Goal: Task Accomplishment & Management: Use online tool/utility

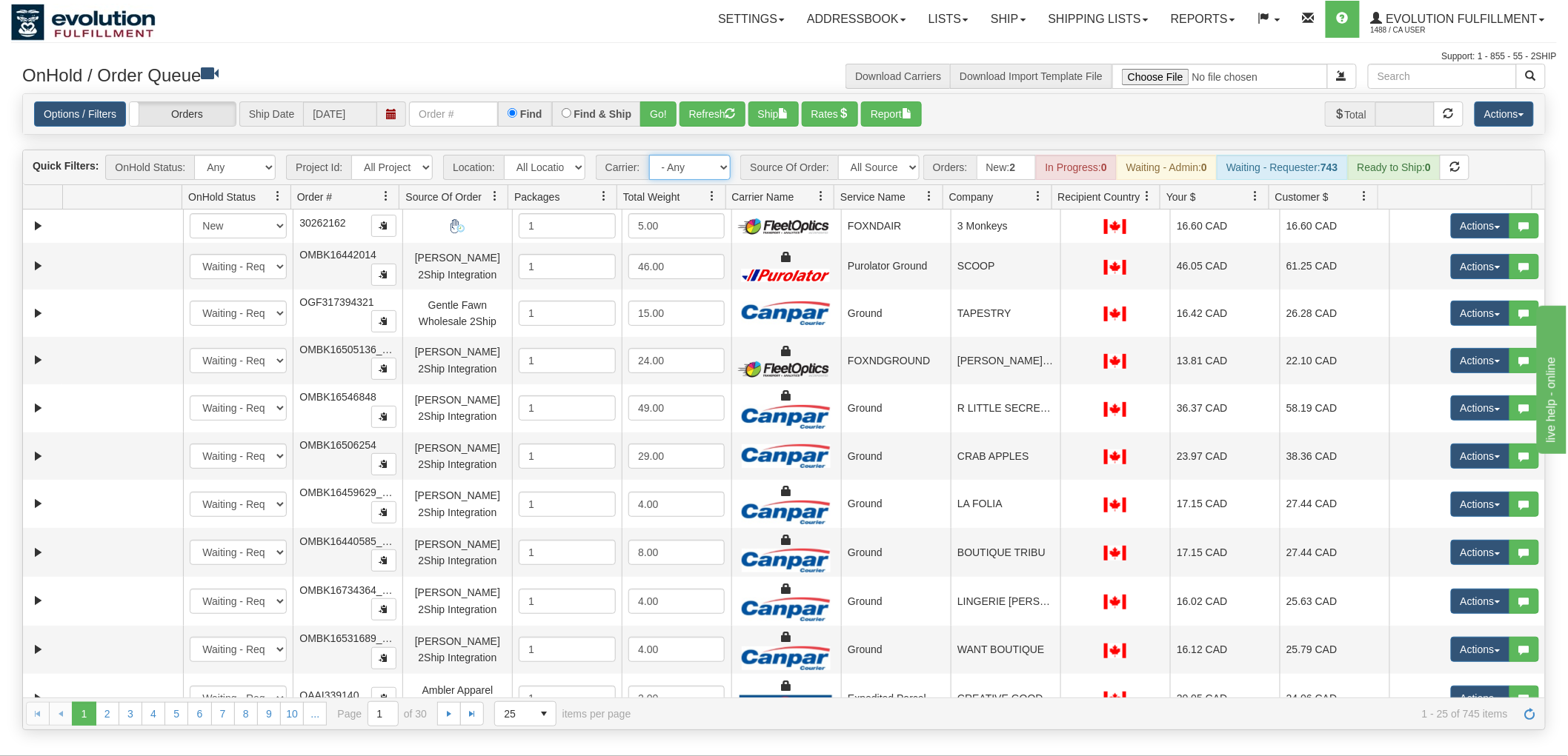
click at [687, 173] on select "- Any - Has NO carrier assigned - Has a carrier assigned FleetOptics Inc. My Ca…" at bounding box center [690, 168] width 81 height 25
click at [549, 166] on select "All Locations Default Evolution US EVOLUTION V3 Fedex IDD Location" at bounding box center [545, 168] width 81 height 25
click at [865, 163] on select "All Sources AirBlaster 2Ship Integration Ambler Apparel 2Ship Integration BC [M…" at bounding box center [880, 168] width 81 height 25
select select "[PERSON_NAME] 2Ship Integration"
click at [839, 155] on select "All Sources AirBlaster 2Ship Integration Ambler Apparel 2Ship Integration BC [M…" at bounding box center [880, 168] width 81 height 25
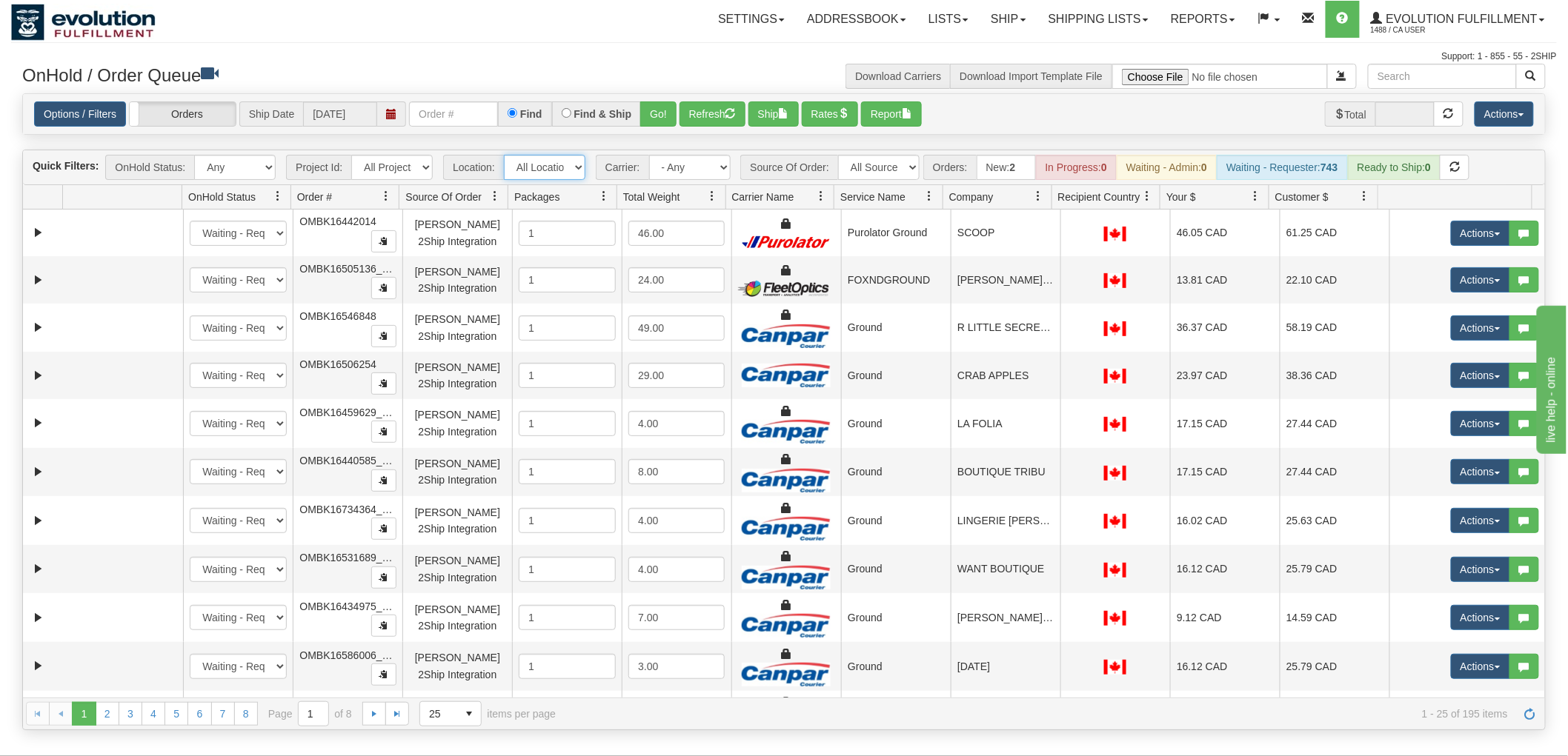
click at [571, 162] on select "All Locations Default Evolution US EVOLUTION V3 Fedex IDD Location" at bounding box center [545, 168] width 81 height 25
click at [679, 169] on select "- Any - Has NO carrier assigned - Has a carrier assigned FleetOptics Inc. My Ca…" at bounding box center [690, 168] width 81 height 25
select select "-1"
click at [650, 155] on select "- Any - Has NO carrier assigned - Has a carrier assigned FleetOptics Inc. My Ca…" at bounding box center [690, 168] width 81 height 25
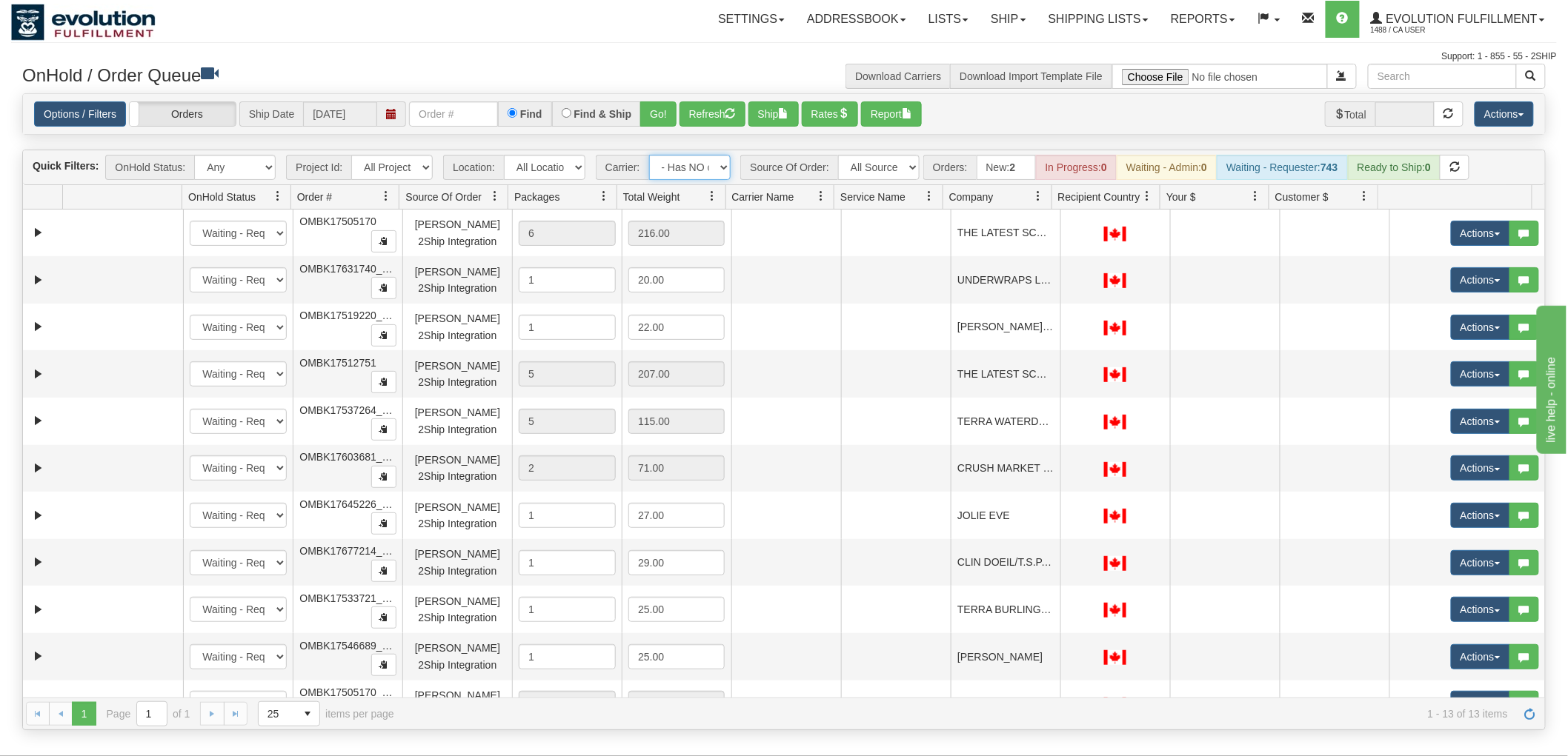
click at [1037, 194] on span at bounding box center [1040, 196] width 12 height 12
click at [1060, 234] on span "Sort Ascending" at bounding box center [1093, 229] width 77 height 15
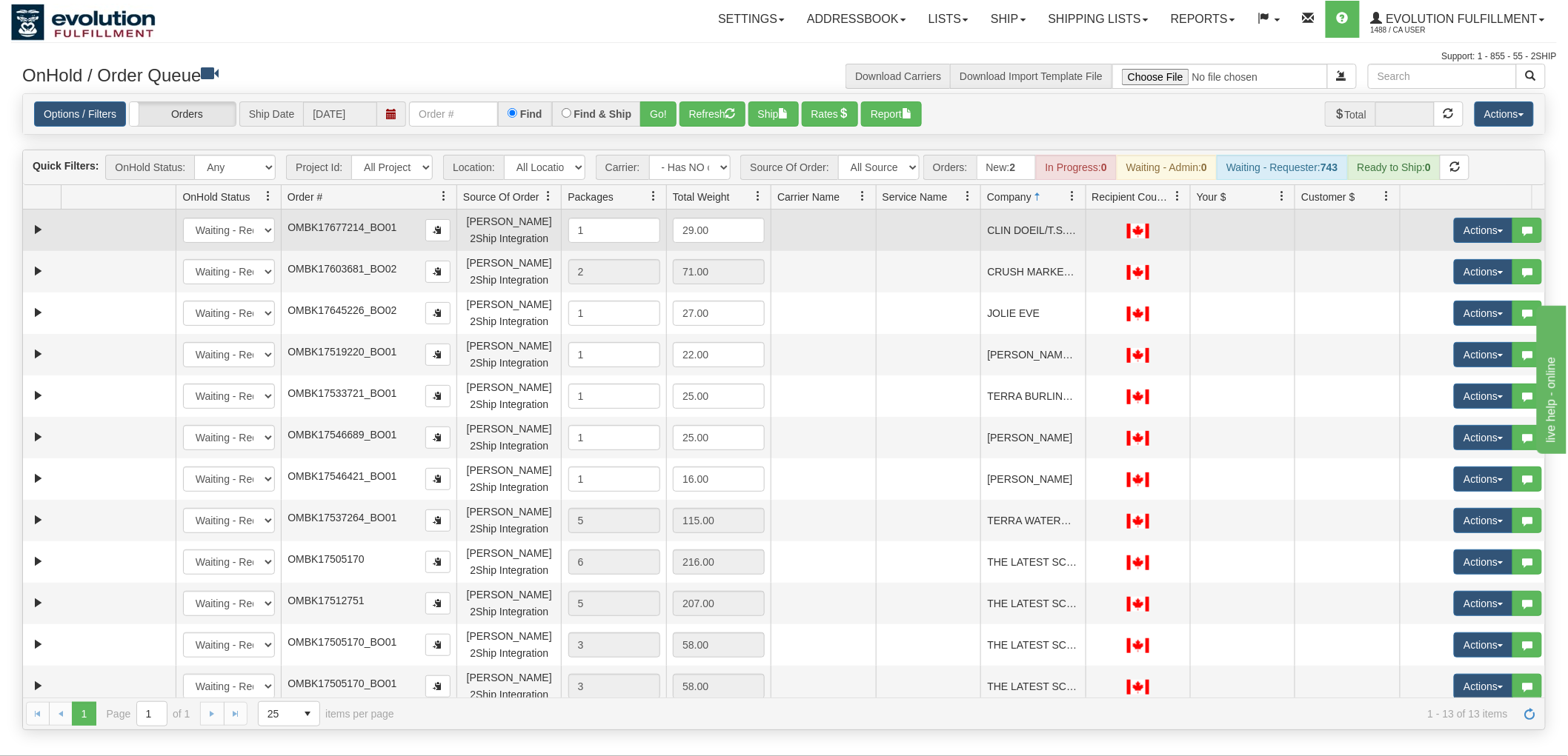
drag, startPoint x: 401, startPoint y: 203, endPoint x: 420, endPoint y: 210, distance: 20.2
click at [420, 210] on div "Quick Filters: OnHold Status: Any New In Progress Waiting - Admin Waiting - Req…" at bounding box center [784, 439] width 1524 height 581
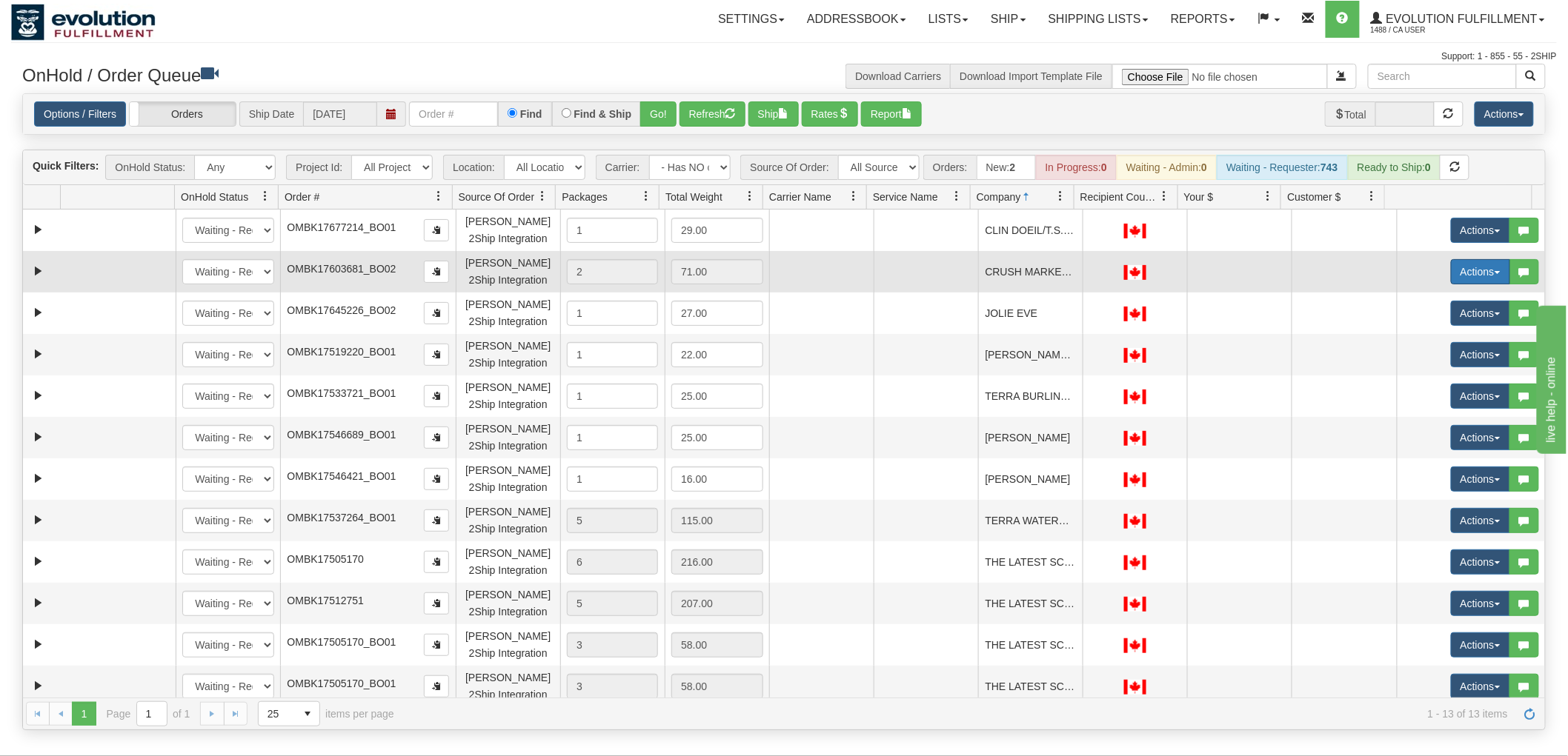
click at [1471, 268] on button "Actions" at bounding box center [1481, 272] width 59 height 25
click at [1429, 337] on span "Rate All Services" at bounding box center [1451, 338] width 89 height 12
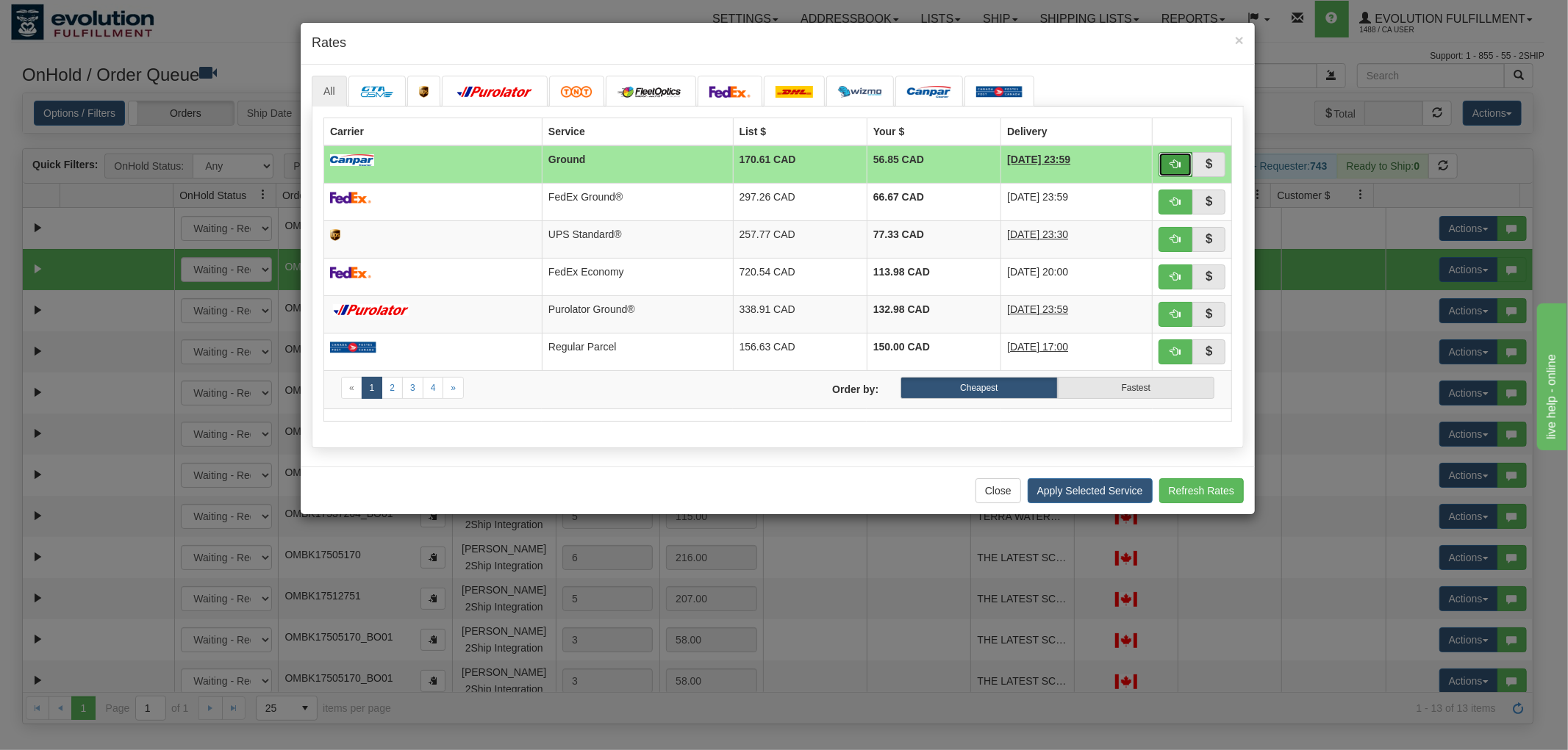
click at [1176, 159] on span "button" at bounding box center [1176, 163] width 11 height 11
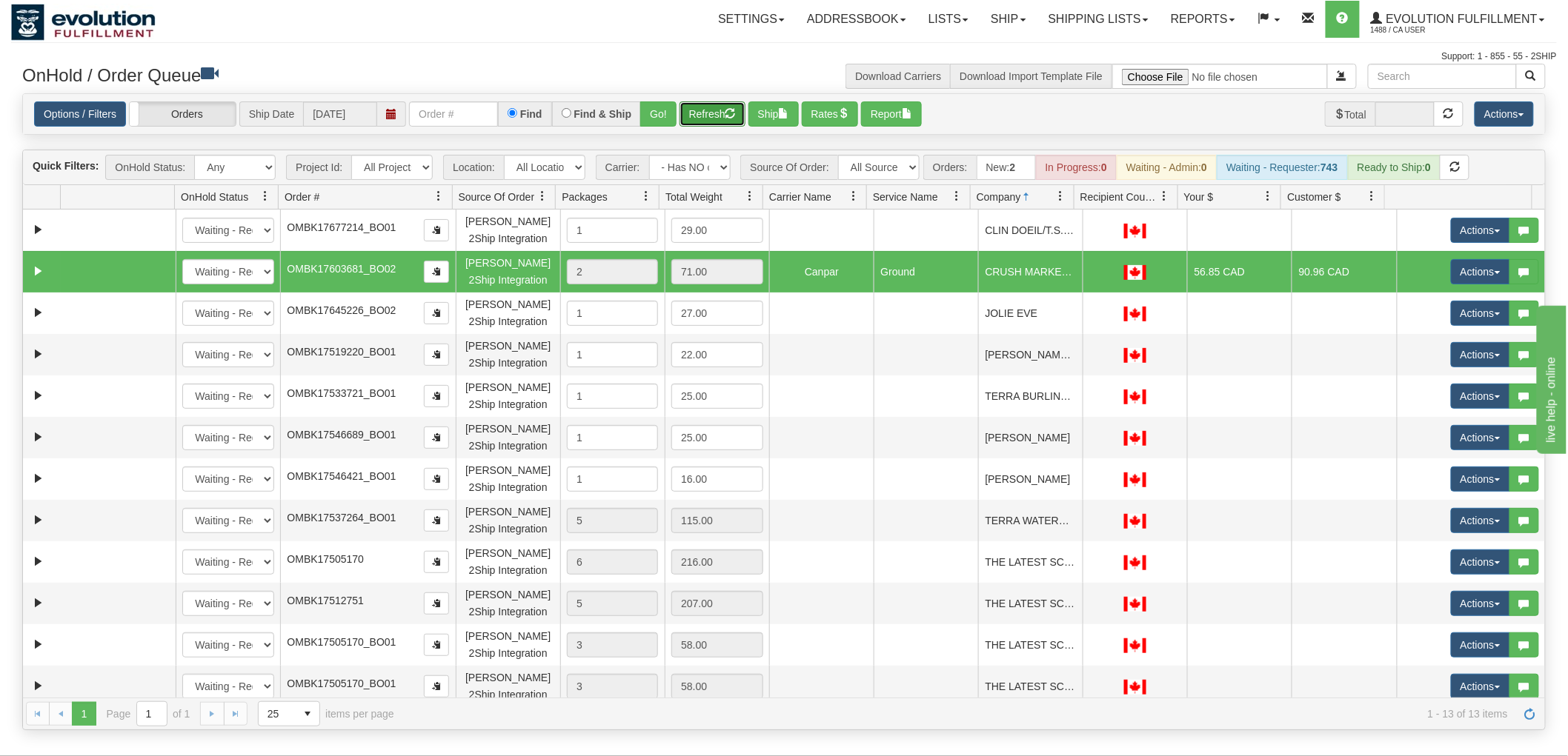
click at [714, 117] on button "Refresh" at bounding box center [713, 114] width 66 height 25
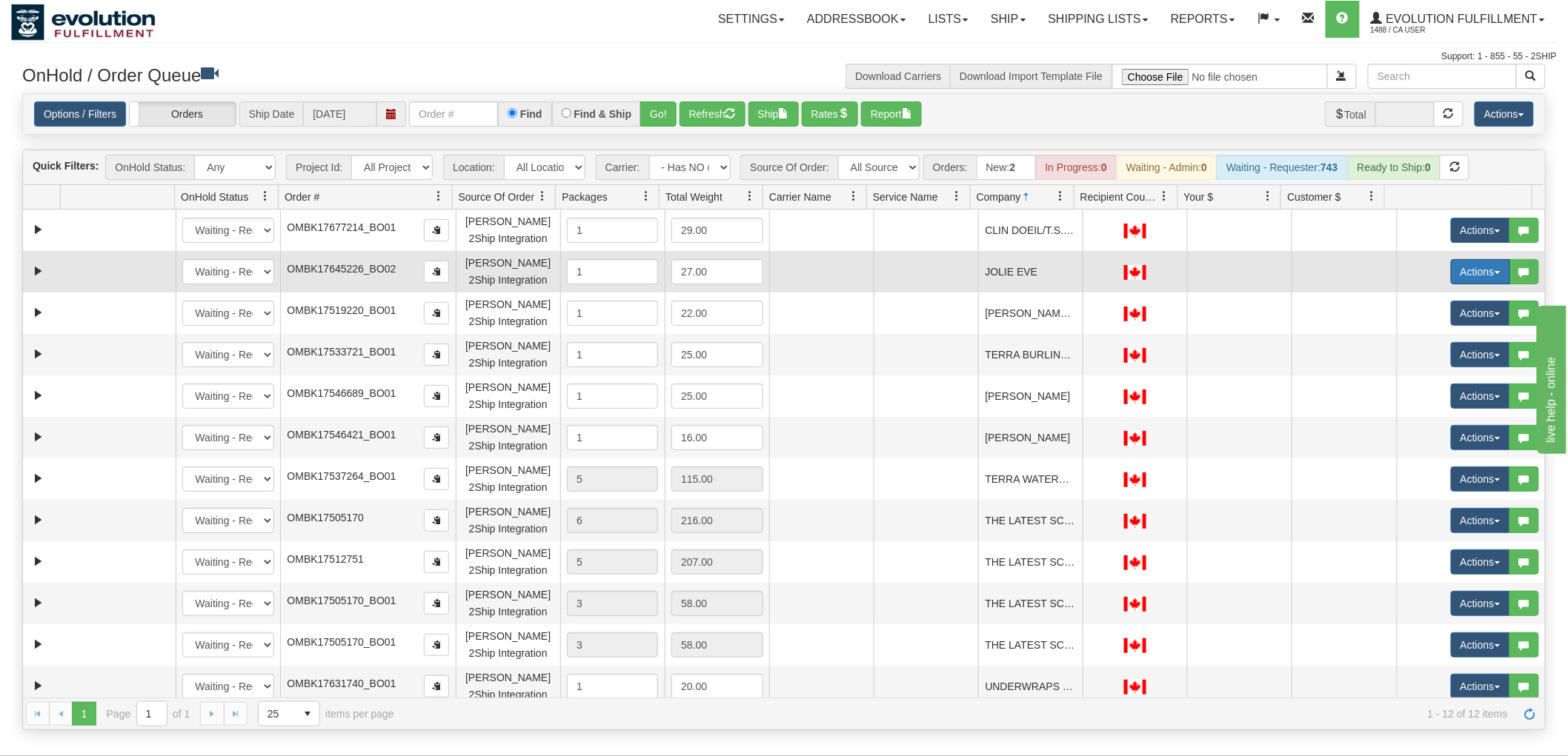
click at [1471, 266] on button "Actions" at bounding box center [1481, 272] width 59 height 25
click at [1436, 335] on span "Rate All Services" at bounding box center [1451, 338] width 89 height 12
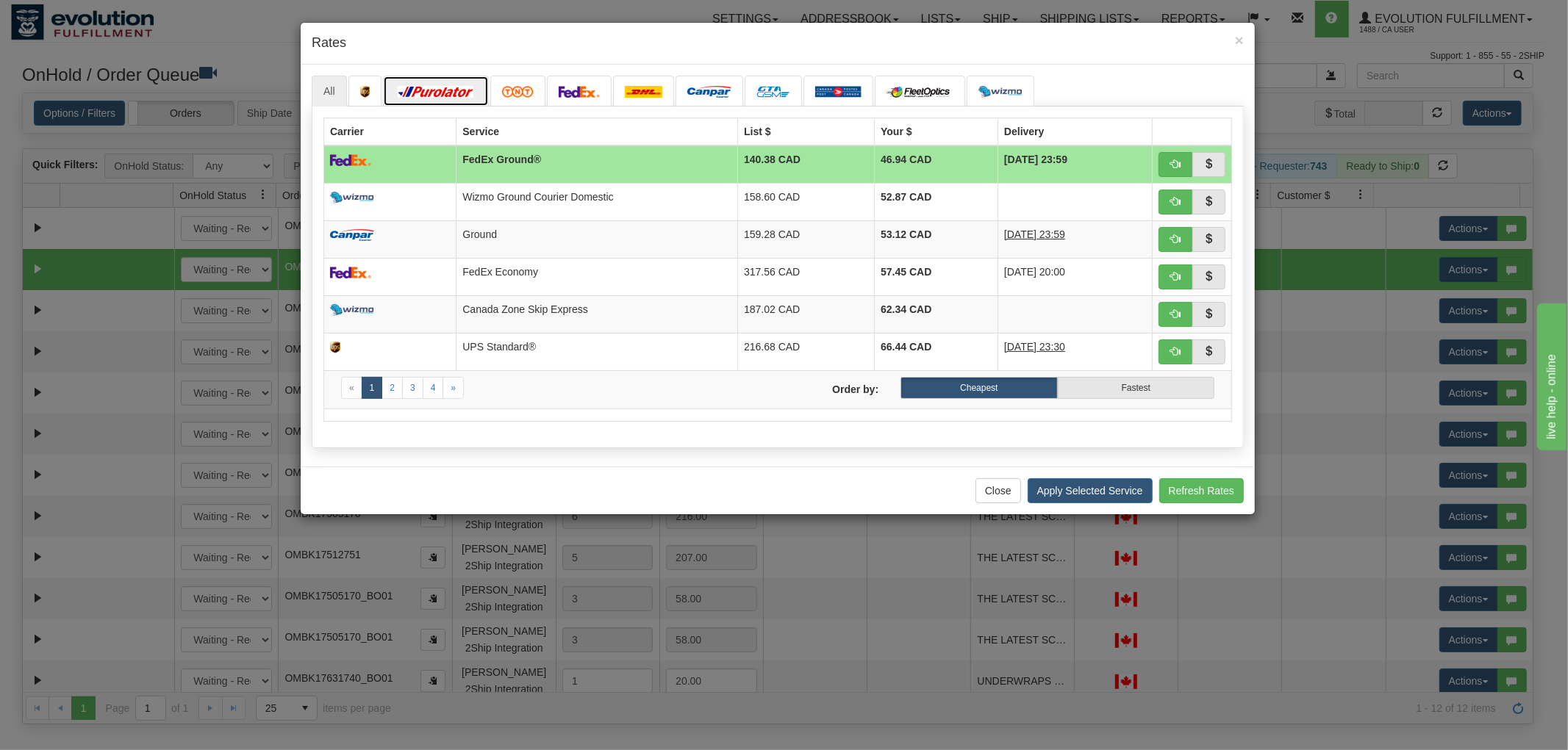
click at [467, 84] on link at bounding box center [436, 91] width 106 height 31
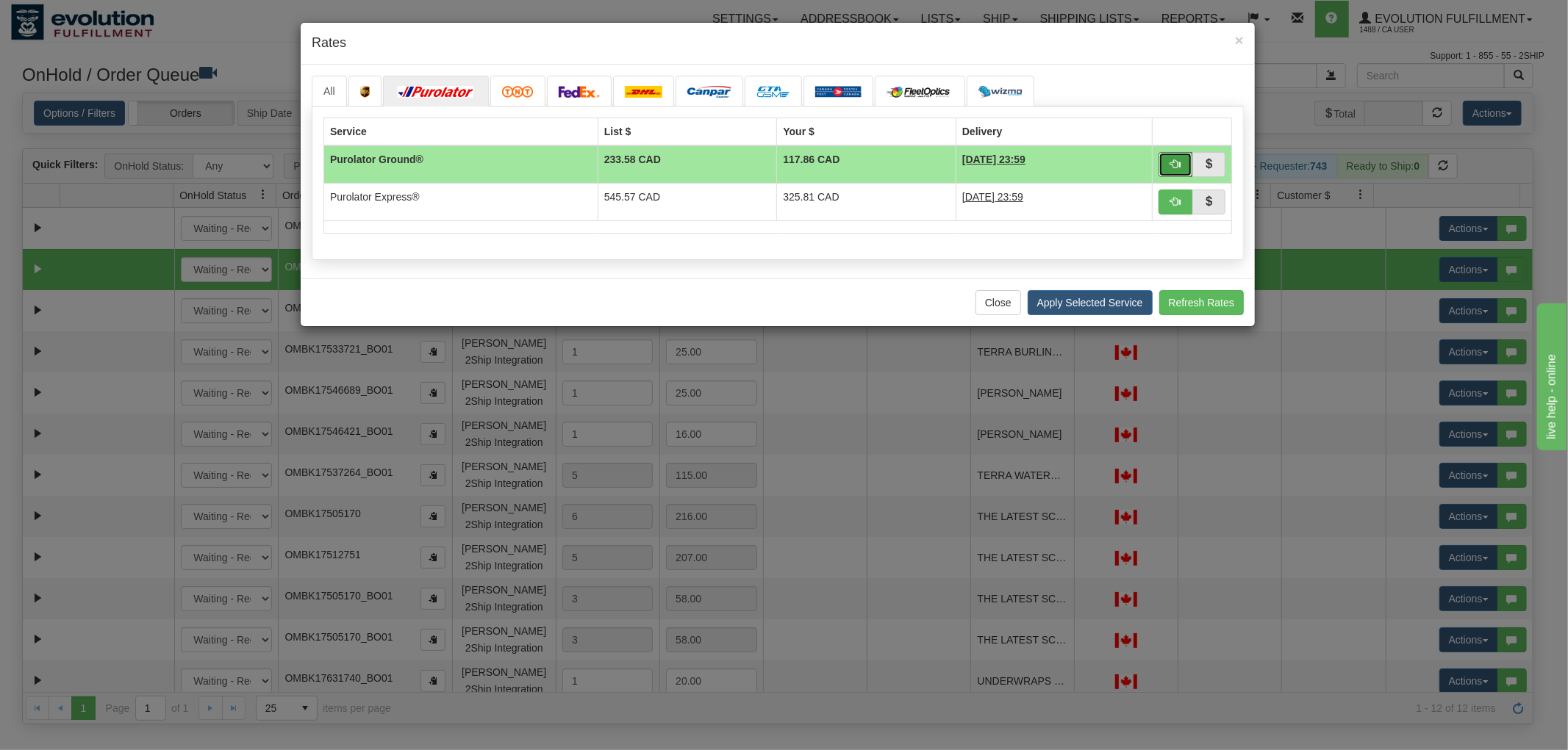
click at [1168, 158] on button "button" at bounding box center [1176, 164] width 34 height 25
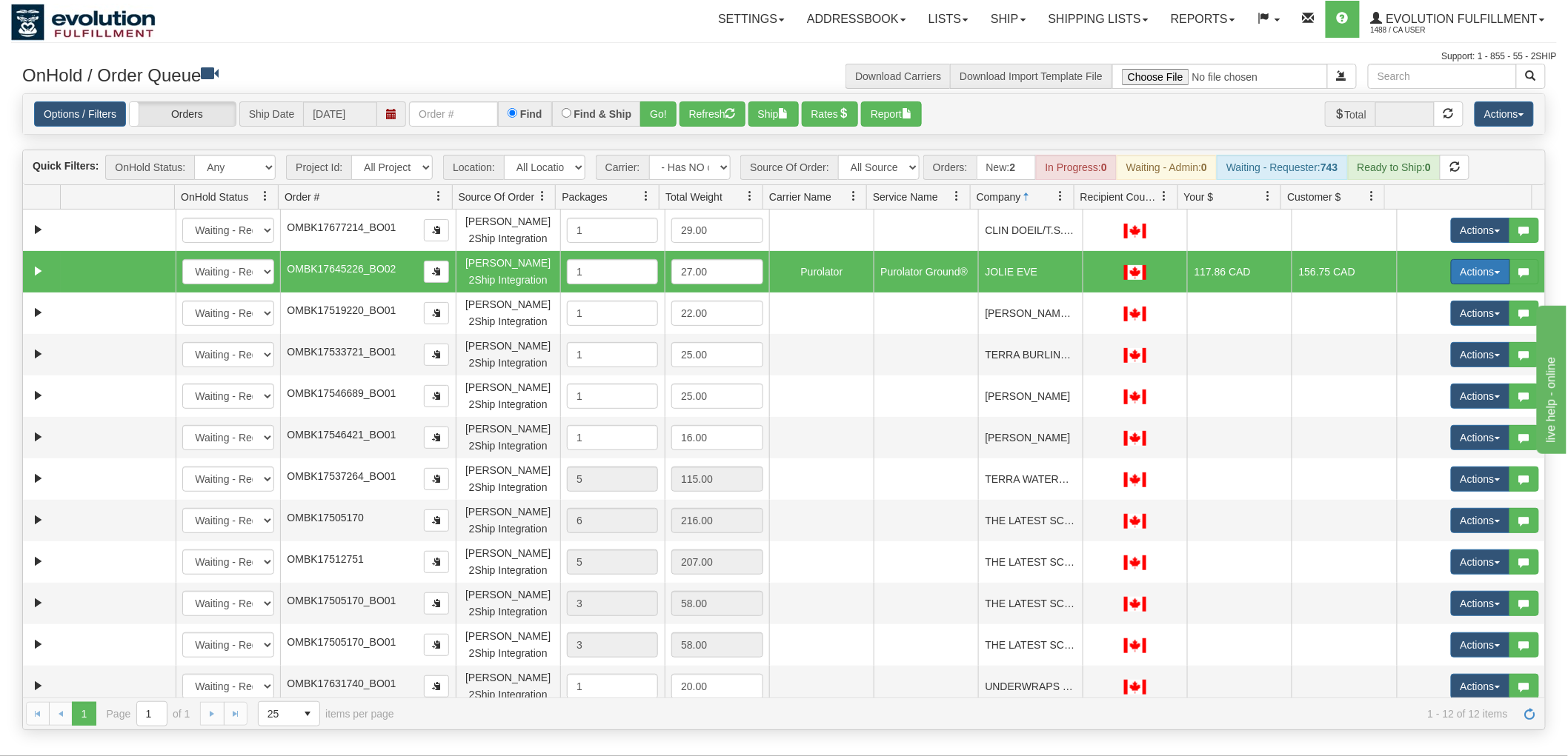
click at [1452, 268] on button "Actions" at bounding box center [1481, 272] width 59 height 25
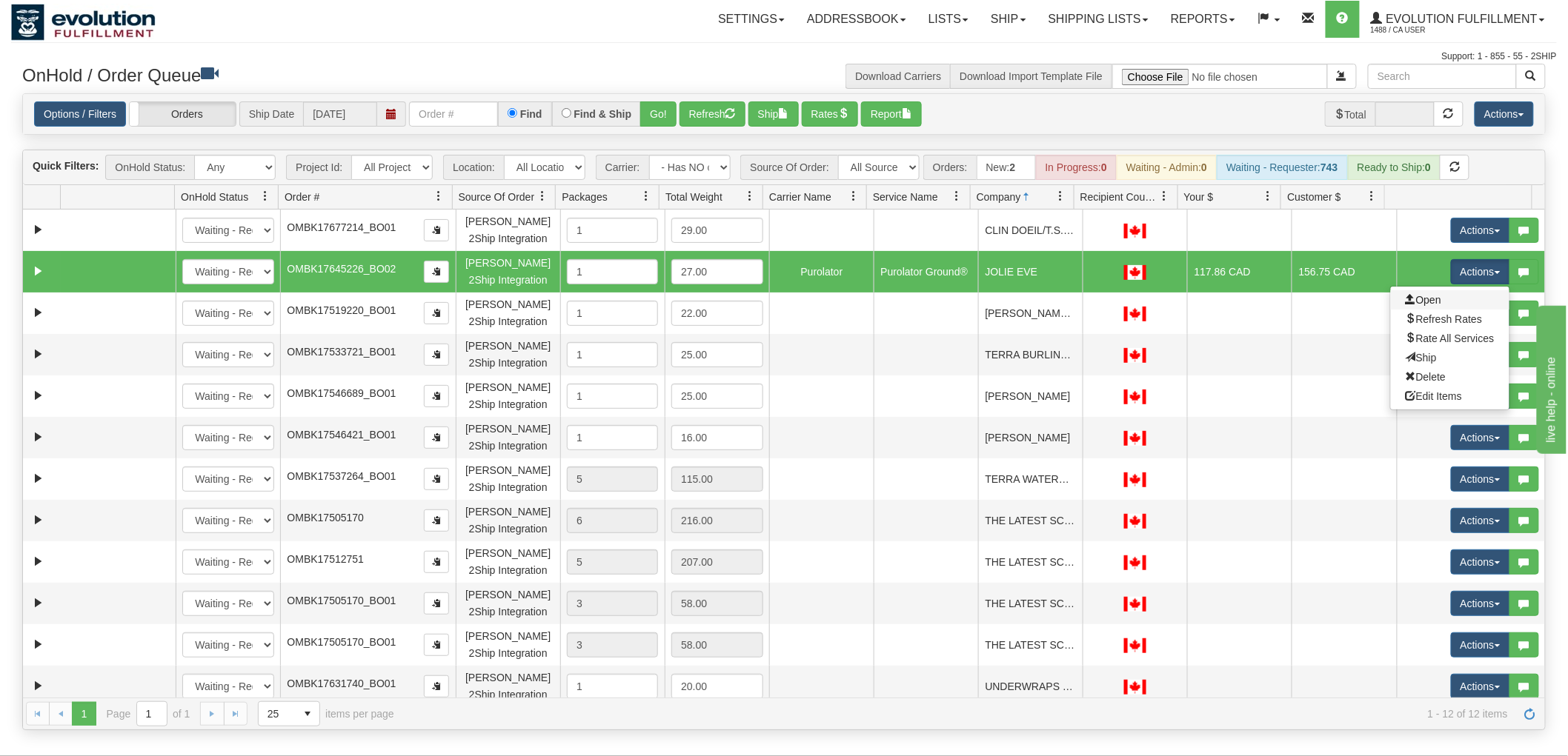
click at [1433, 304] on link "Open" at bounding box center [1451, 300] width 118 height 19
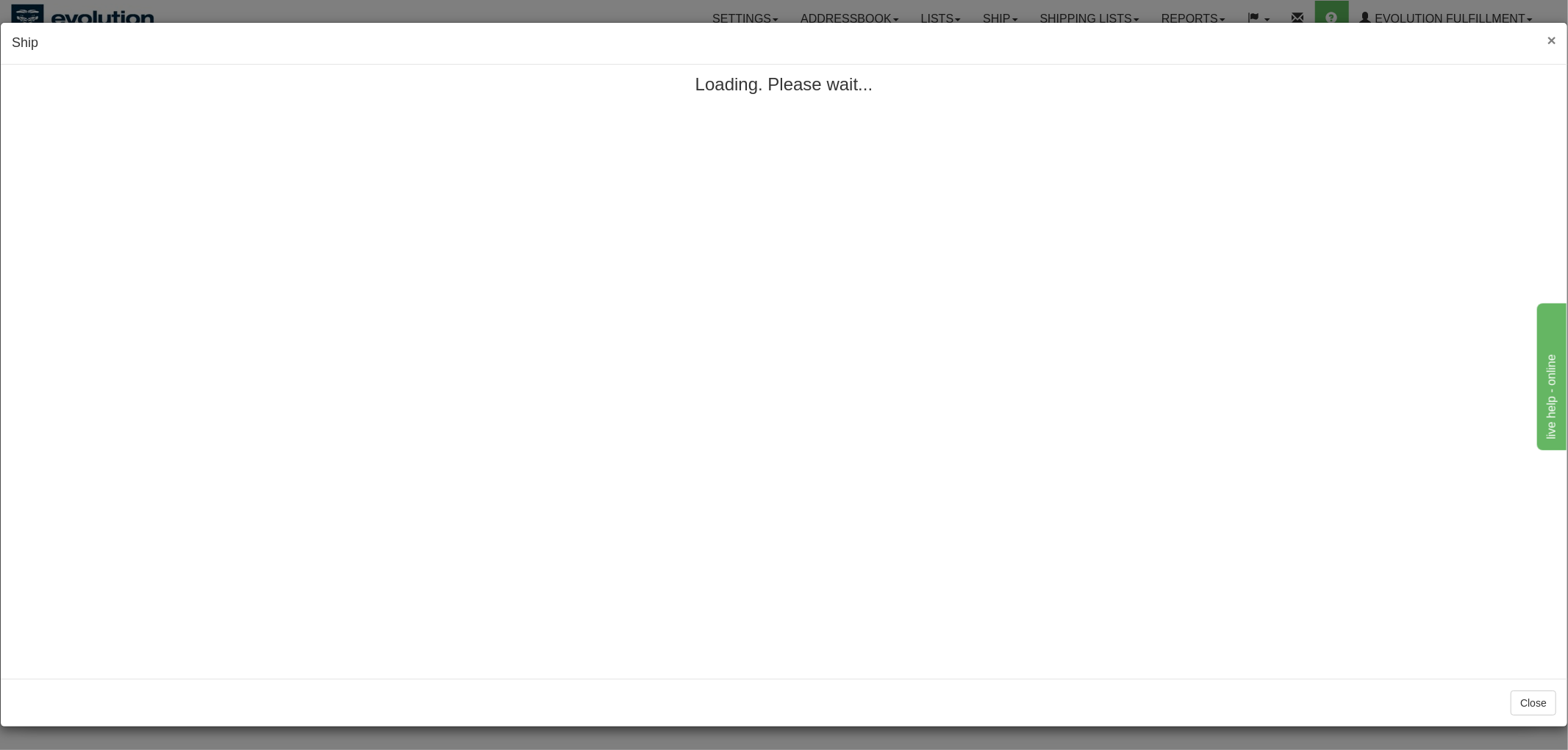
click at [1548, 39] on span "×" at bounding box center [1552, 40] width 9 height 17
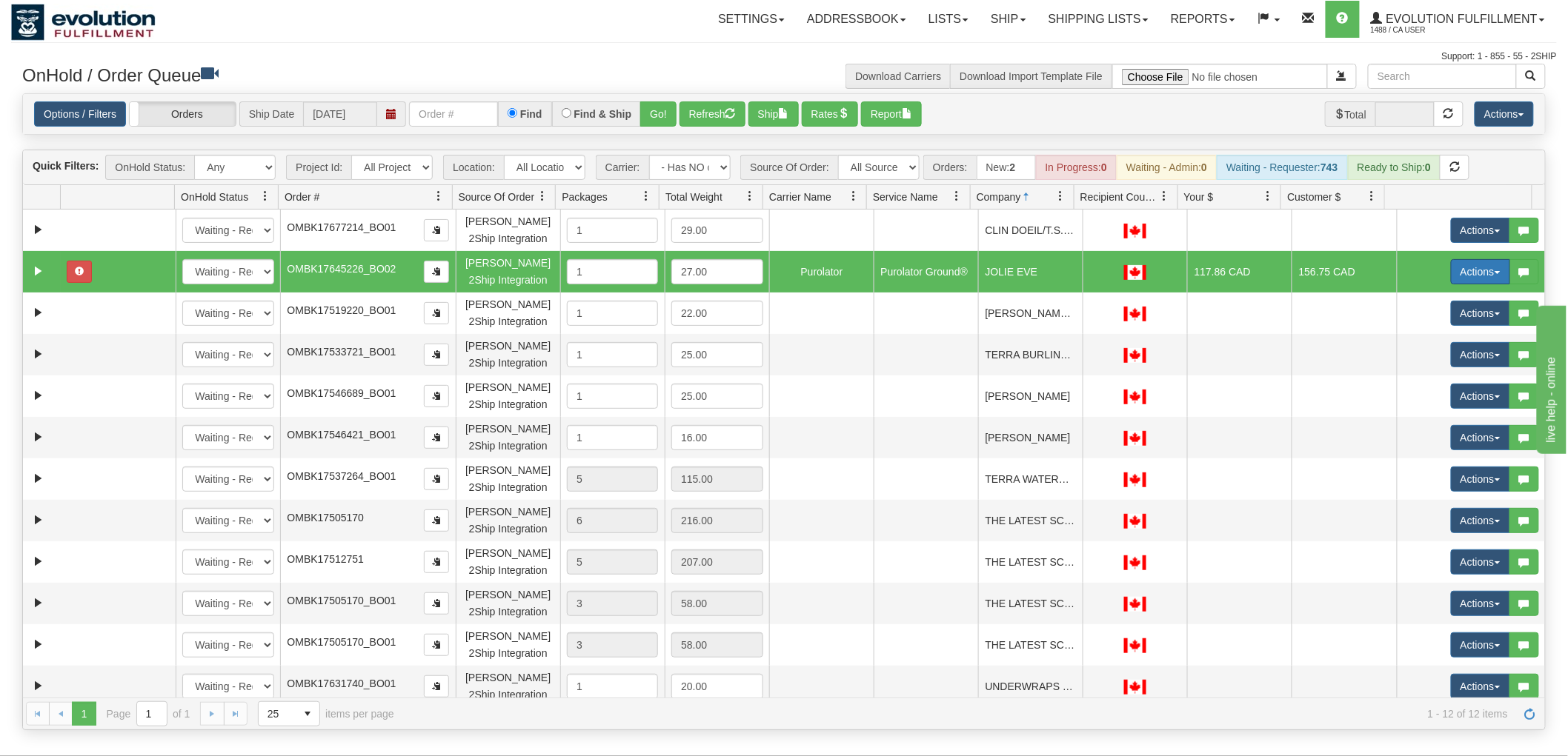
click at [1458, 271] on button "Actions" at bounding box center [1481, 272] width 59 height 25
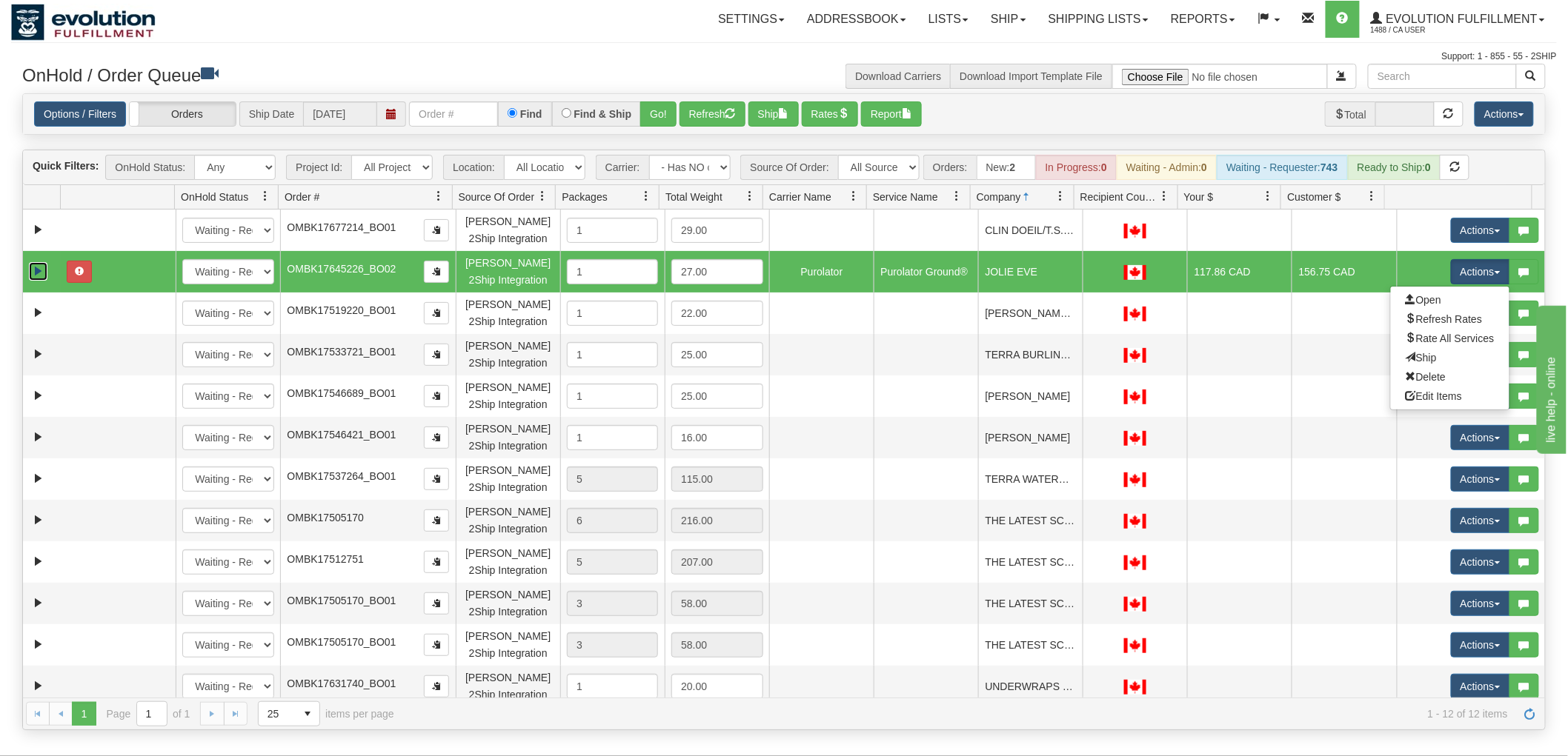
click at [33, 271] on link "Expand" at bounding box center [38, 271] width 18 height 18
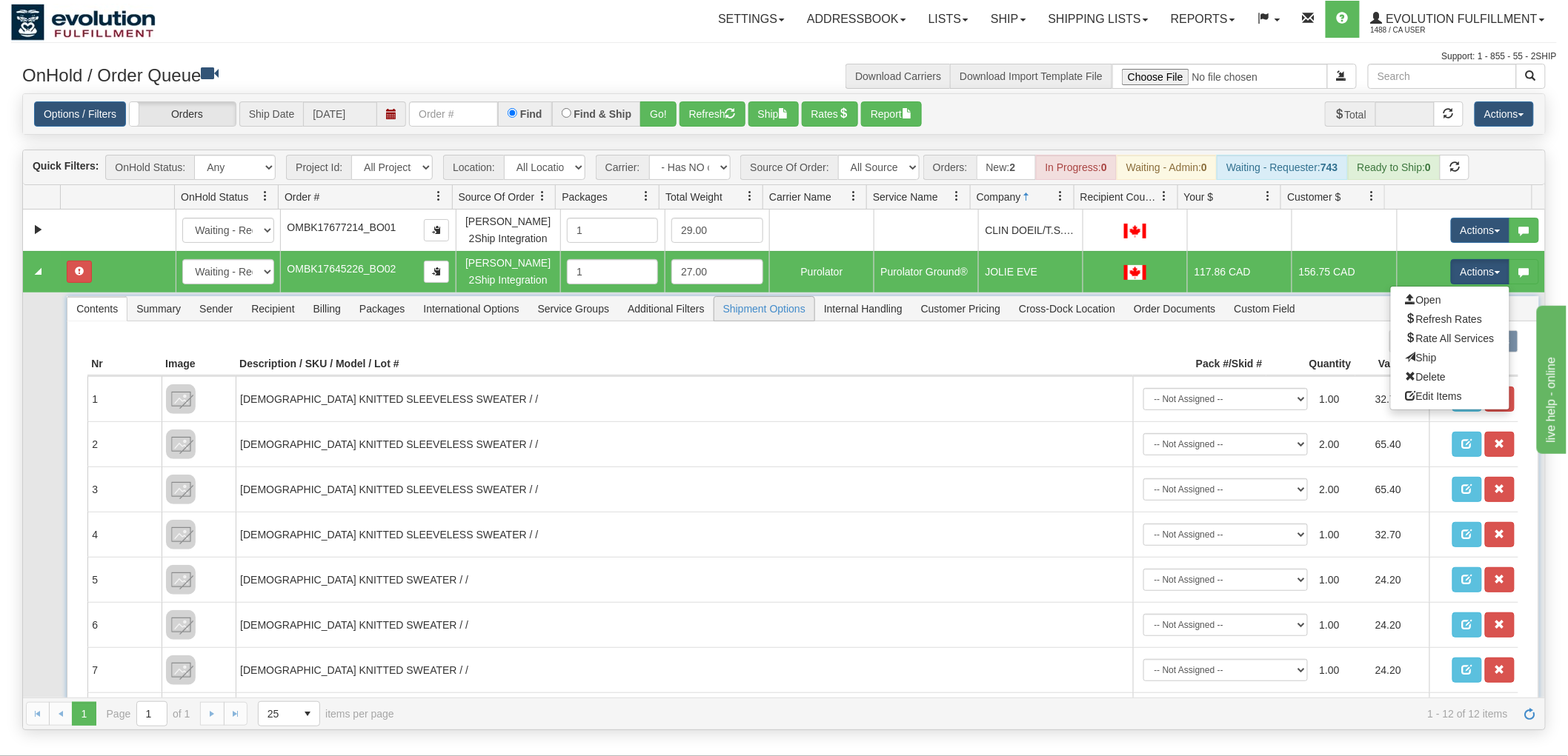
click at [746, 307] on span "Shipment Options" at bounding box center [764, 309] width 100 height 23
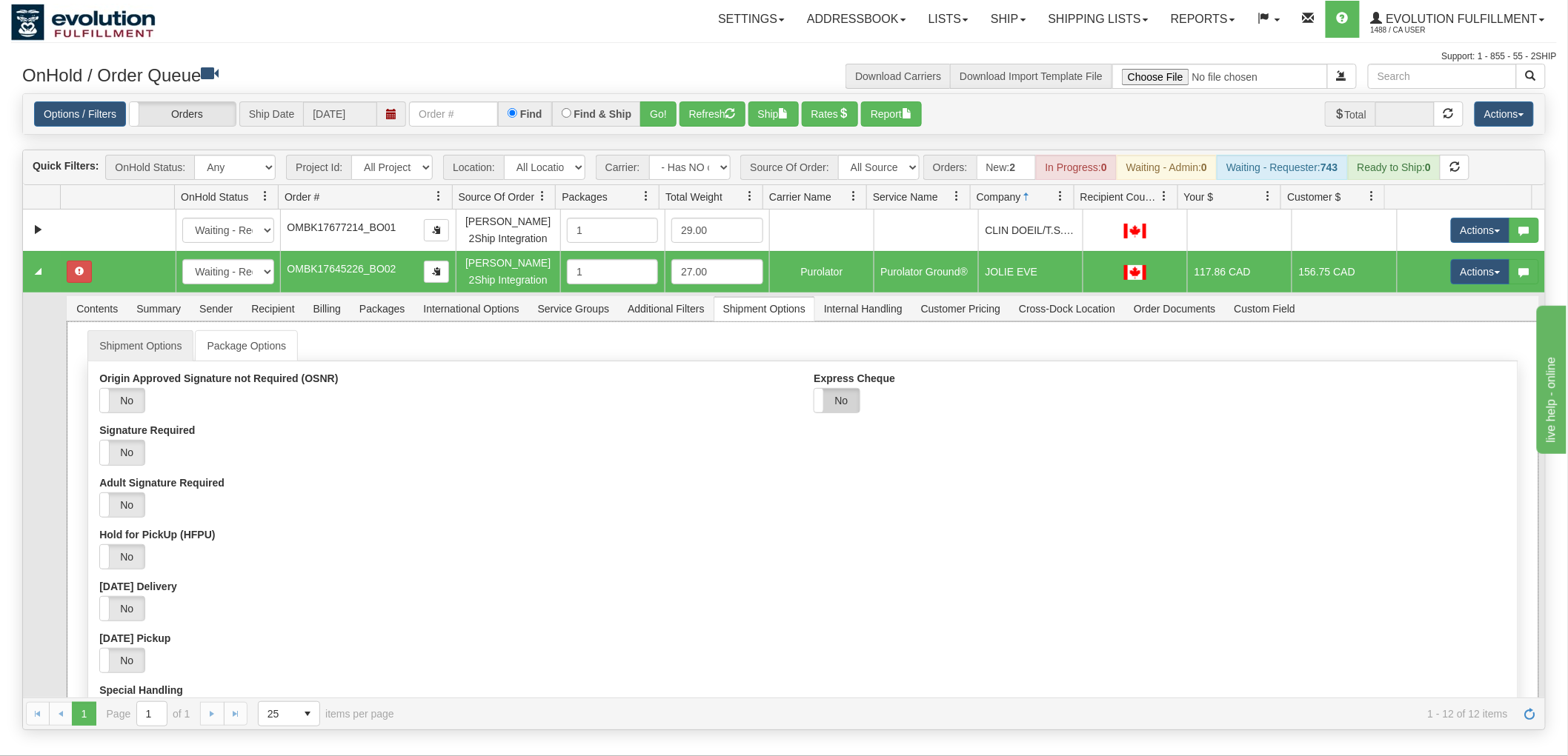
click at [839, 389] on label "No" at bounding box center [837, 400] width 45 height 23
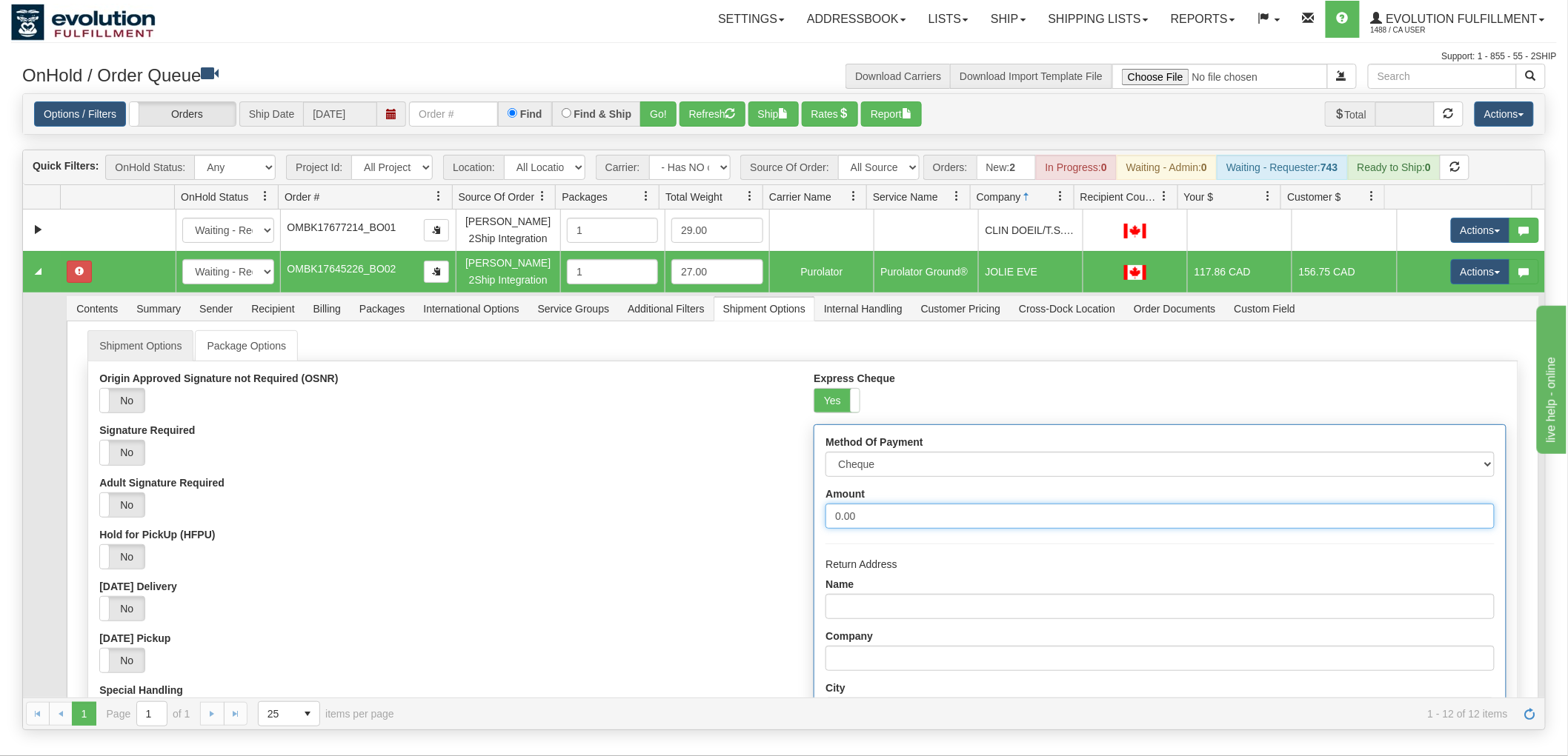
drag, startPoint x: 923, startPoint y: 514, endPoint x: 496, endPoint y: 551, distance: 428.6
click at [498, 551] on div "Origin Approved Signature not Required (OSNR) Yes No Signature Required Yes No …" at bounding box center [803, 718] width 1429 height 692
type input "1000"
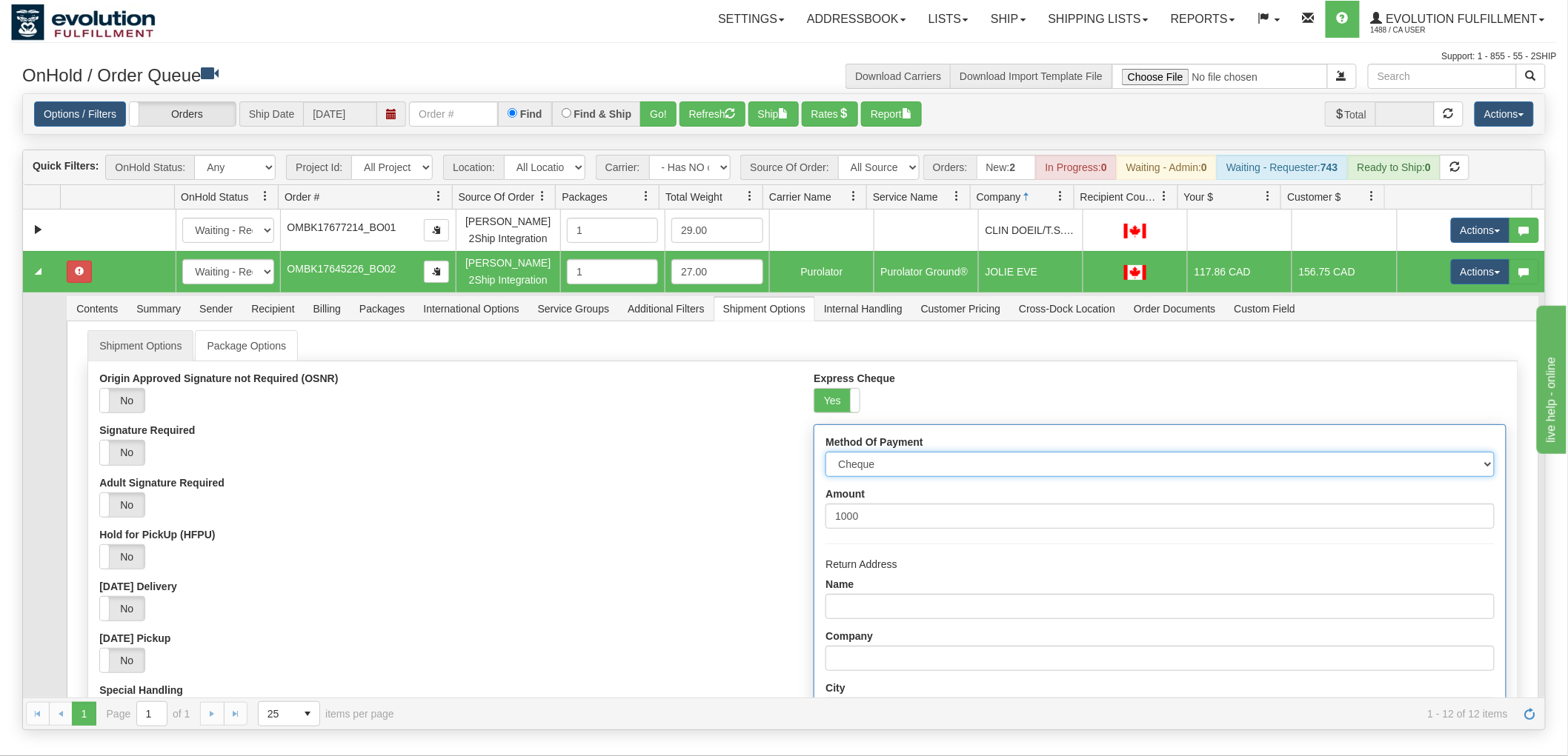
click at [939, 465] on select "Cheque Post - dated Cheque Certified Cheque Money Order Bank Draft" at bounding box center [1160, 464] width 668 height 25
select select "2"
click at [826, 452] on select "Cheque Post - dated Cheque Certified Cheque Money Order Bank Draft" at bounding box center [1160, 464] width 668 height 25
click at [634, 499] on div "Yes No" at bounding box center [445, 505] width 692 height 25
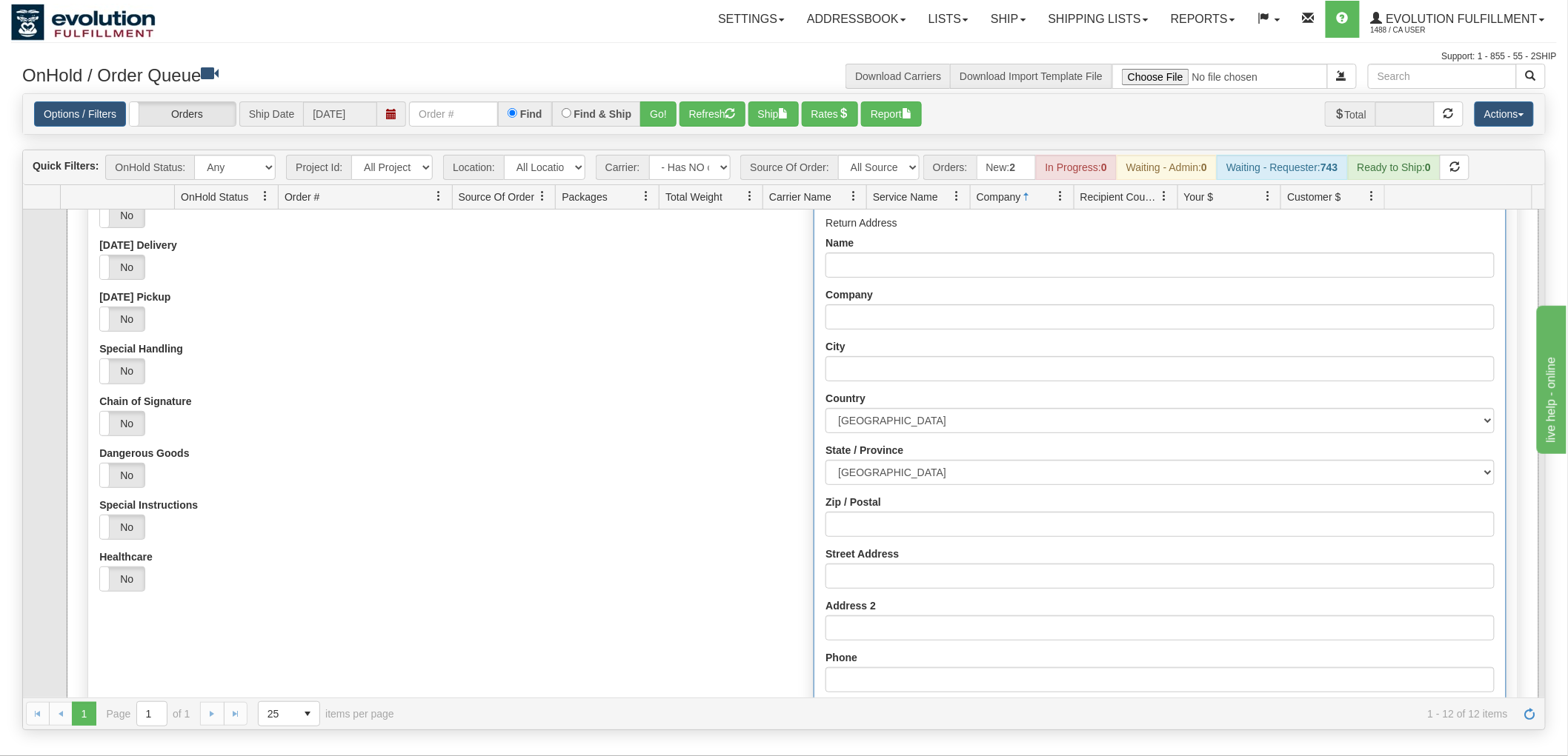
scroll to position [329, 0]
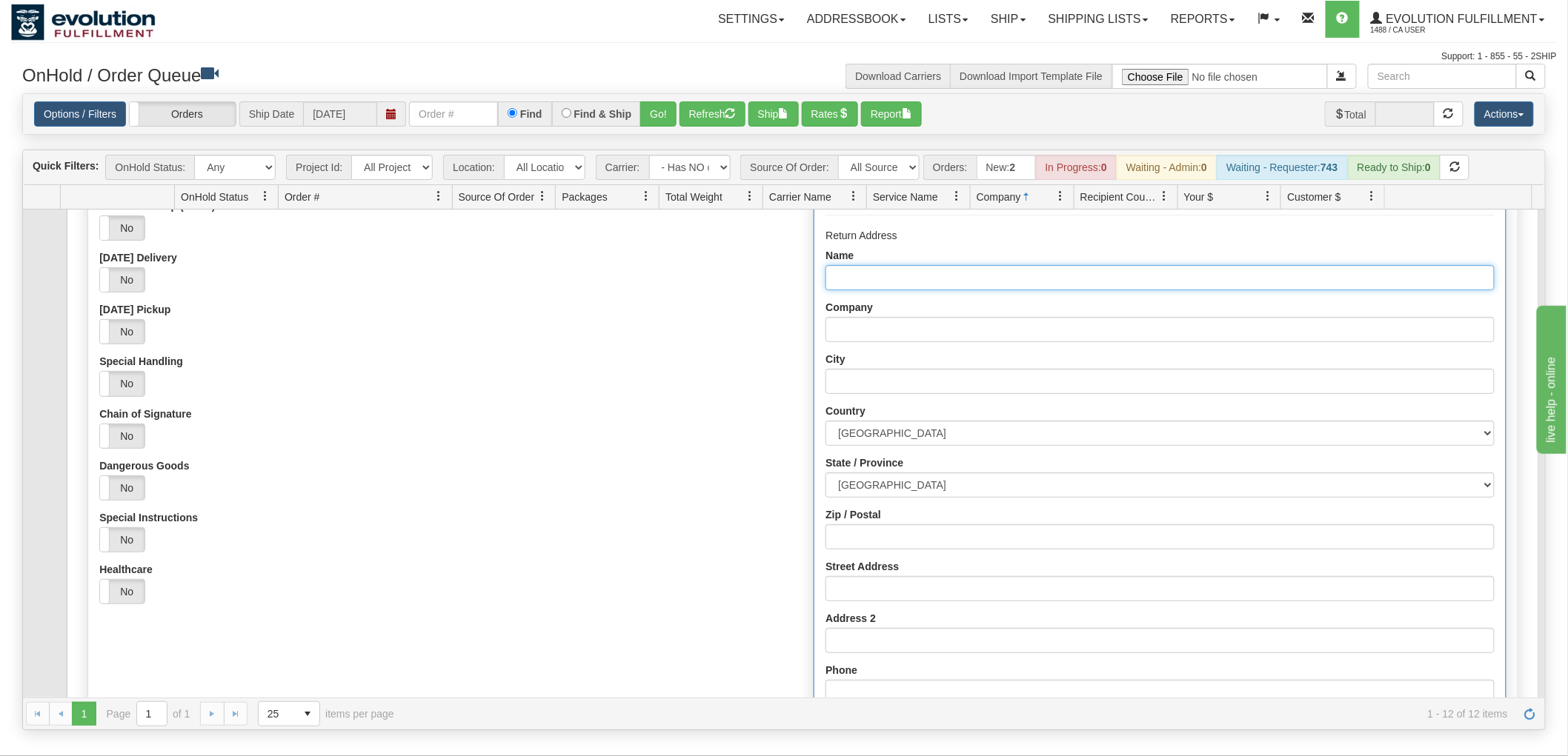
click at [843, 275] on input "Name" at bounding box center [1160, 278] width 668 height 25
type input "Evolution fulfilment"
click at [909, 321] on input "Company" at bounding box center [1160, 330] width 668 height 25
type input "Evolution fulfilment"
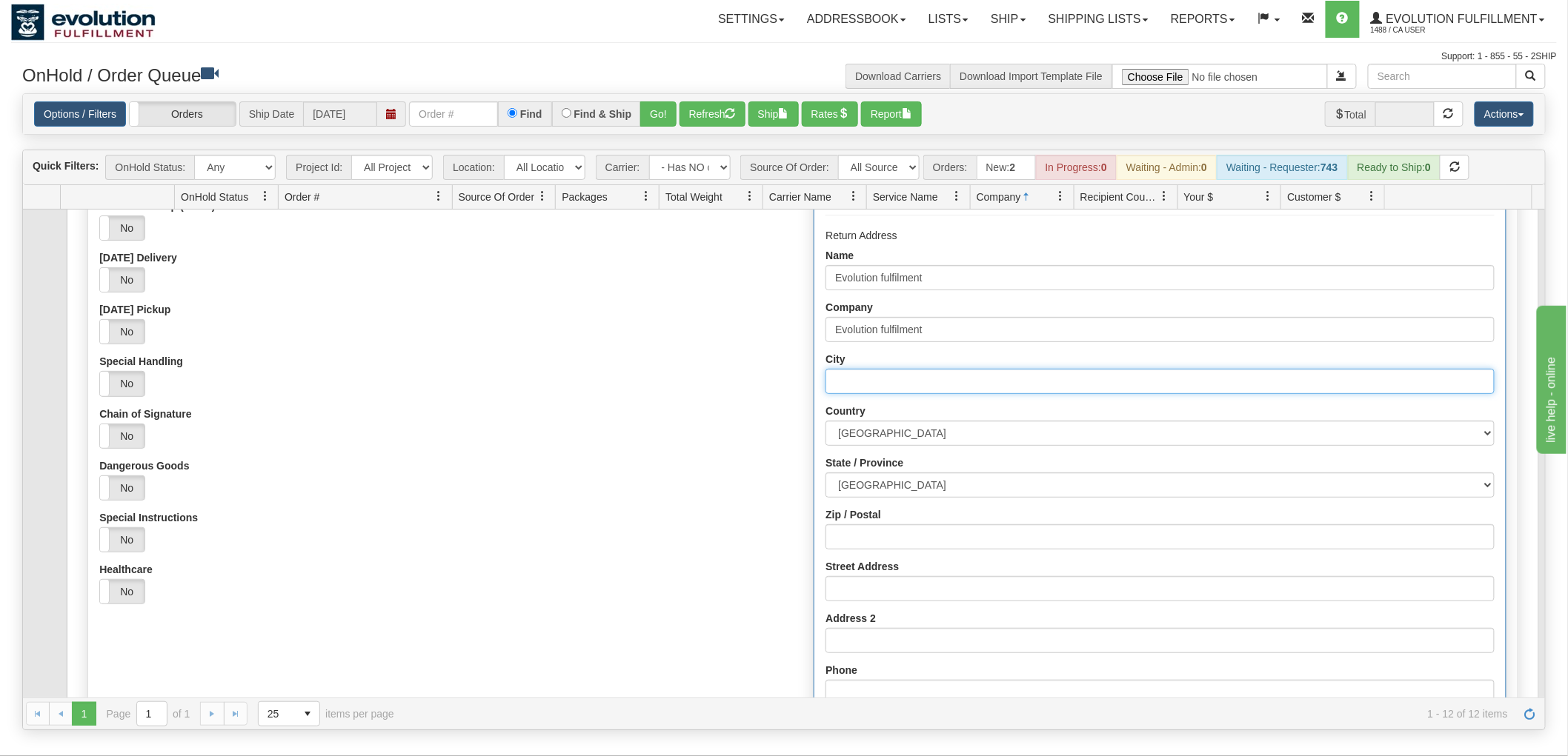
click at [902, 382] on input "City" at bounding box center [1160, 382] width 668 height 25
type input "Delta"
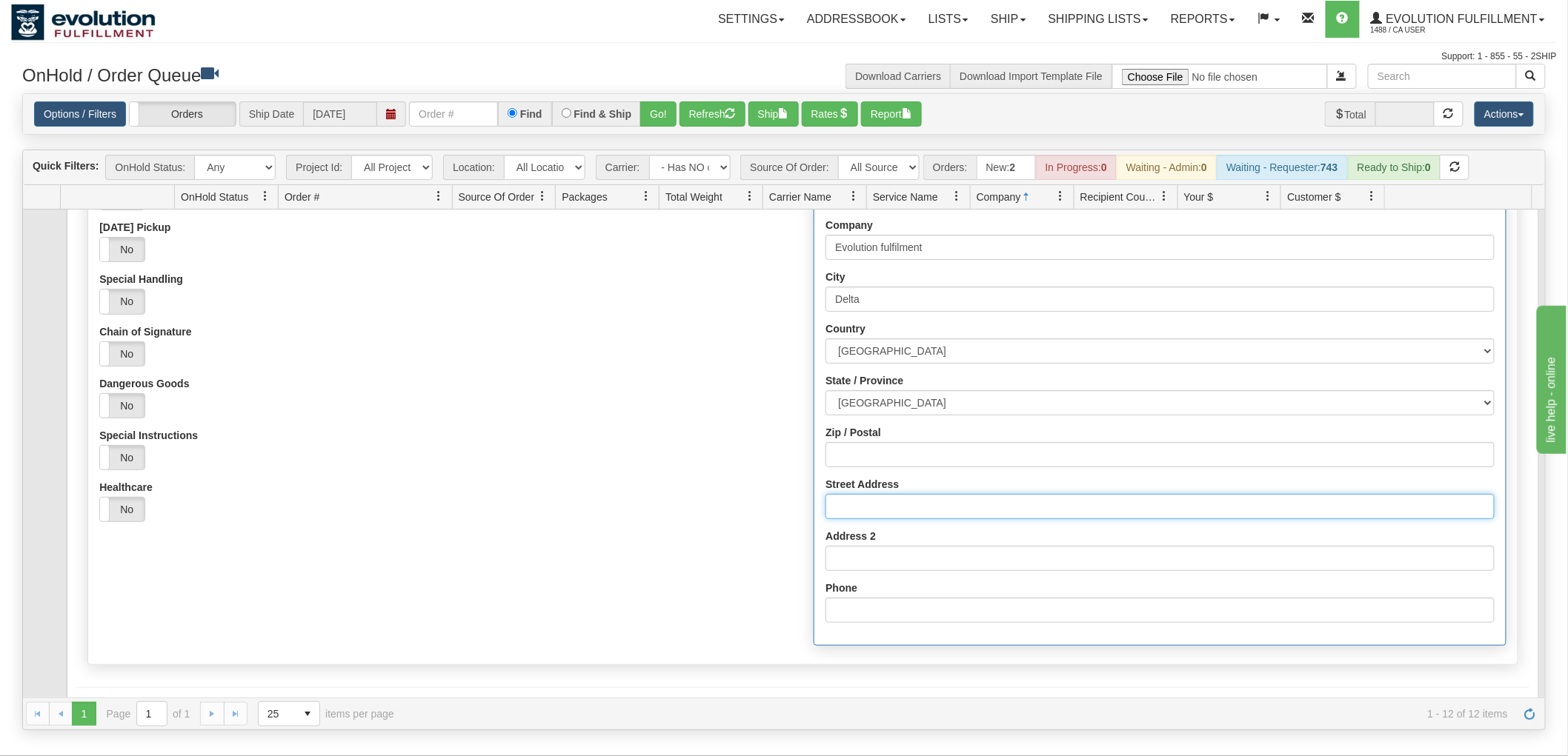
click at [898, 497] on input "Street Address" at bounding box center [1160, 507] width 668 height 25
type input "[STREET_ADDRESS]"
click at [899, 557] on input "Address 2" at bounding box center [1160, 558] width 668 height 25
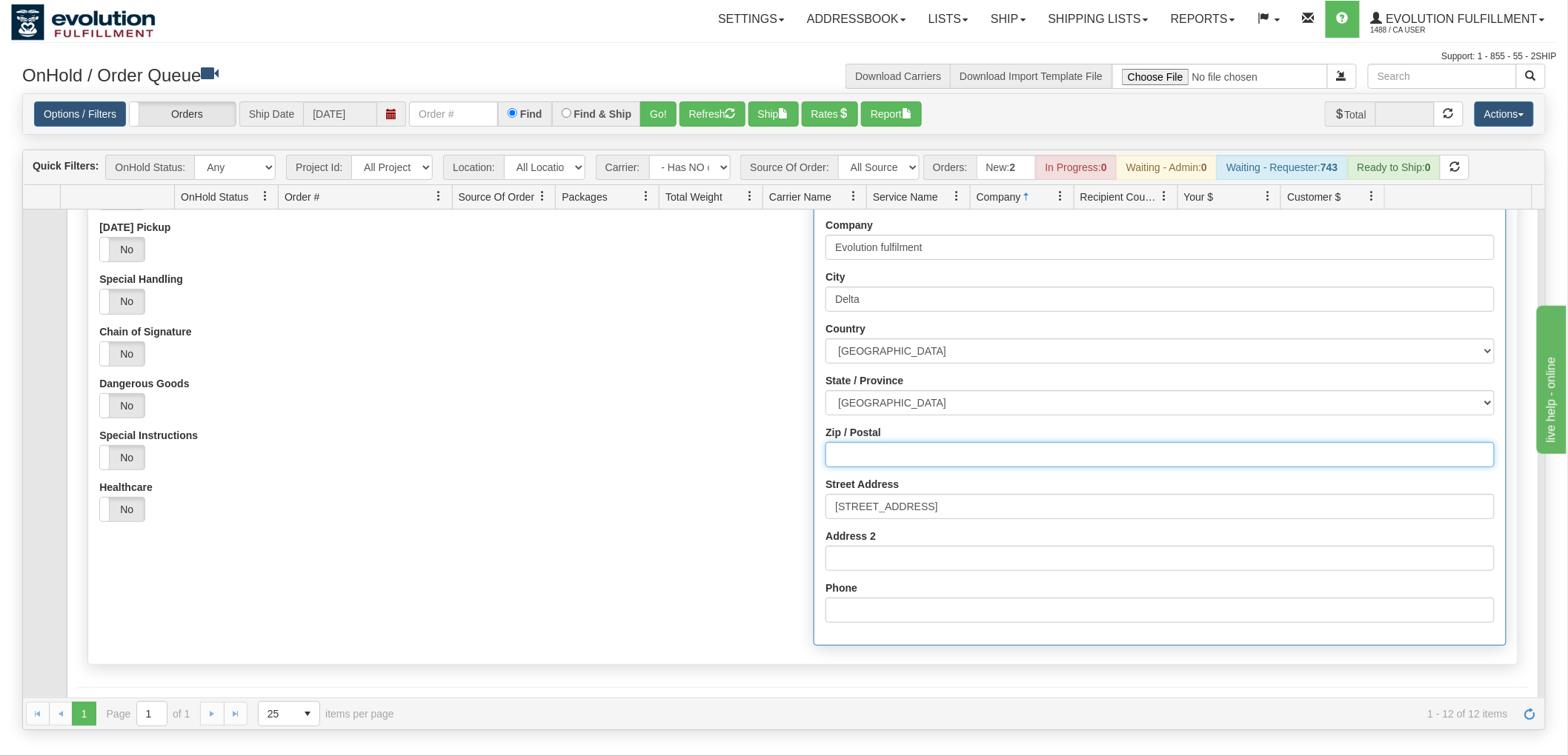
click at [878, 457] on input "Zip / Postal" at bounding box center [1160, 455] width 668 height 25
type input "V4G1K3"
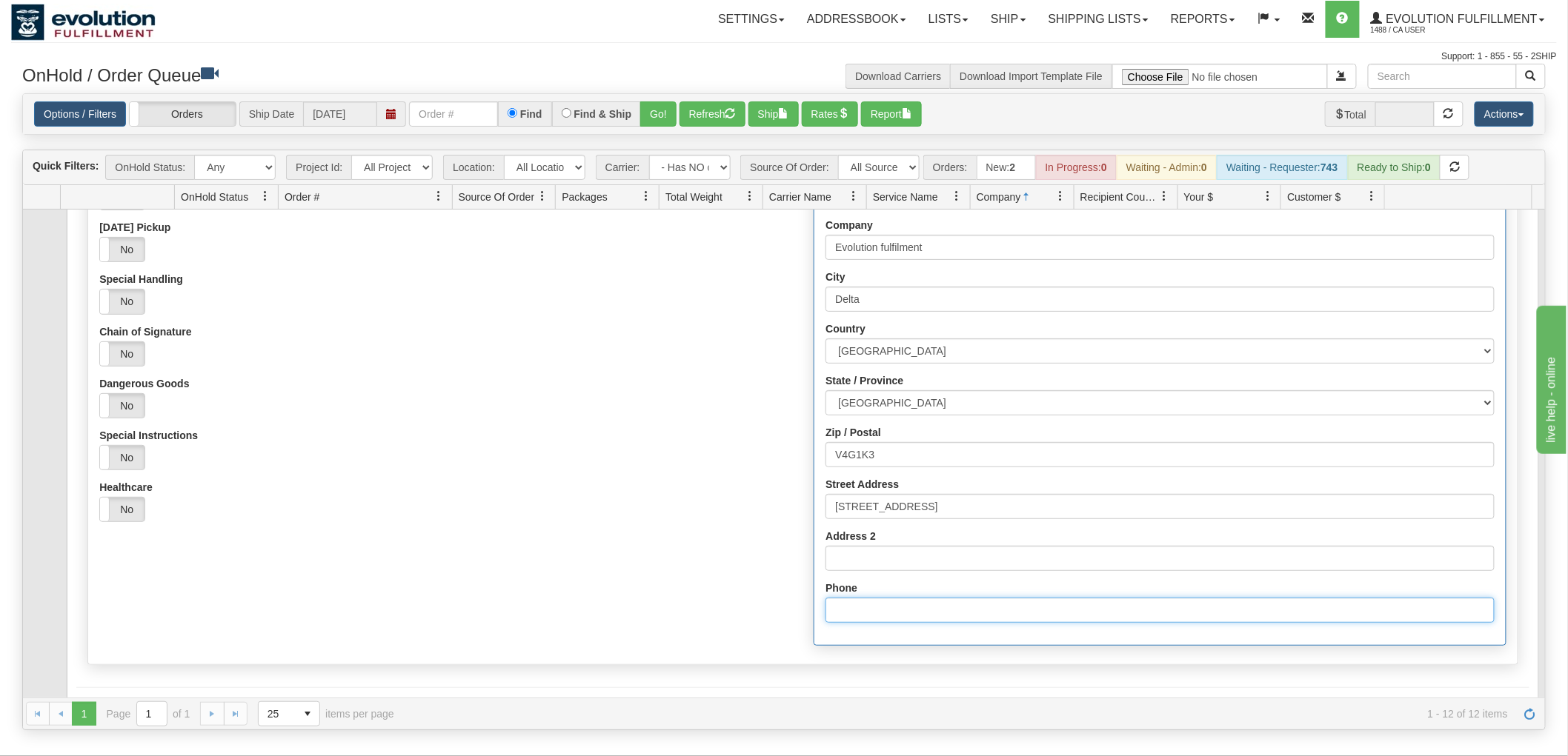
click at [855, 602] on input "Phone" at bounding box center [1160, 611] width 668 height 25
type input "6049402228"
click at [716, 545] on div "Origin Approved Signature not Required (OSNR) Yes No Signature Required Yes No …" at bounding box center [803, 307] width 1429 height 692
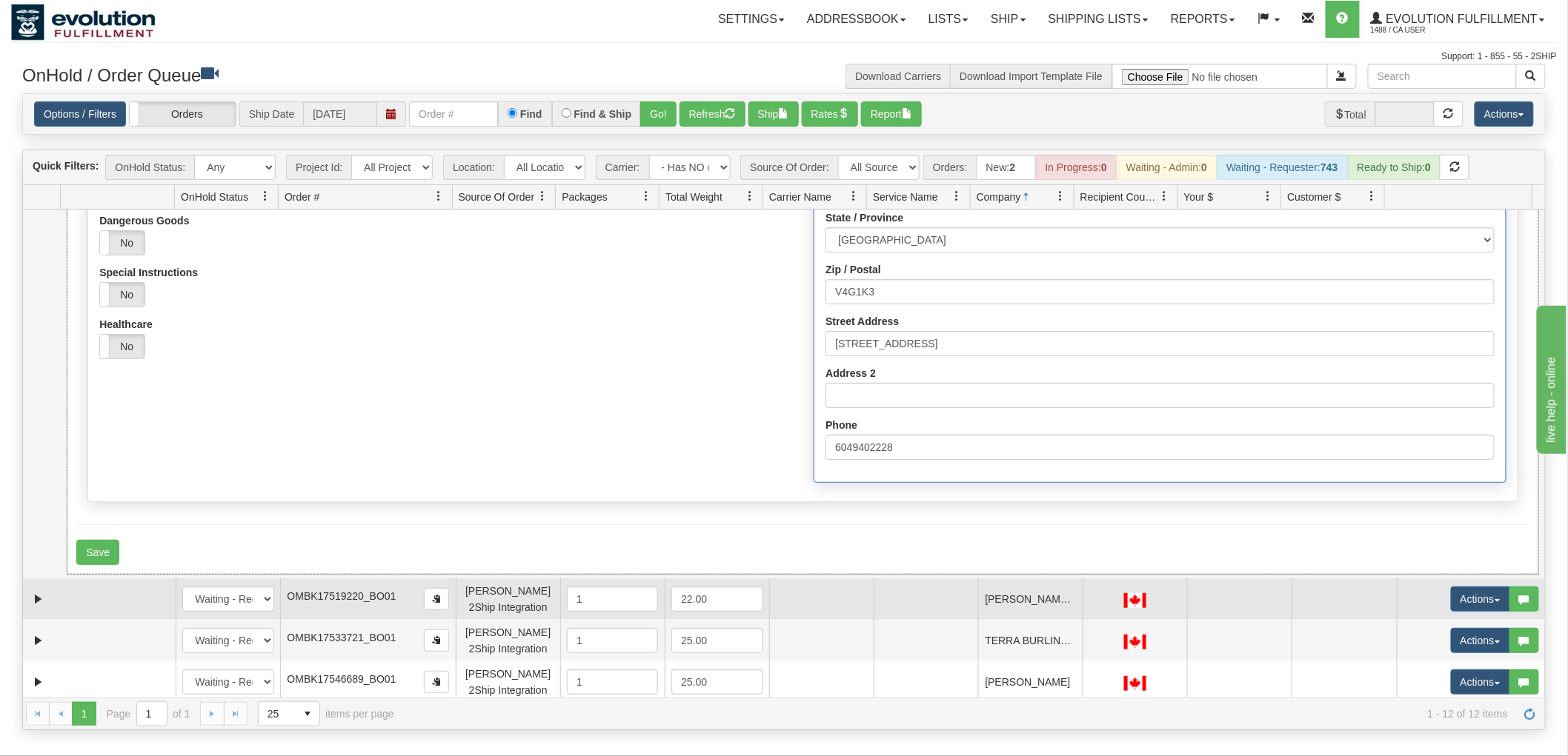
scroll to position [576, 0]
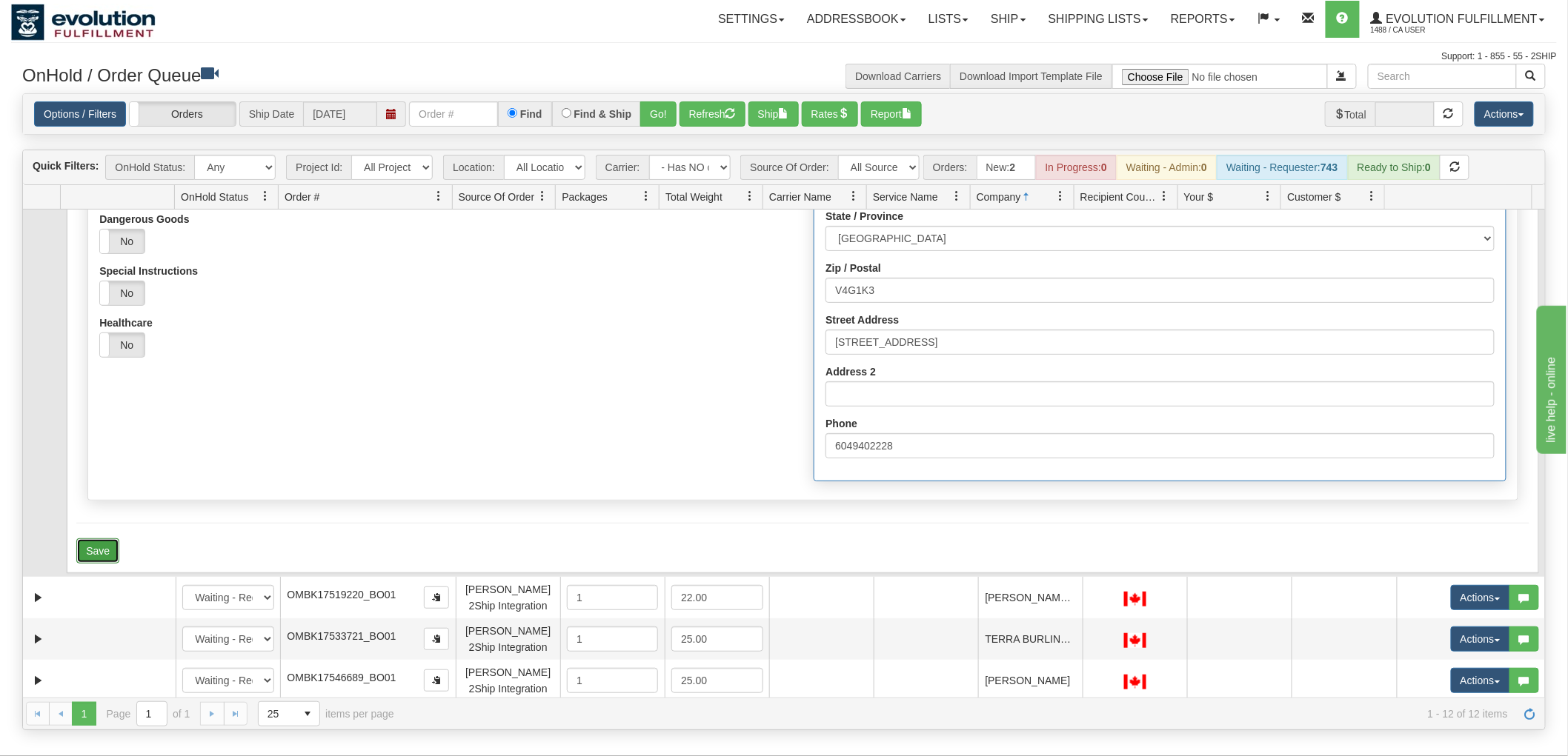
click at [96, 544] on button "Save" at bounding box center [98, 551] width 43 height 25
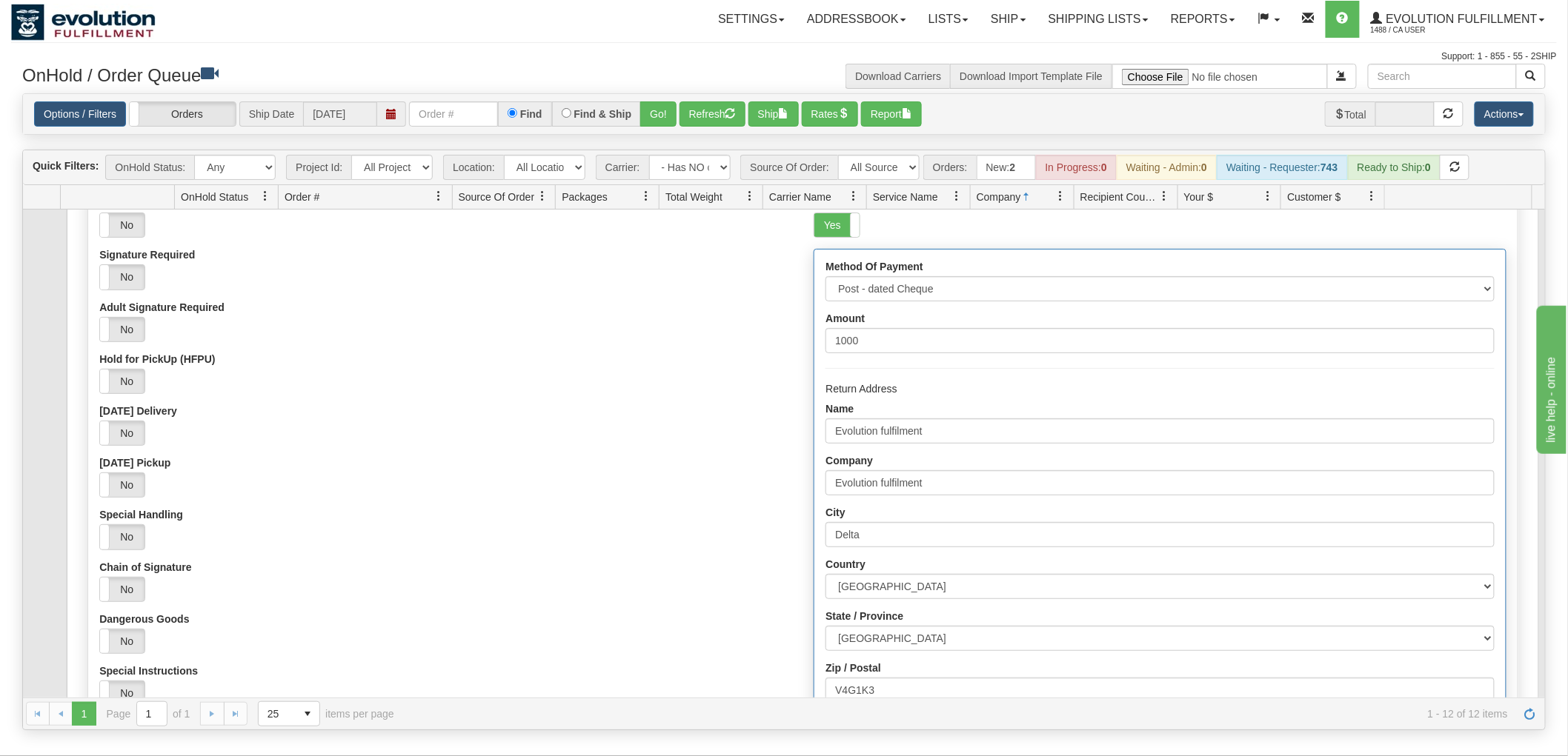
scroll to position [247, 0]
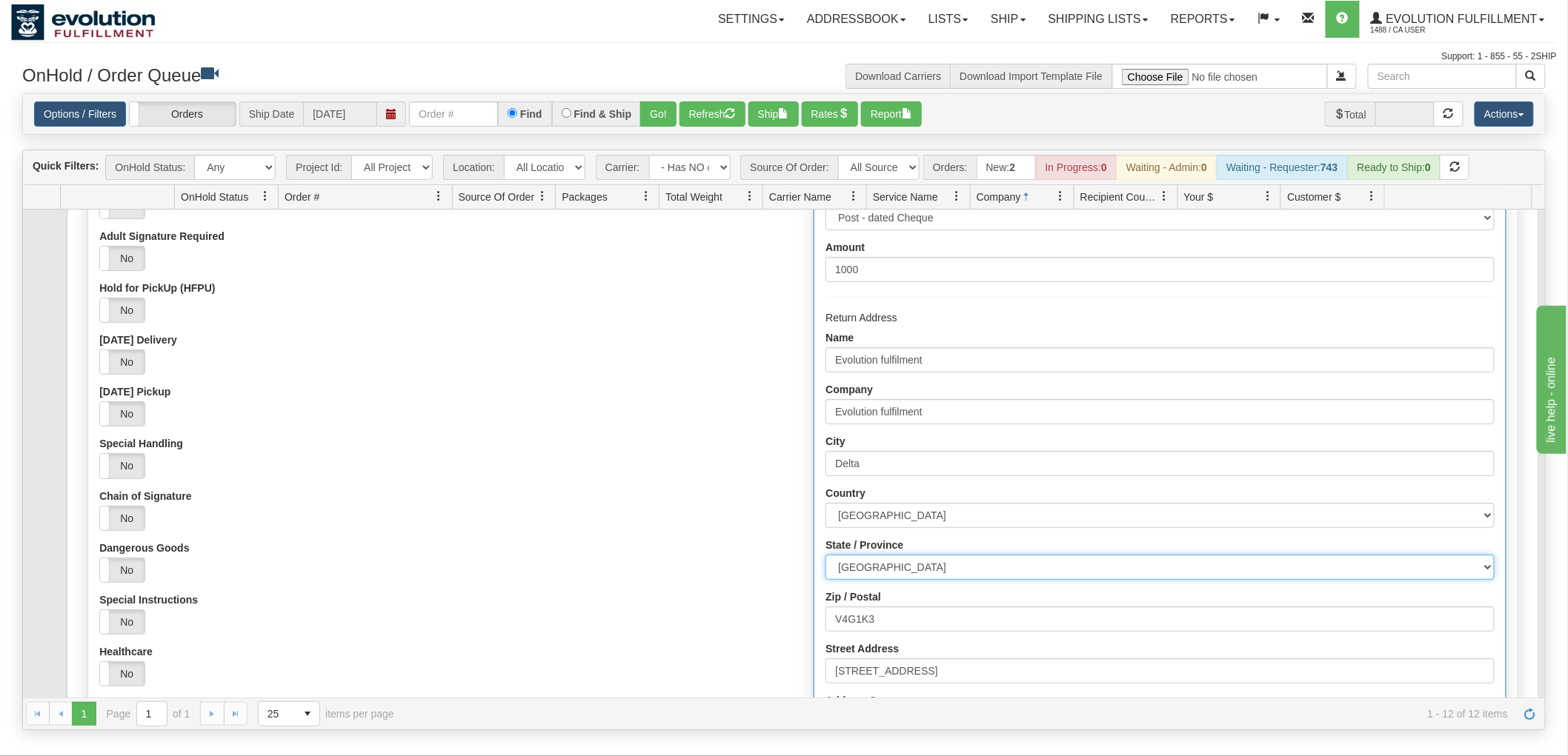
click at [880, 569] on select "[GEOGRAPHIC_DATA] [GEOGRAPHIC_DATA] [GEOGRAPHIC_DATA] [GEOGRAPHIC_DATA] [GEOGRA…" at bounding box center [1160, 568] width 668 height 25
select select "BC"
click at [826, 555] on select "[GEOGRAPHIC_DATA] [GEOGRAPHIC_DATA] [GEOGRAPHIC_DATA] [GEOGRAPHIC_DATA] [GEOGRA…" at bounding box center [1160, 568] width 668 height 25
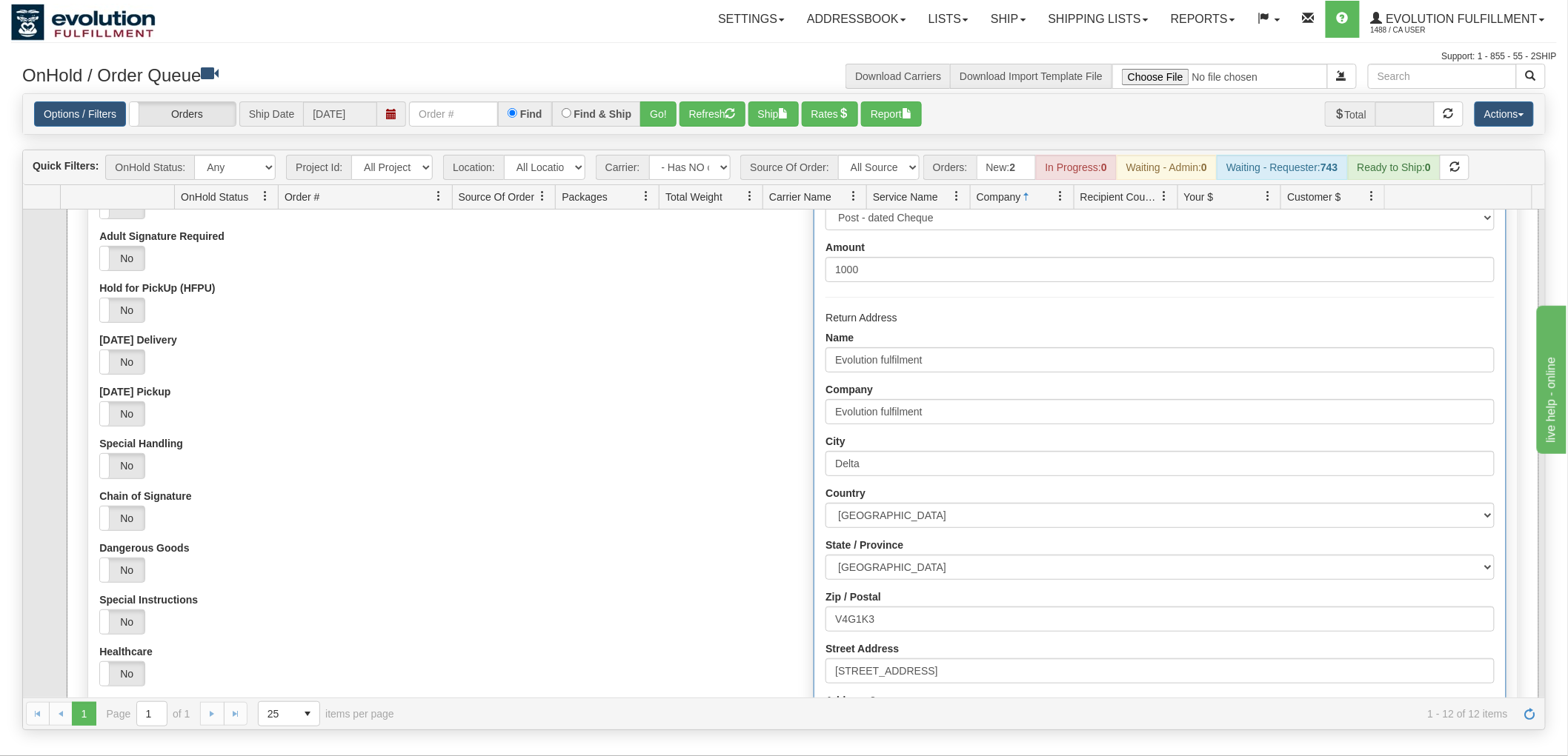
click at [671, 374] on div "Origin Approved Signature not Required (OSNR) Yes No Signature Required Yes No …" at bounding box center [445, 412] width 715 height 572
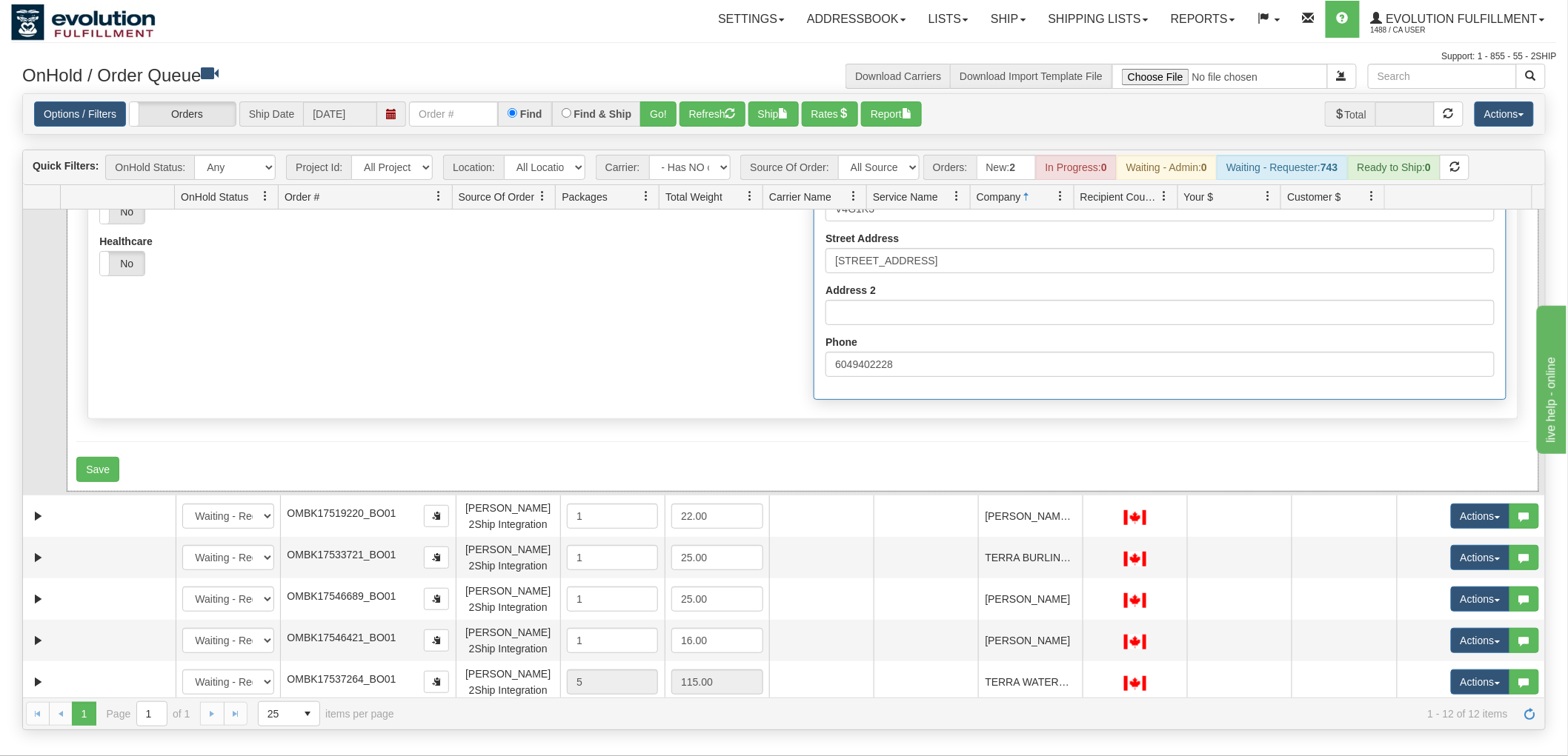
scroll to position [658, 0]
click at [84, 474] on button "Save" at bounding box center [98, 469] width 43 height 25
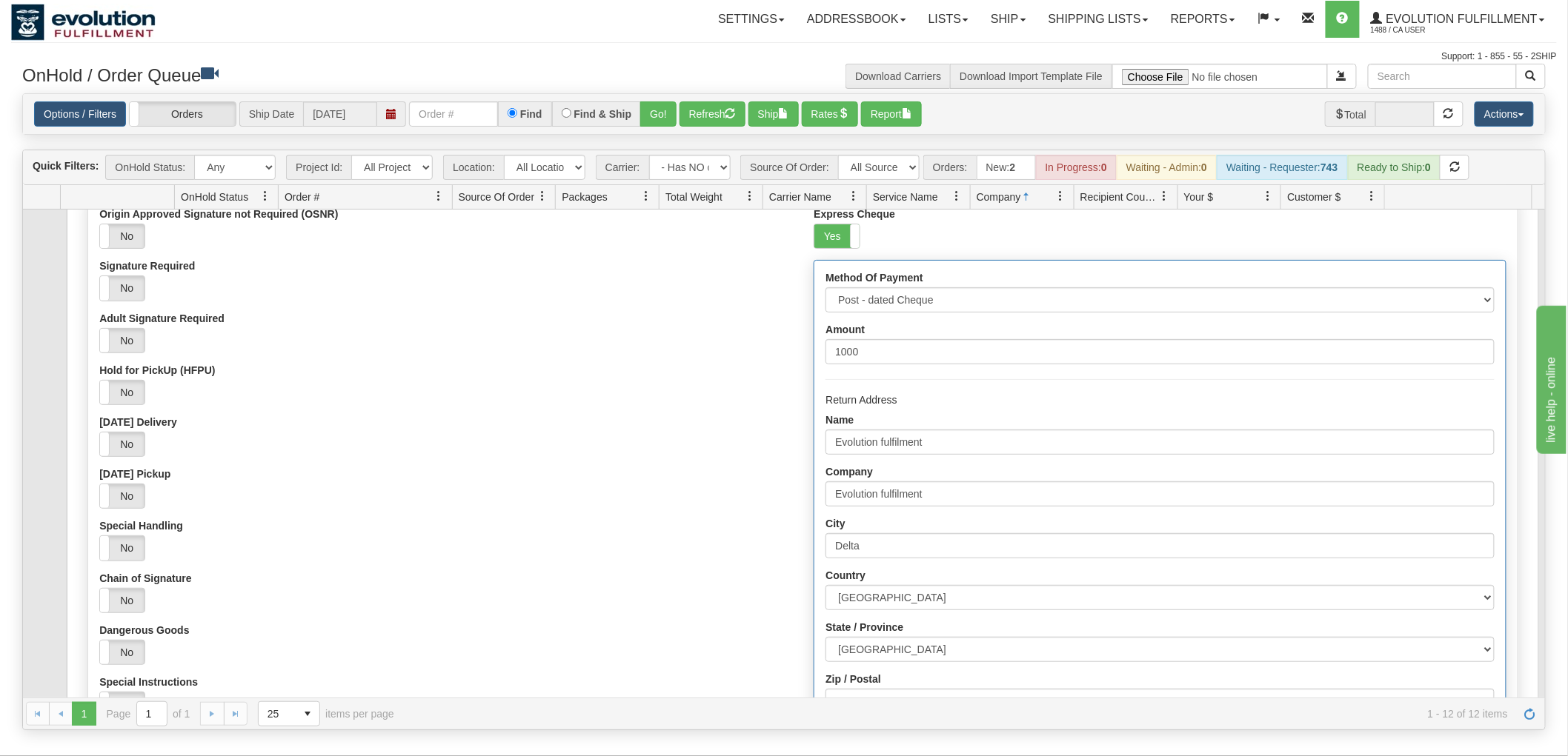
scroll to position [0, 0]
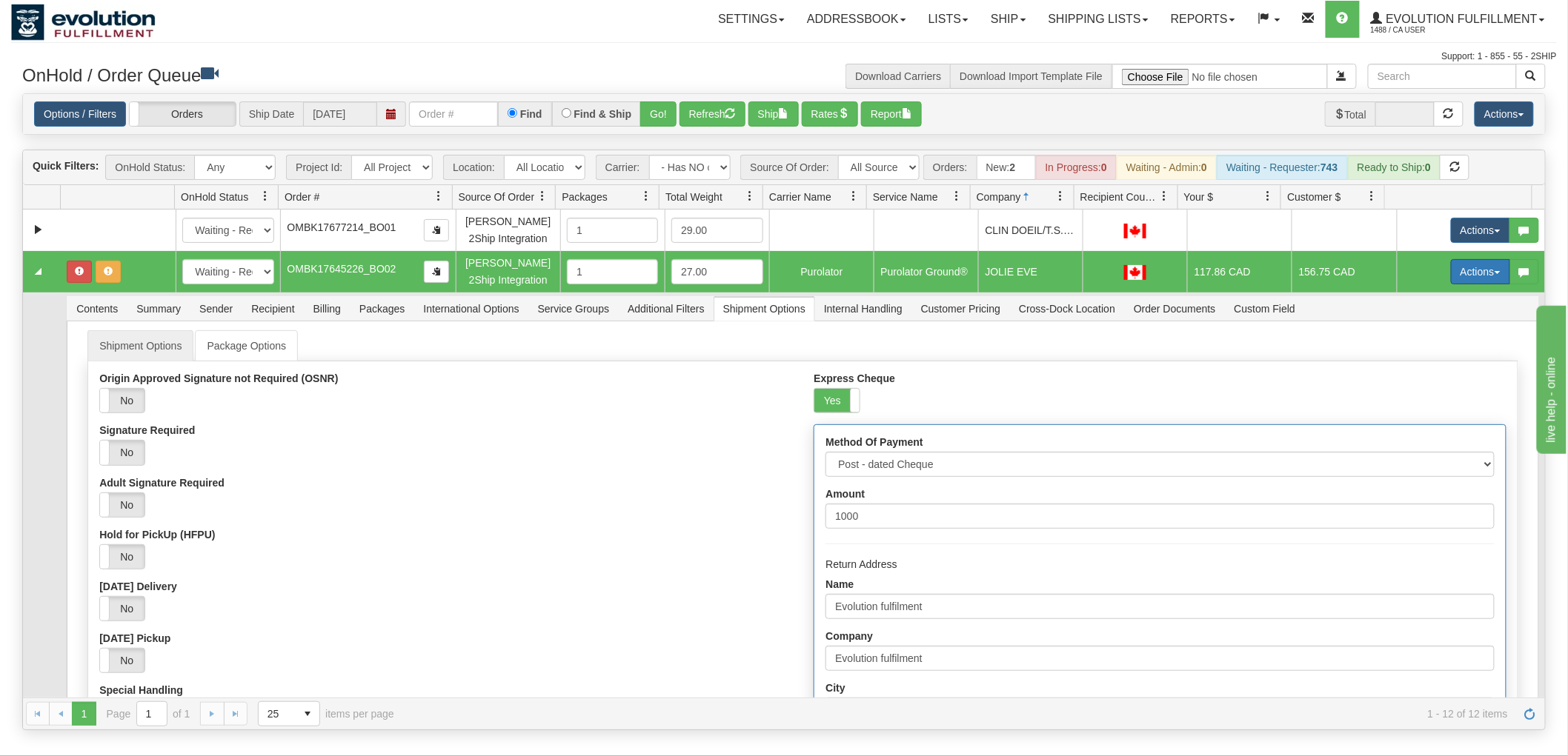
click at [1455, 271] on button "Actions" at bounding box center [1481, 272] width 59 height 25
click at [1427, 316] on span "Refresh Rates" at bounding box center [1444, 319] width 77 height 12
click at [707, 106] on button "Refresh" at bounding box center [713, 114] width 66 height 25
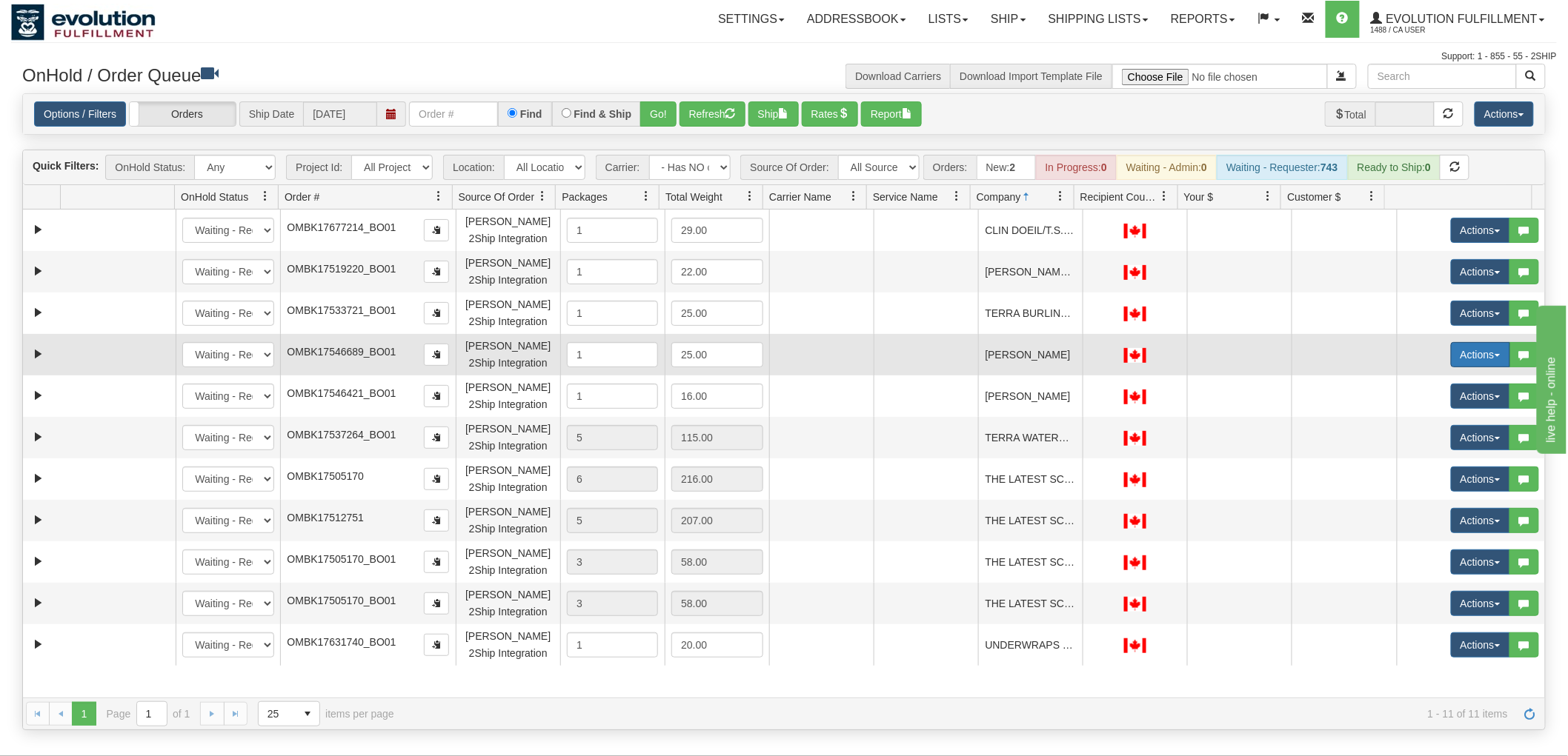
click at [1477, 359] on button "Actions" at bounding box center [1481, 355] width 59 height 25
click at [1438, 415] on link "Rate All Services" at bounding box center [1451, 422] width 118 height 19
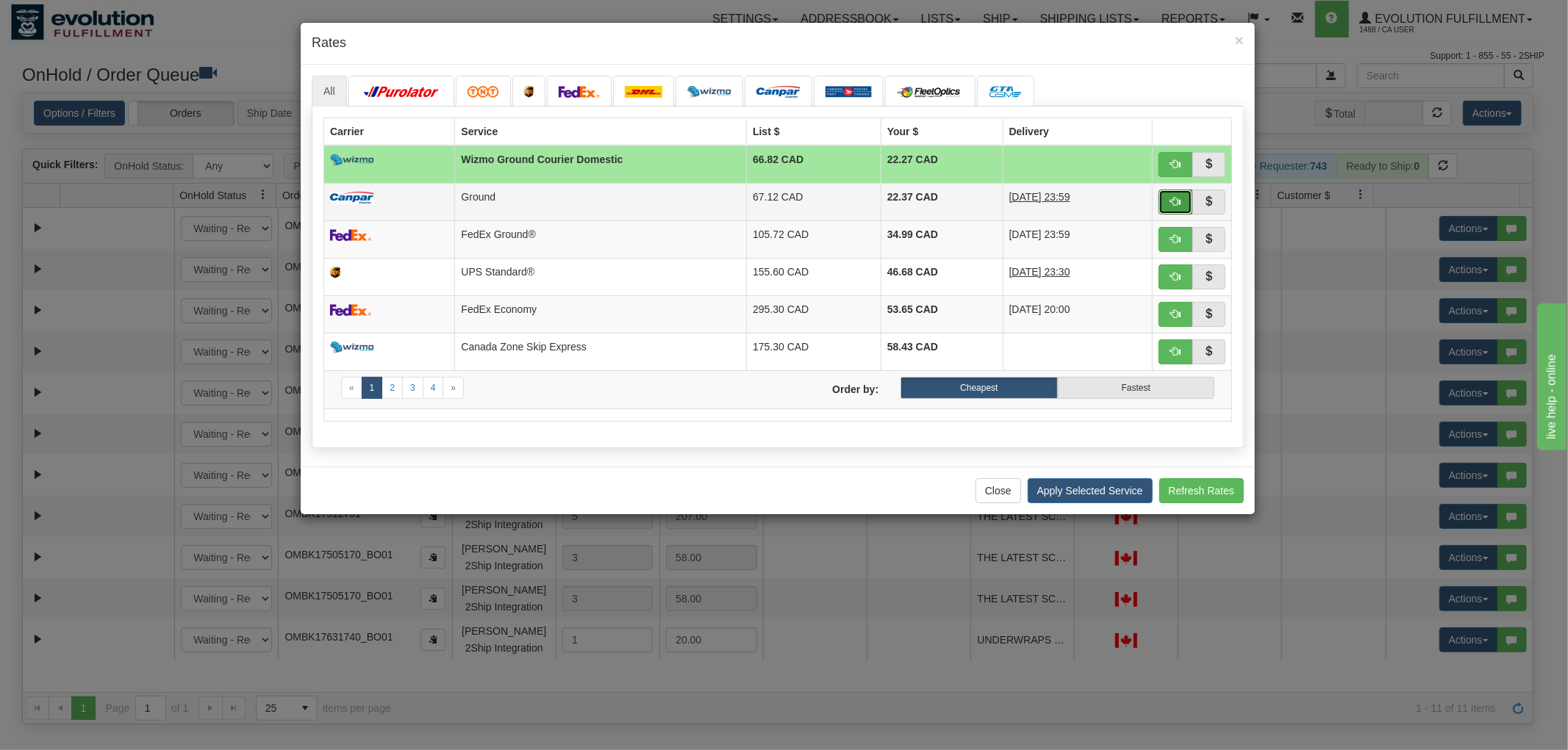
click at [1173, 192] on button "button" at bounding box center [1176, 202] width 34 height 25
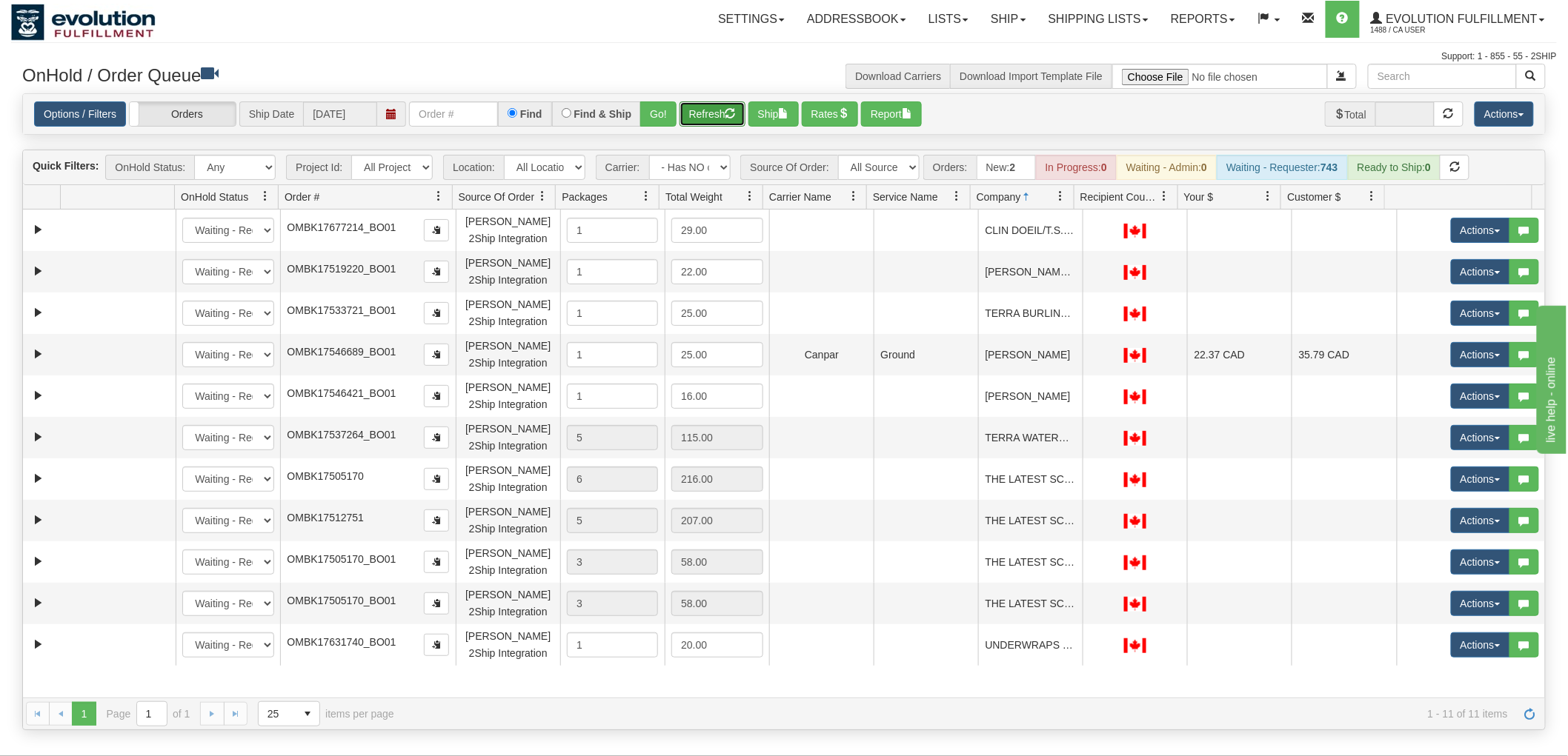
click at [716, 120] on button "Refresh" at bounding box center [713, 114] width 66 height 25
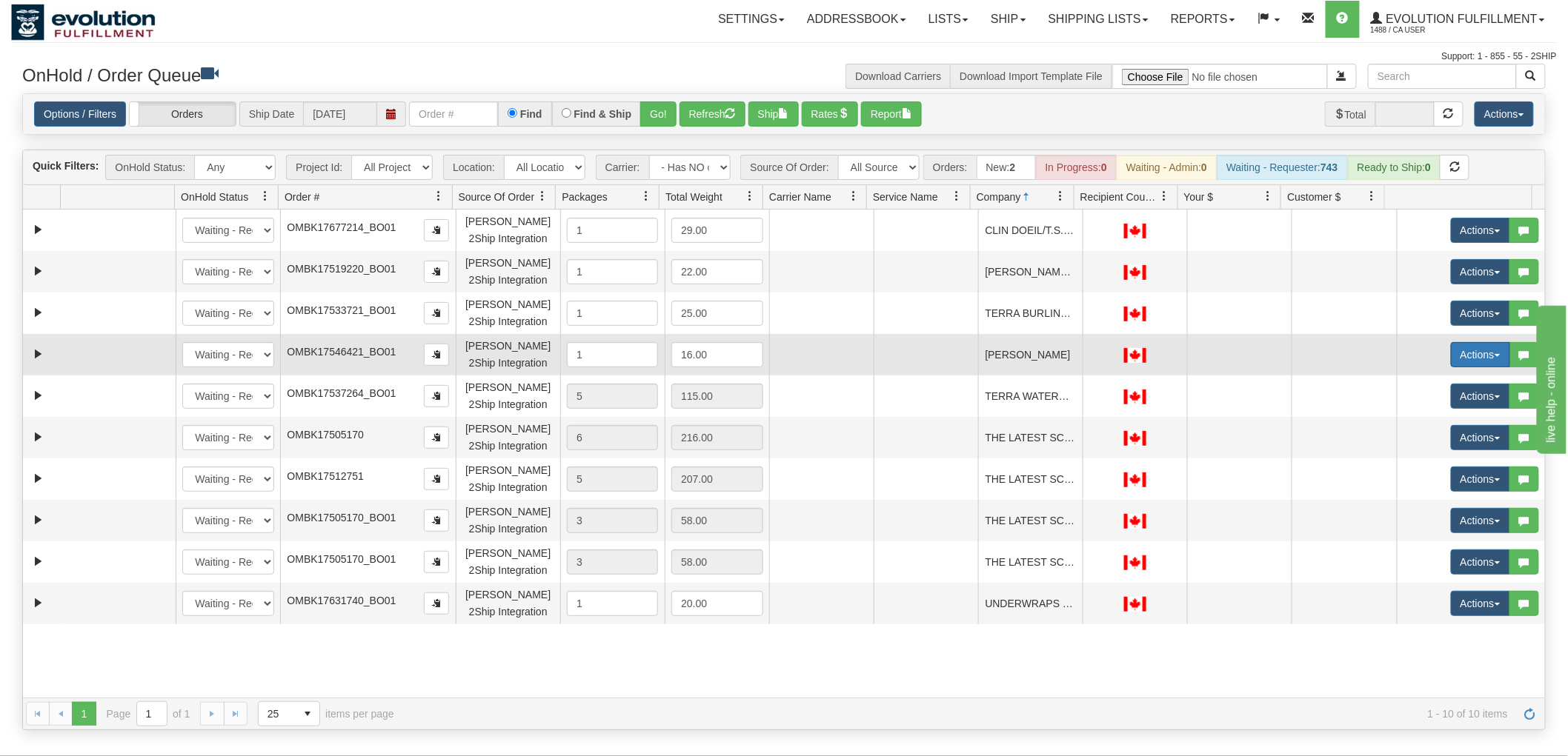
click at [1452, 358] on button "Actions" at bounding box center [1481, 355] width 59 height 25
click at [1439, 420] on span "Rate All Services" at bounding box center [1451, 422] width 89 height 12
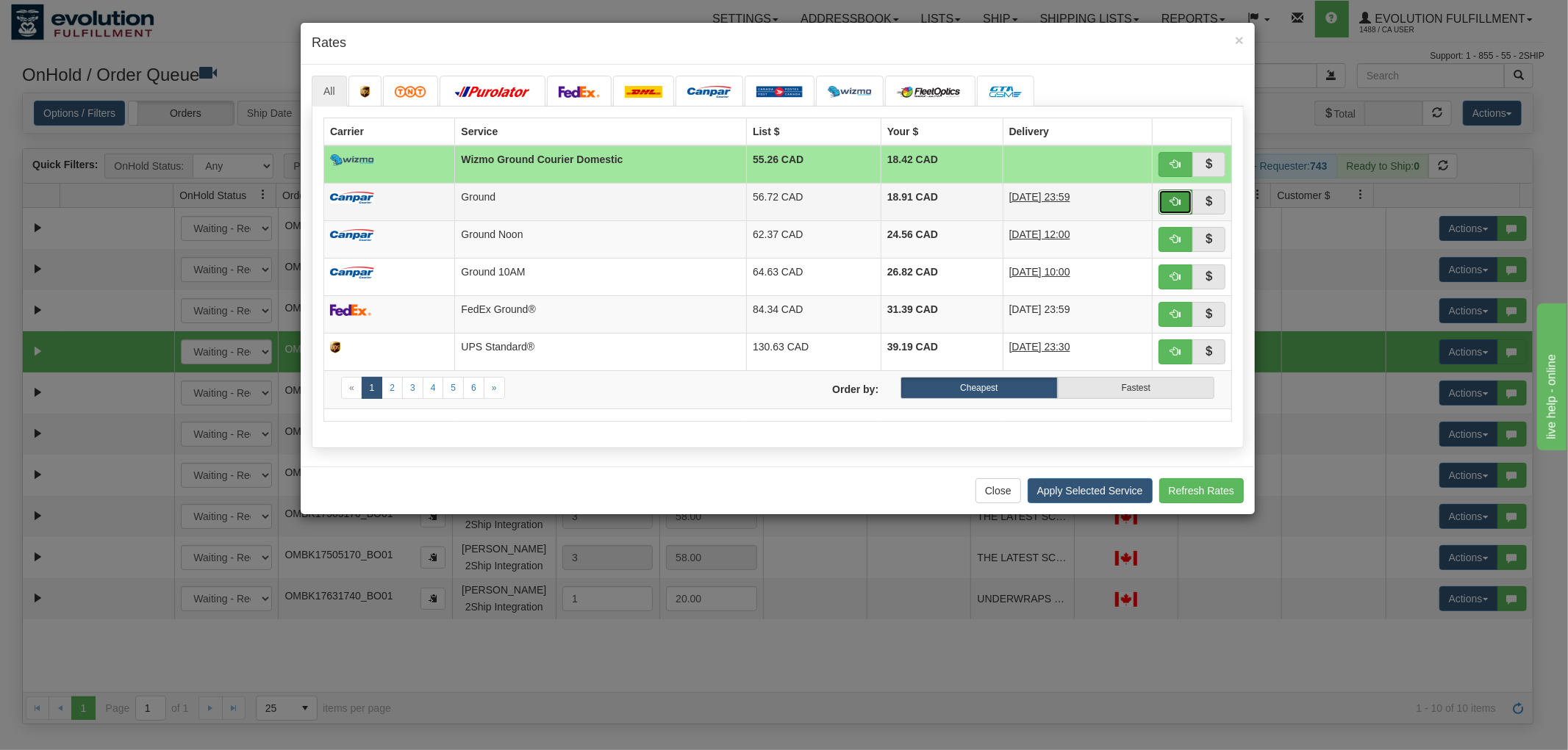
click at [1179, 196] on span "button" at bounding box center [1176, 201] width 11 height 11
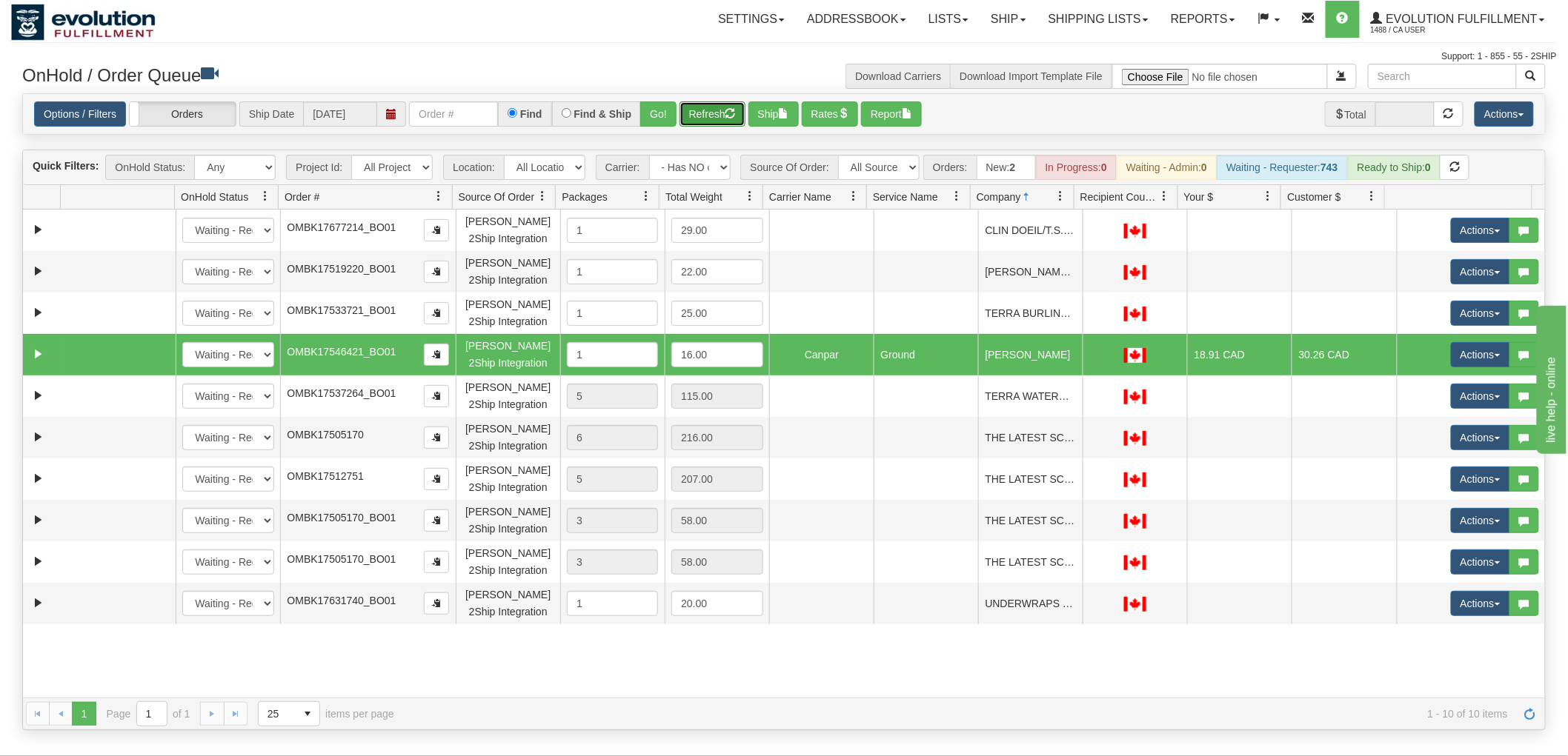
click at [704, 114] on button "Refresh" at bounding box center [713, 114] width 66 height 25
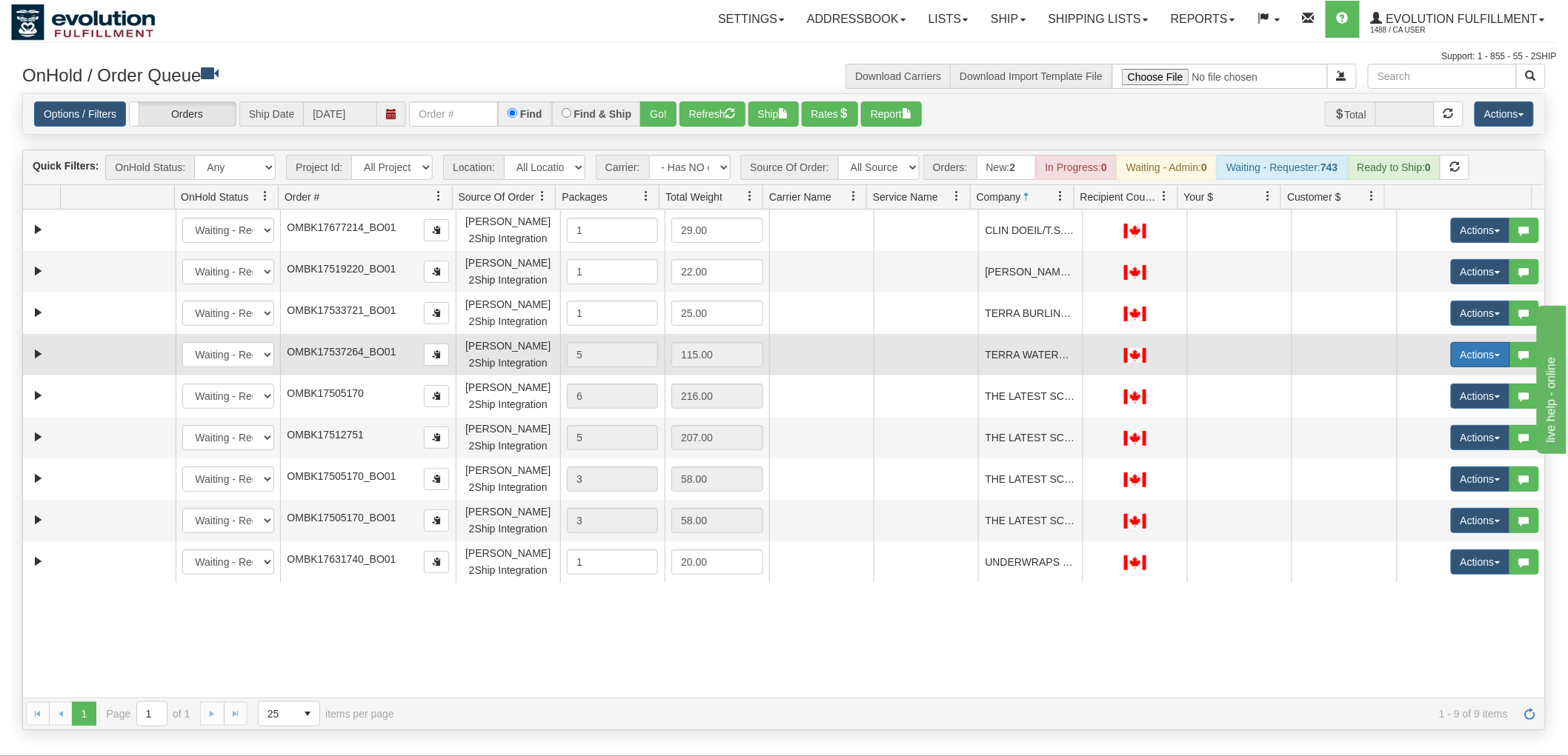
click at [1484, 357] on button "Actions" at bounding box center [1481, 355] width 59 height 25
click at [1442, 417] on span "Rate All Services" at bounding box center [1451, 422] width 89 height 12
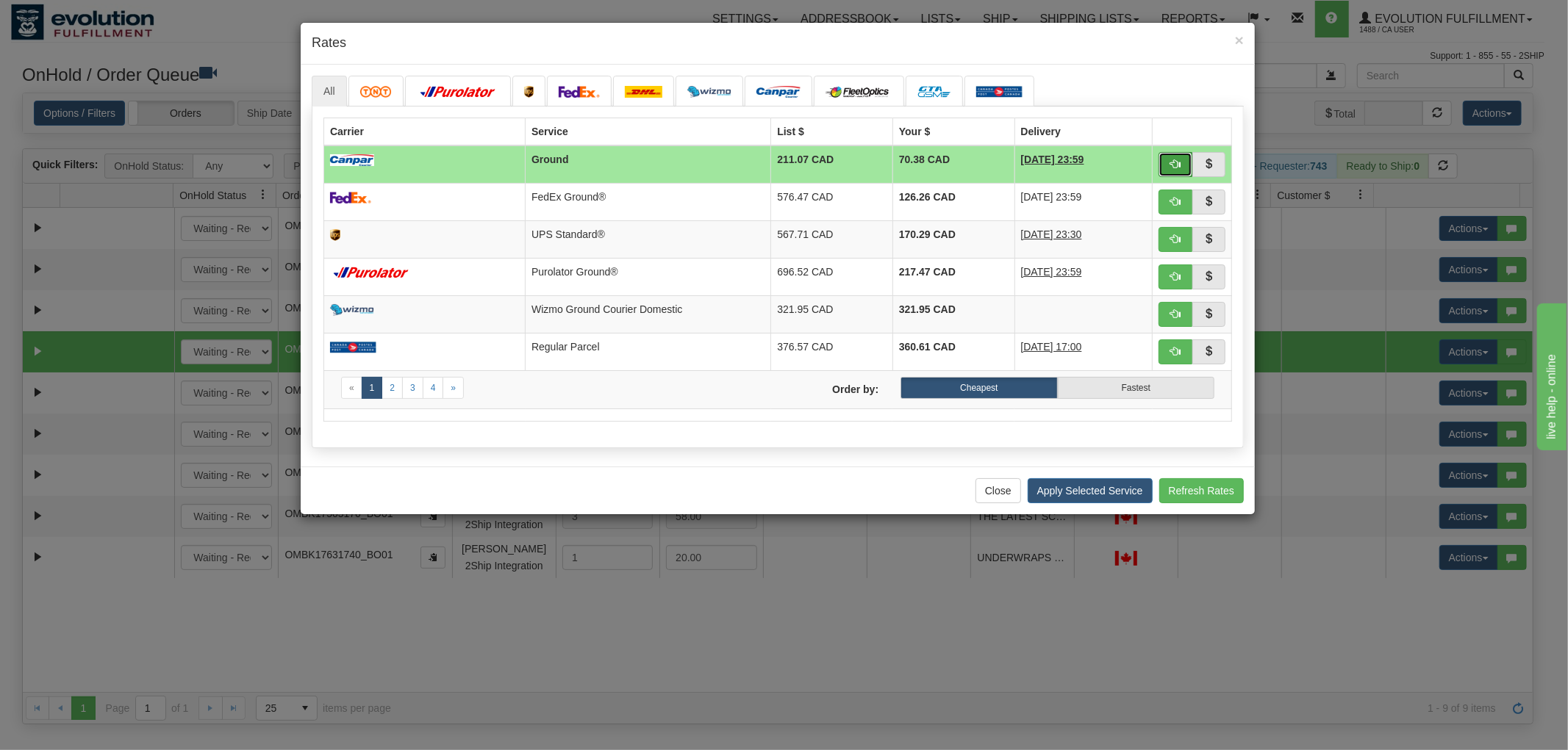
click at [1172, 155] on button "button" at bounding box center [1176, 164] width 34 height 25
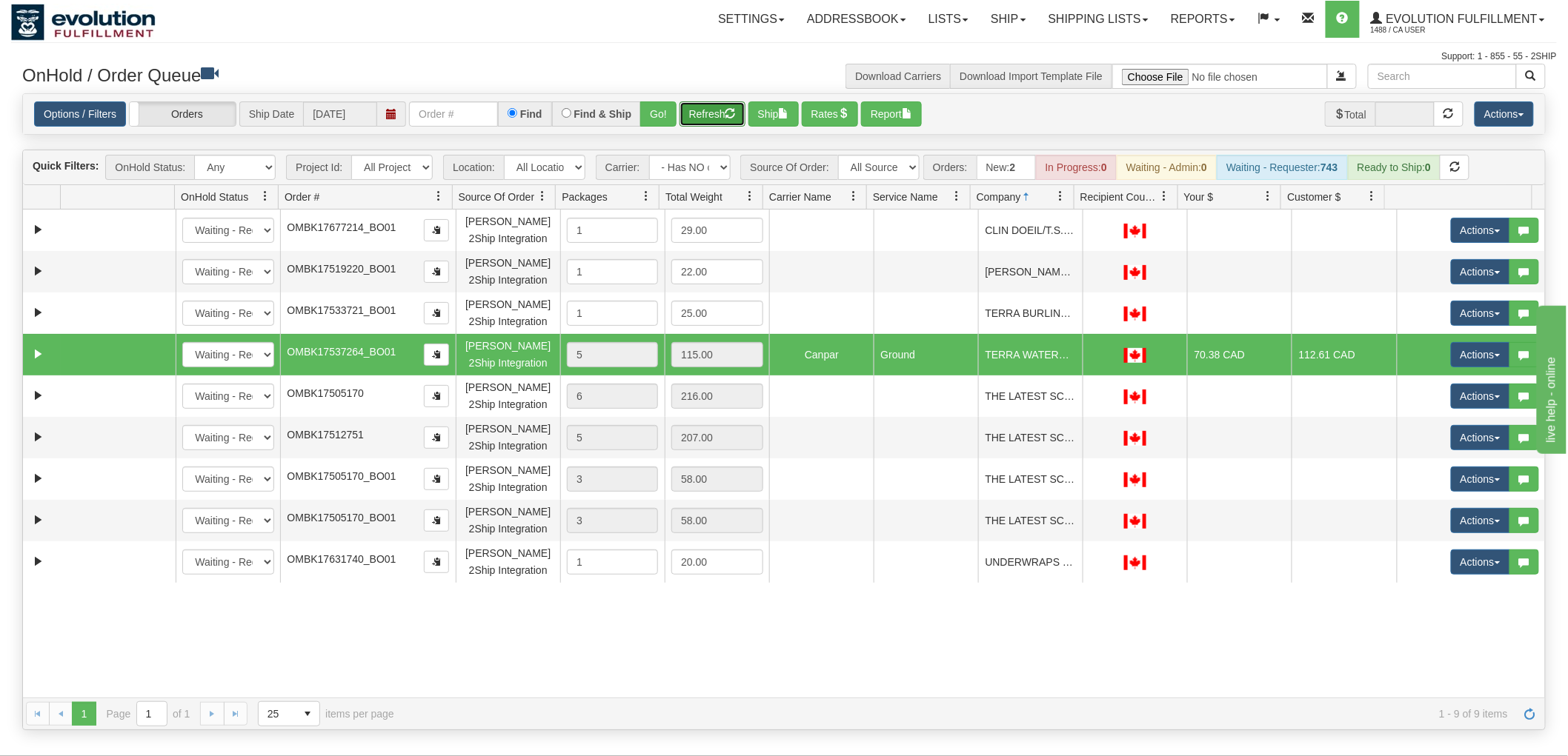
click at [690, 117] on button "Refresh" at bounding box center [713, 114] width 66 height 25
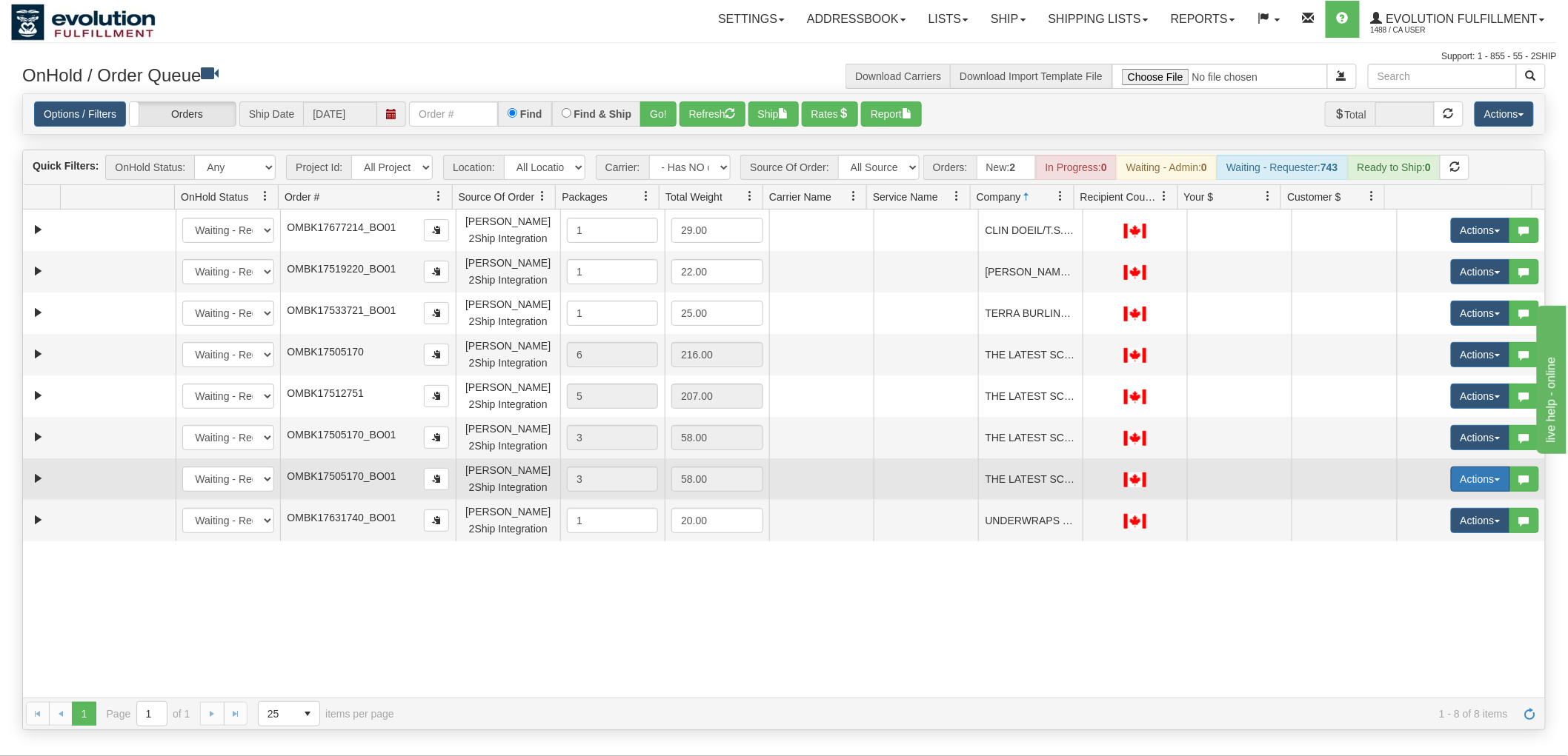
click at [1452, 482] on button "Actions" at bounding box center [1481, 480] width 59 height 25
click at [1414, 582] on span "Delete" at bounding box center [1425, 584] width 40 height 12
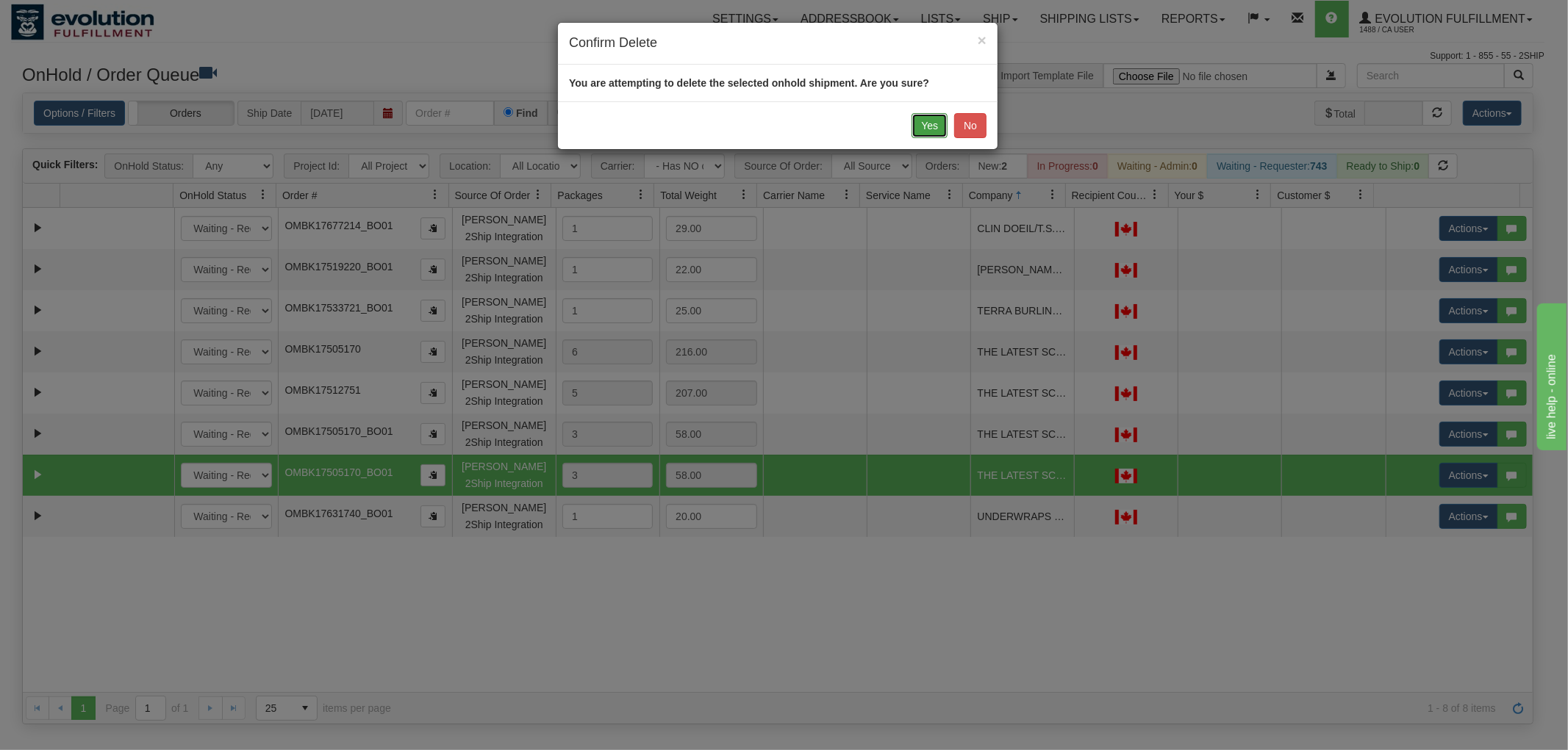
click at [921, 122] on button "Yes" at bounding box center [929, 126] width 36 height 25
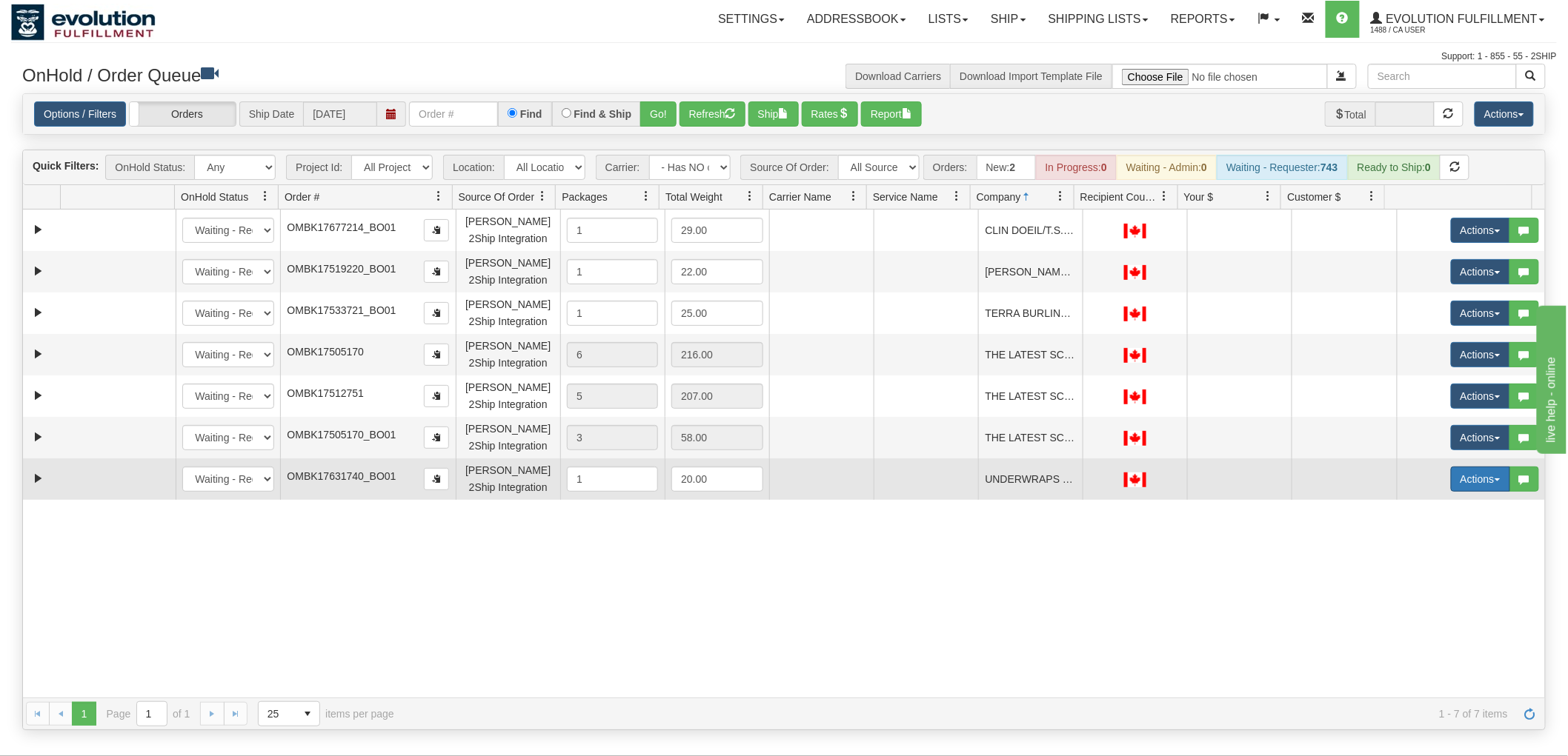
click at [1457, 480] on button "Actions" at bounding box center [1481, 480] width 59 height 25
click at [1424, 541] on span "Rate All Services" at bounding box center [1451, 546] width 89 height 12
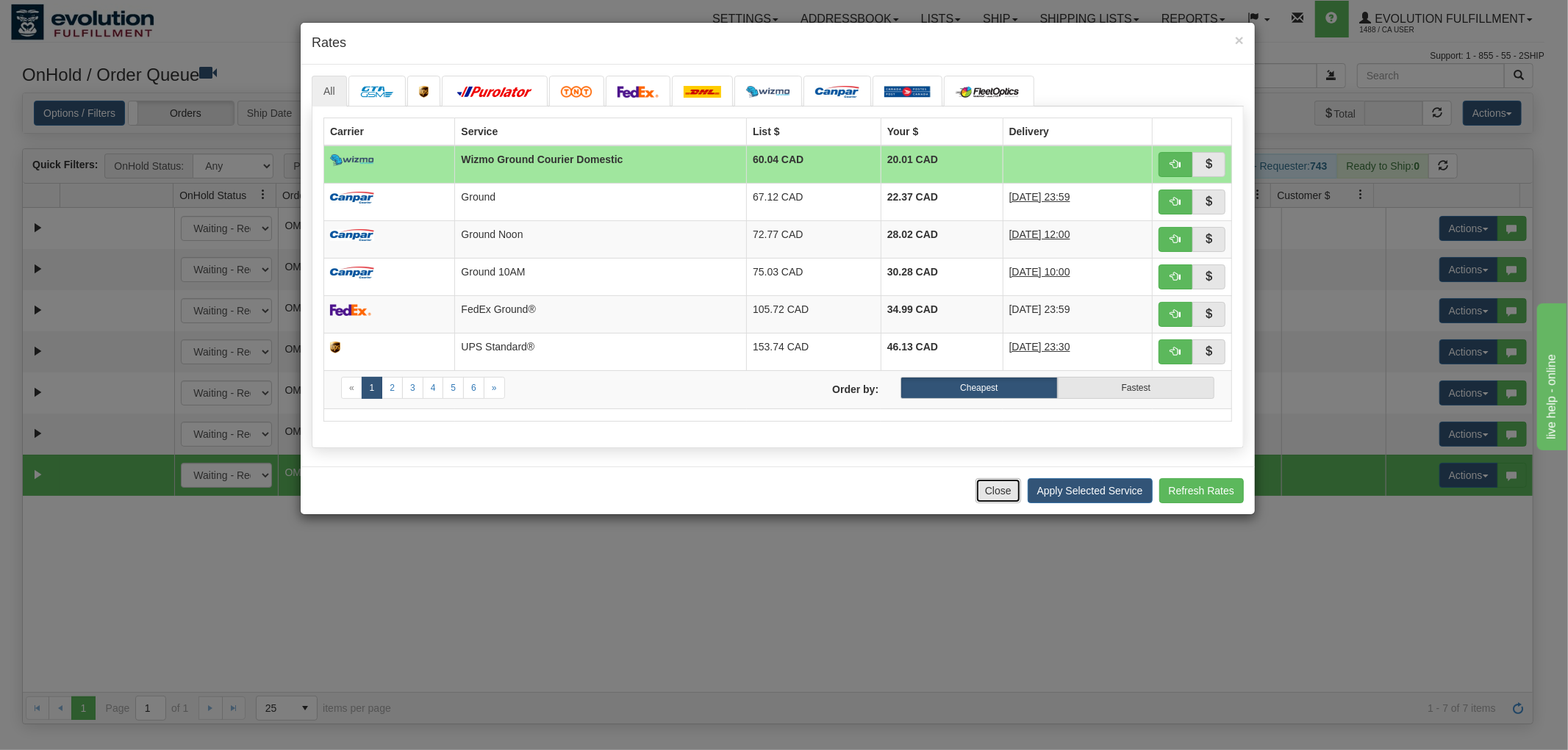
click at [998, 493] on button "Close" at bounding box center [998, 491] width 45 height 25
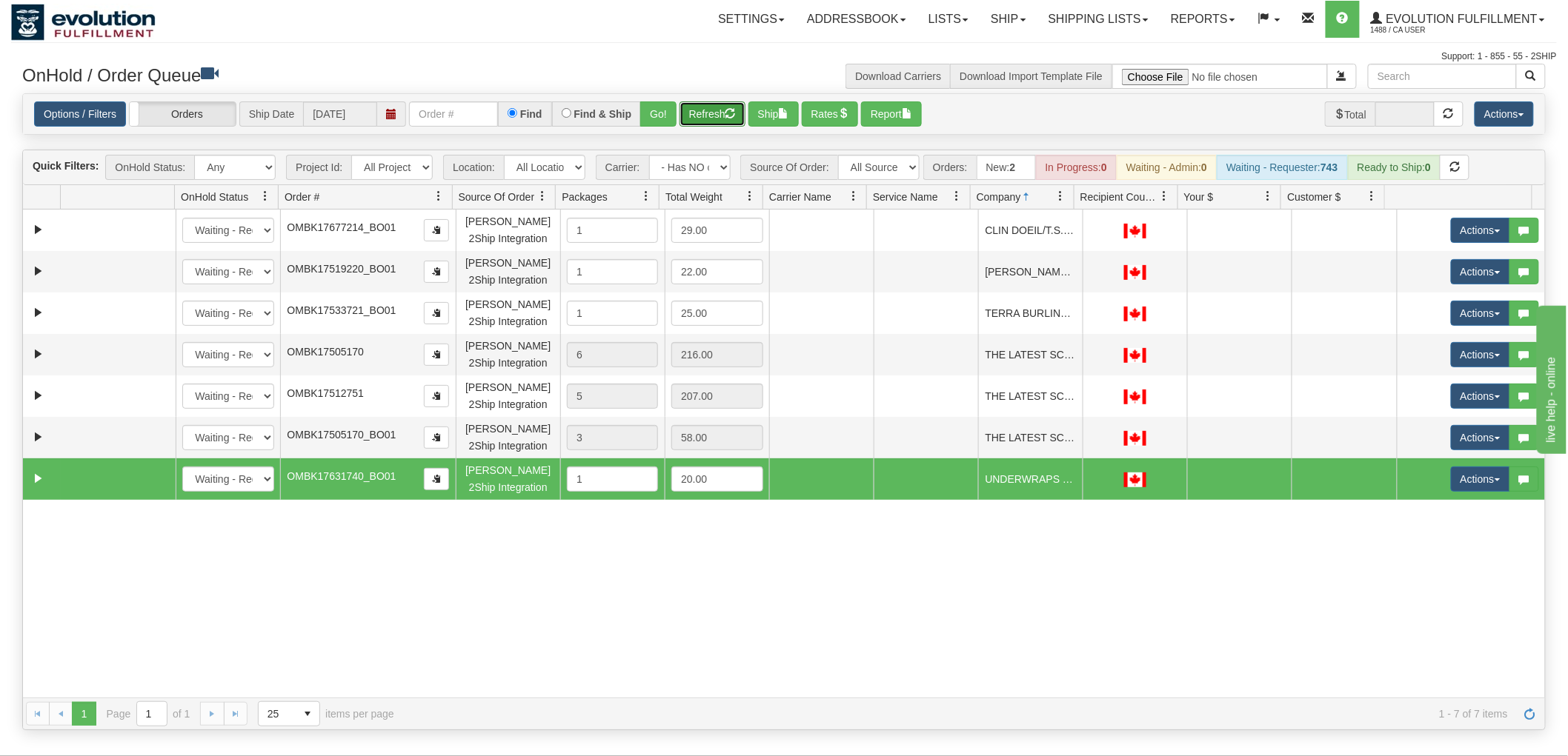
click at [721, 111] on button "Refresh" at bounding box center [713, 114] width 66 height 25
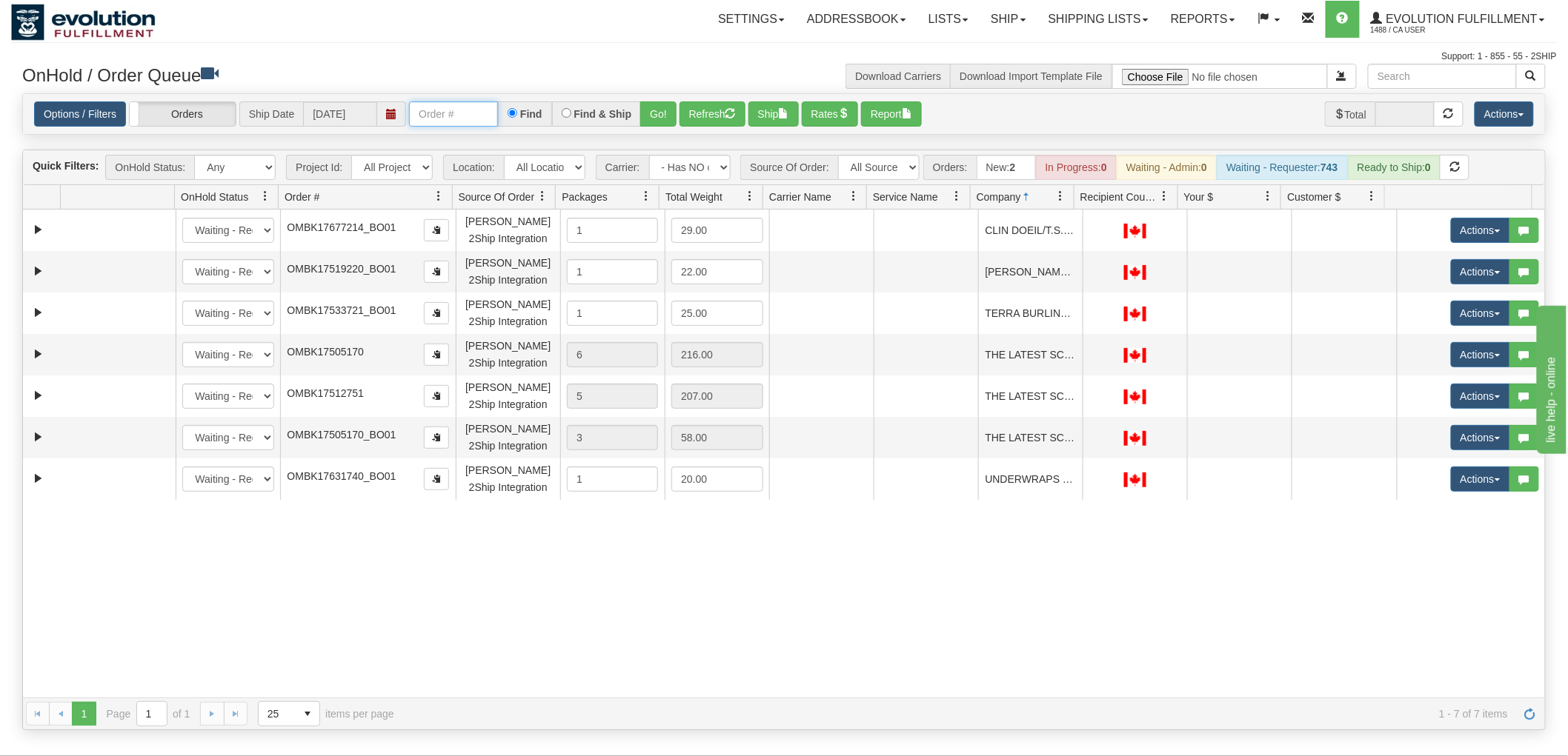
click at [467, 102] on input "text" at bounding box center [454, 114] width 89 height 25
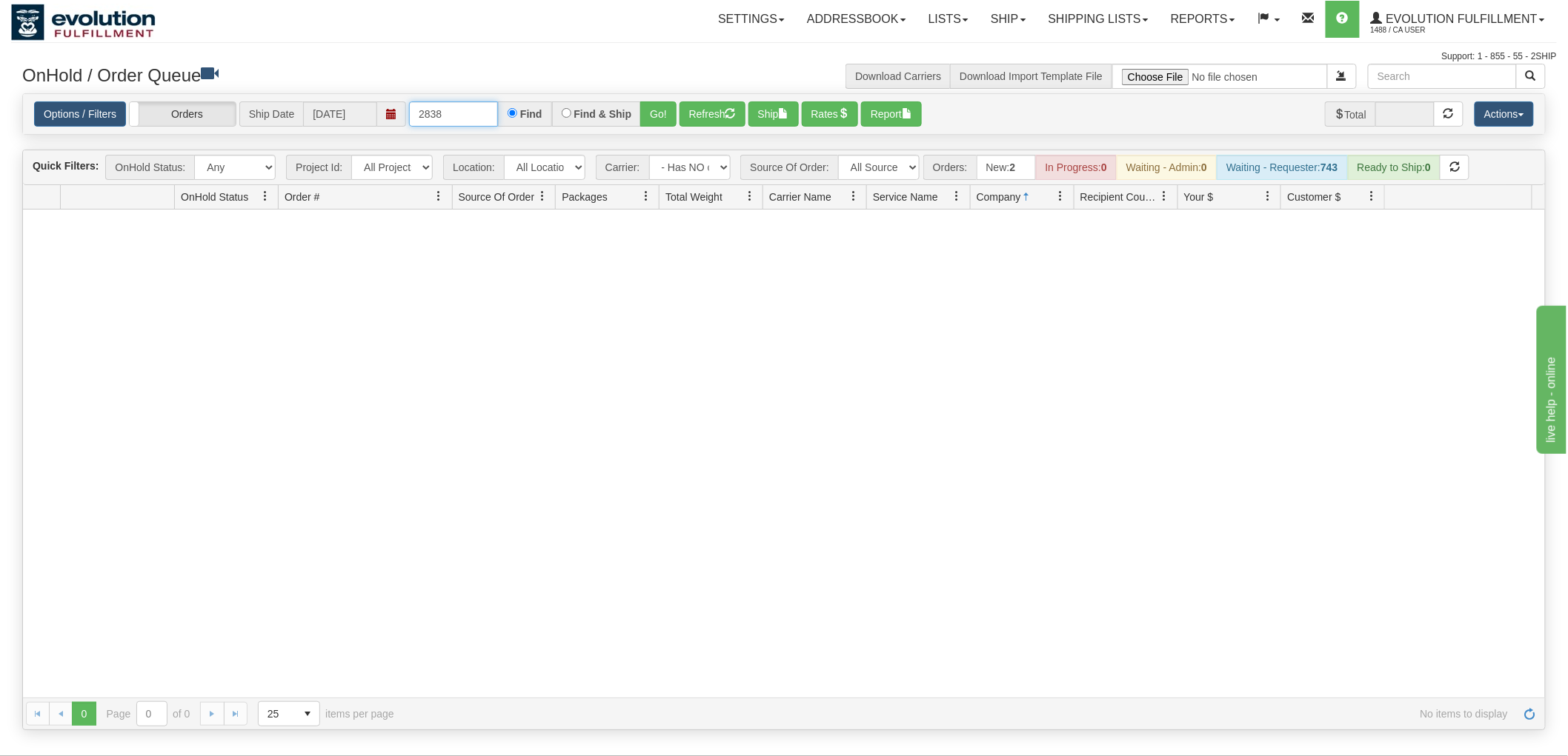
click at [467, 102] on input "2838" at bounding box center [454, 114] width 89 height 25
type input "6743"
drag, startPoint x: 665, startPoint y: 166, endPoint x: 682, endPoint y: 174, distance: 18.8
click at [665, 166] on select "- Any - Has NO carrier assigned - Has a carrier assigned FleetOptics Inc. My Ca…" at bounding box center [690, 168] width 81 height 25
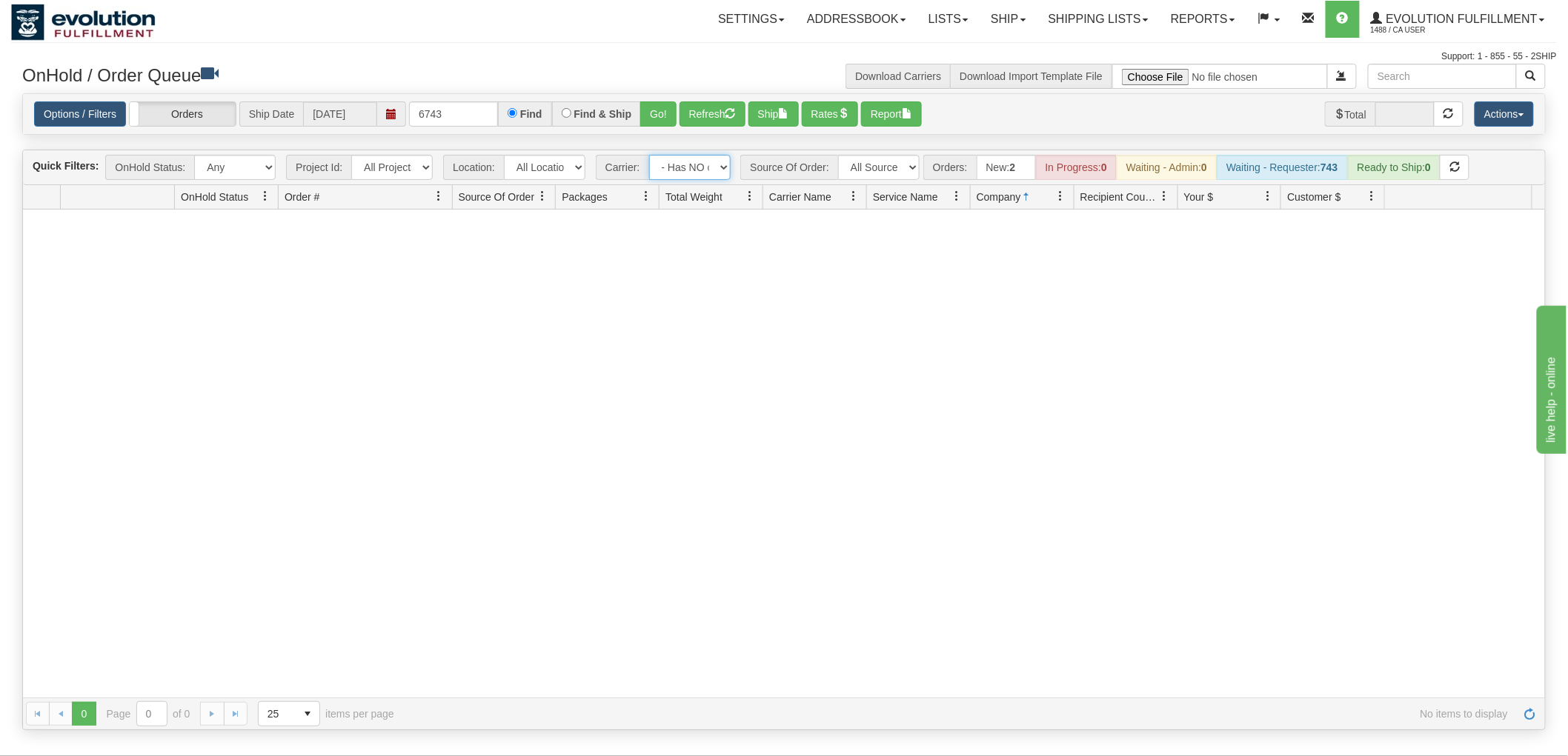
select select "grid toolbar"
click at [650, 155] on select "- Any - Has NO carrier assigned - Has a carrier assigned FleetOptics Inc. My Ca…" at bounding box center [690, 168] width 81 height 25
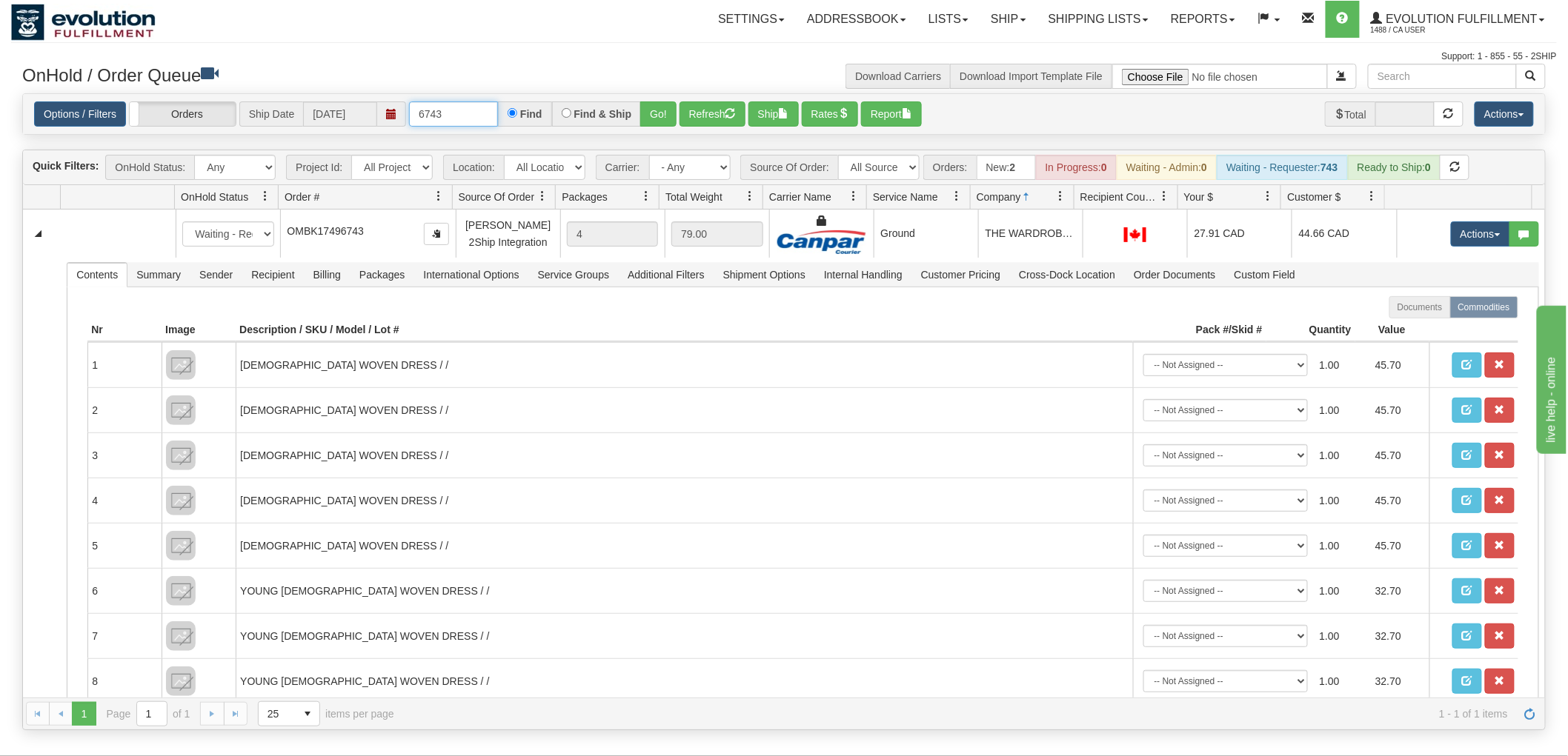
click at [464, 116] on input "6743" at bounding box center [454, 114] width 89 height 25
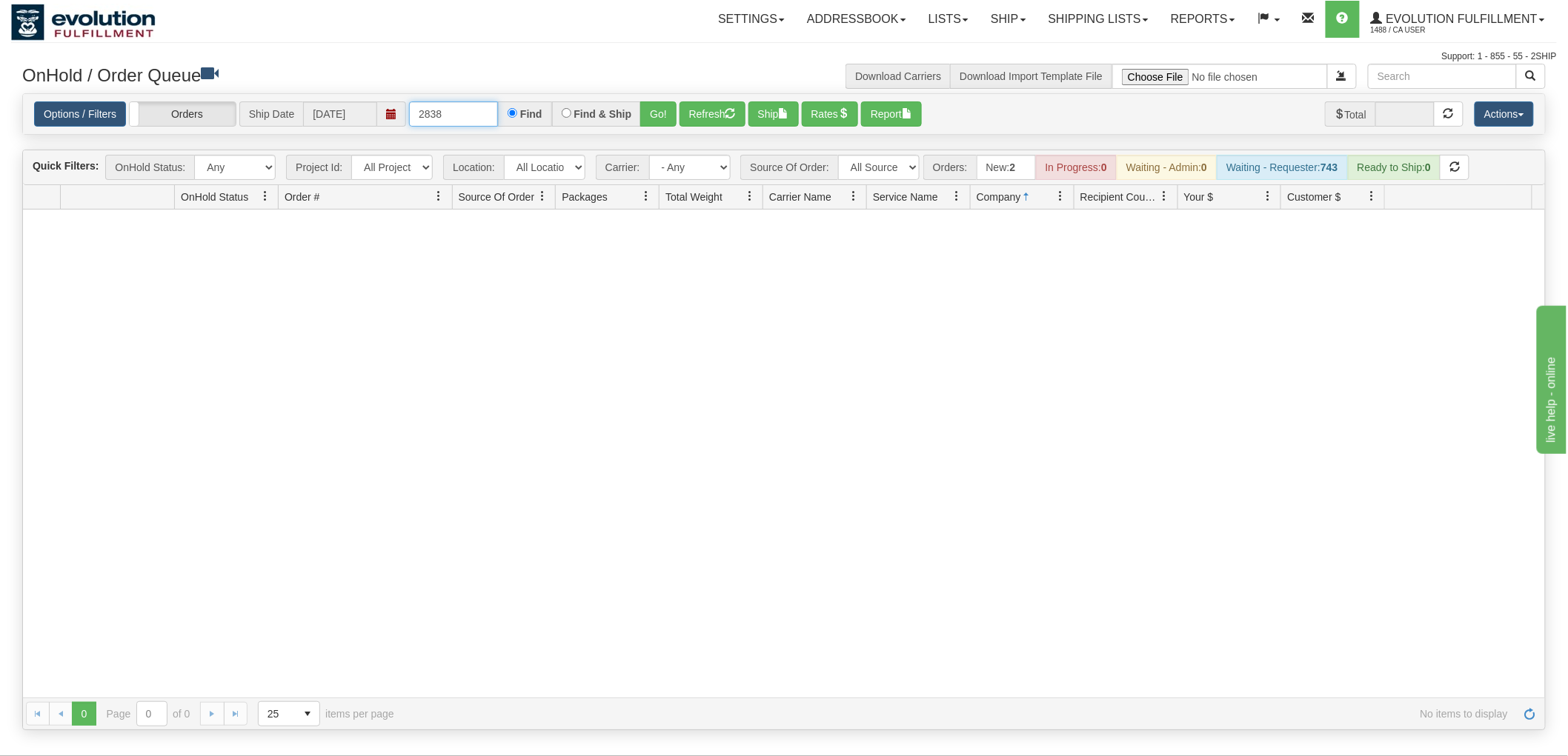
click at [464, 116] on input "2838" at bounding box center [454, 114] width 89 height 25
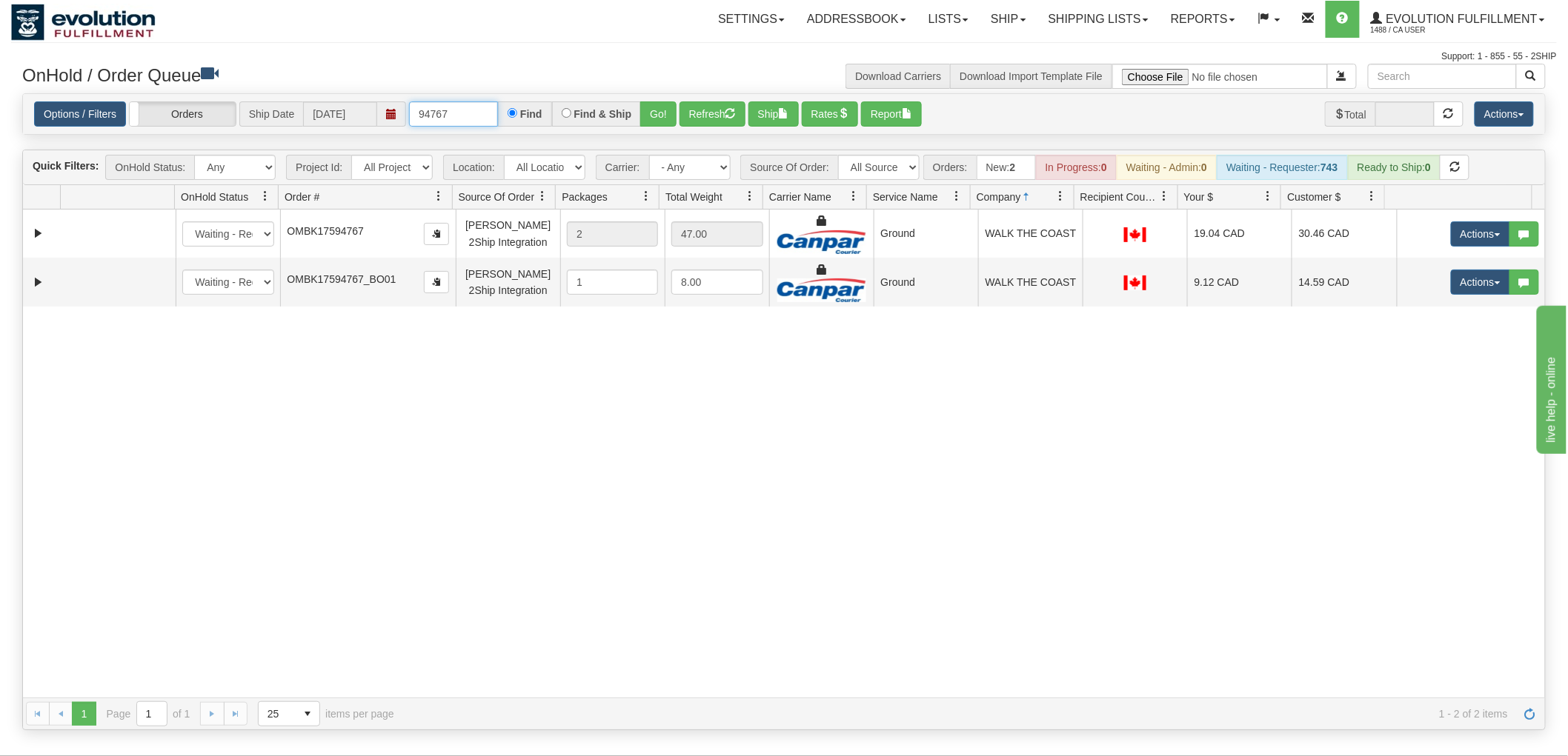
click at [476, 109] on input "94767" at bounding box center [454, 114] width 89 height 25
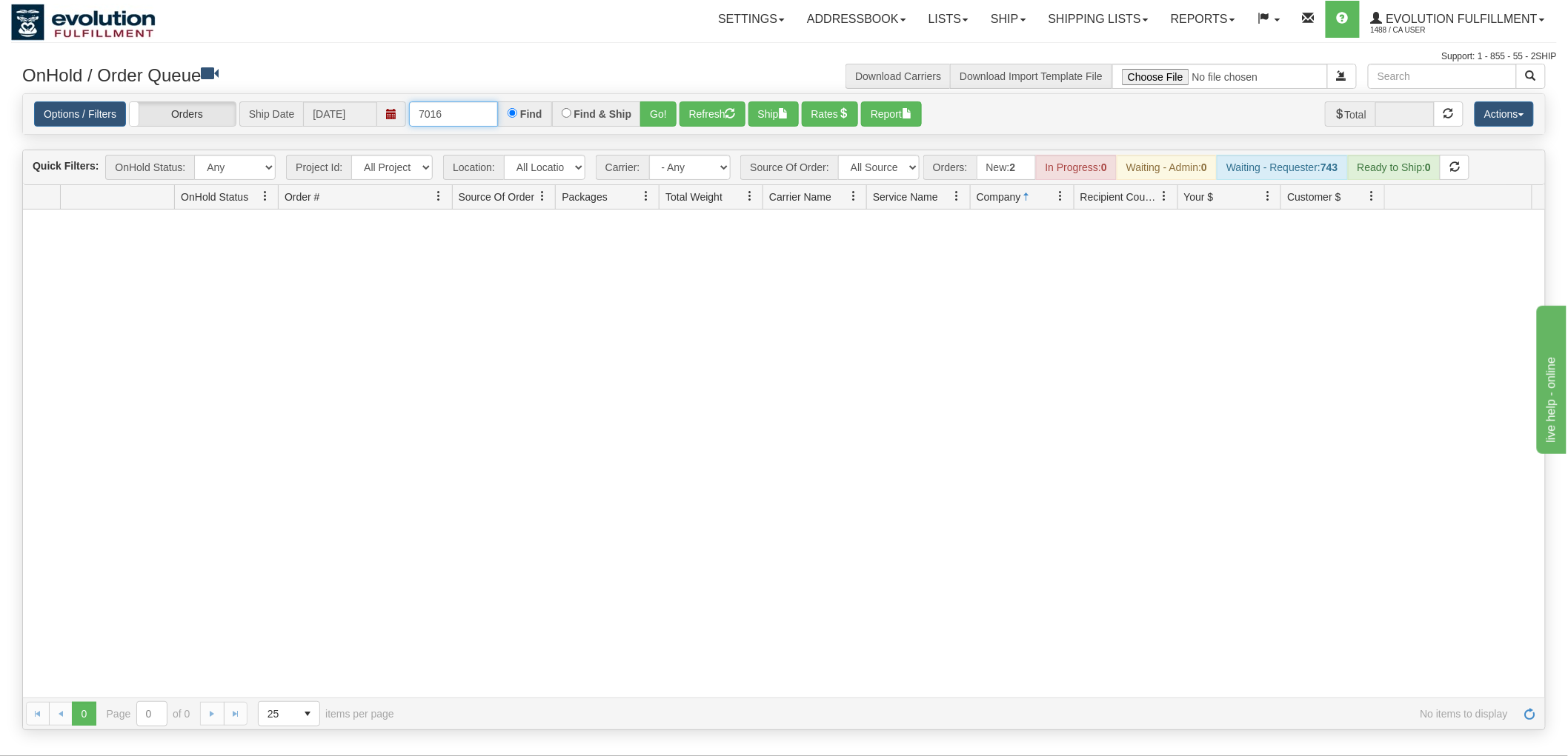
click at [476, 109] on input "7016" at bounding box center [454, 114] width 89 height 25
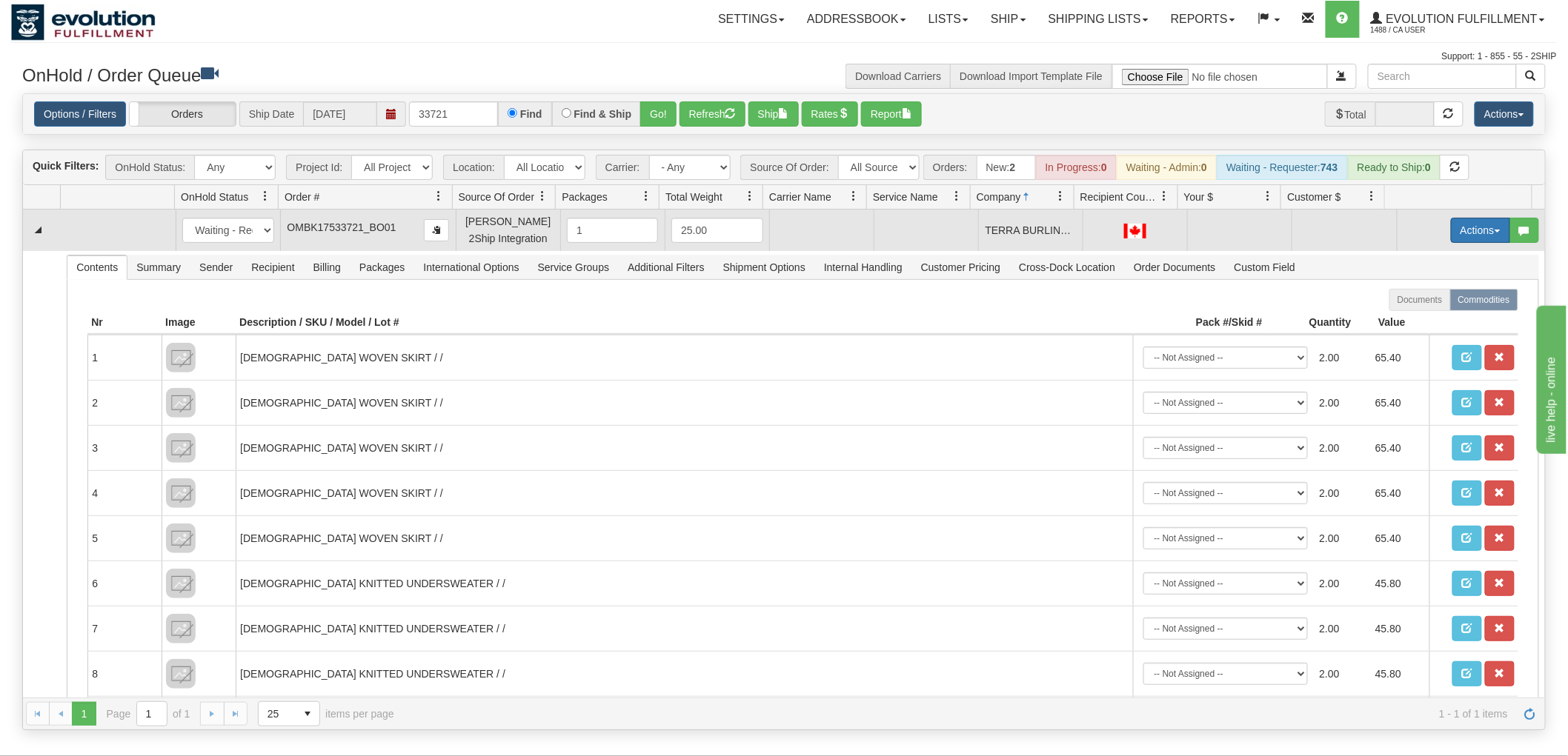
click at [1458, 222] on button "Actions" at bounding box center [1481, 231] width 59 height 25
click at [1451, 300] on span "Rate All Services" at bounding box center [1451, 297] width 89 height 12
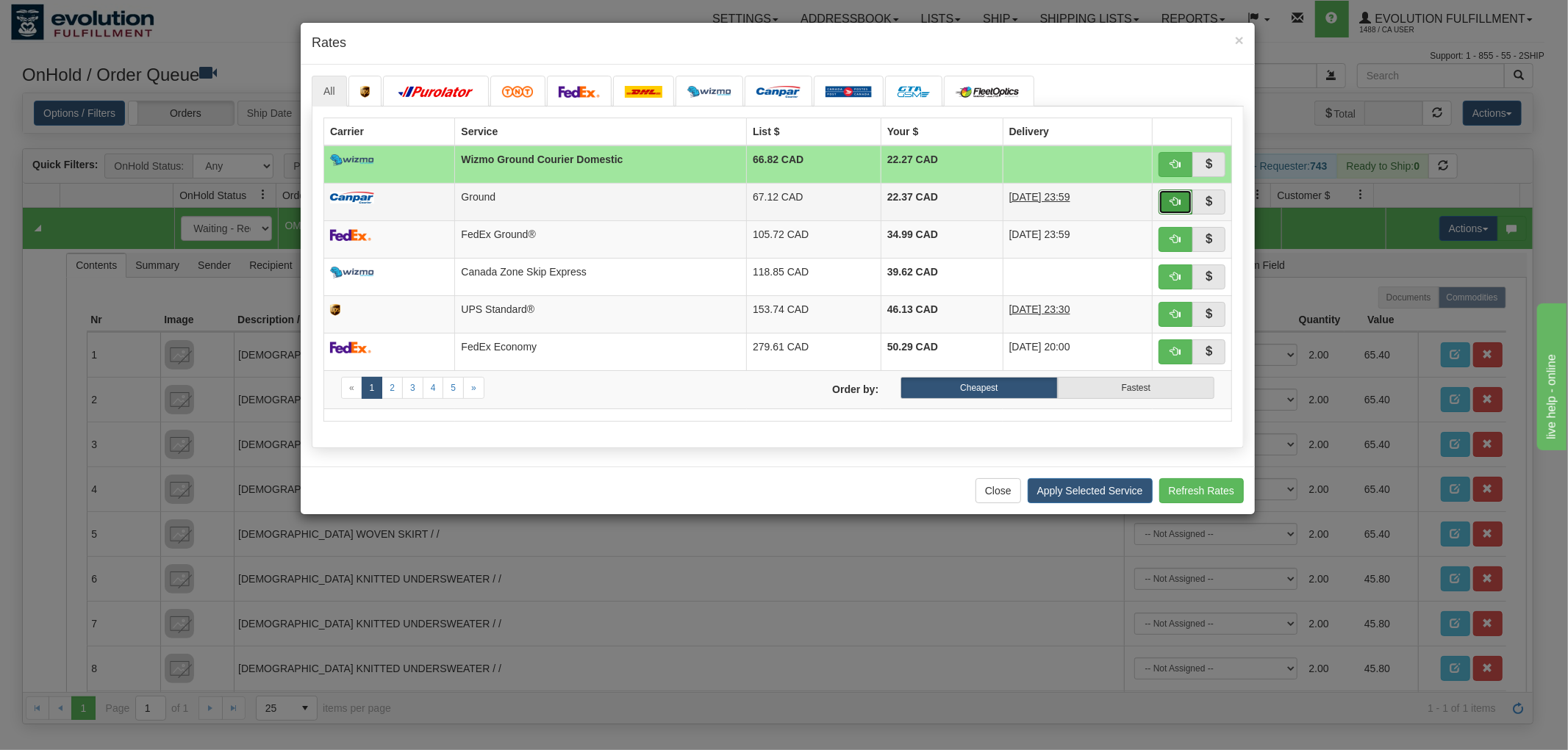
click at [1178, 211] on button "button" at bounding box center [1176, 202] width 34 height 25
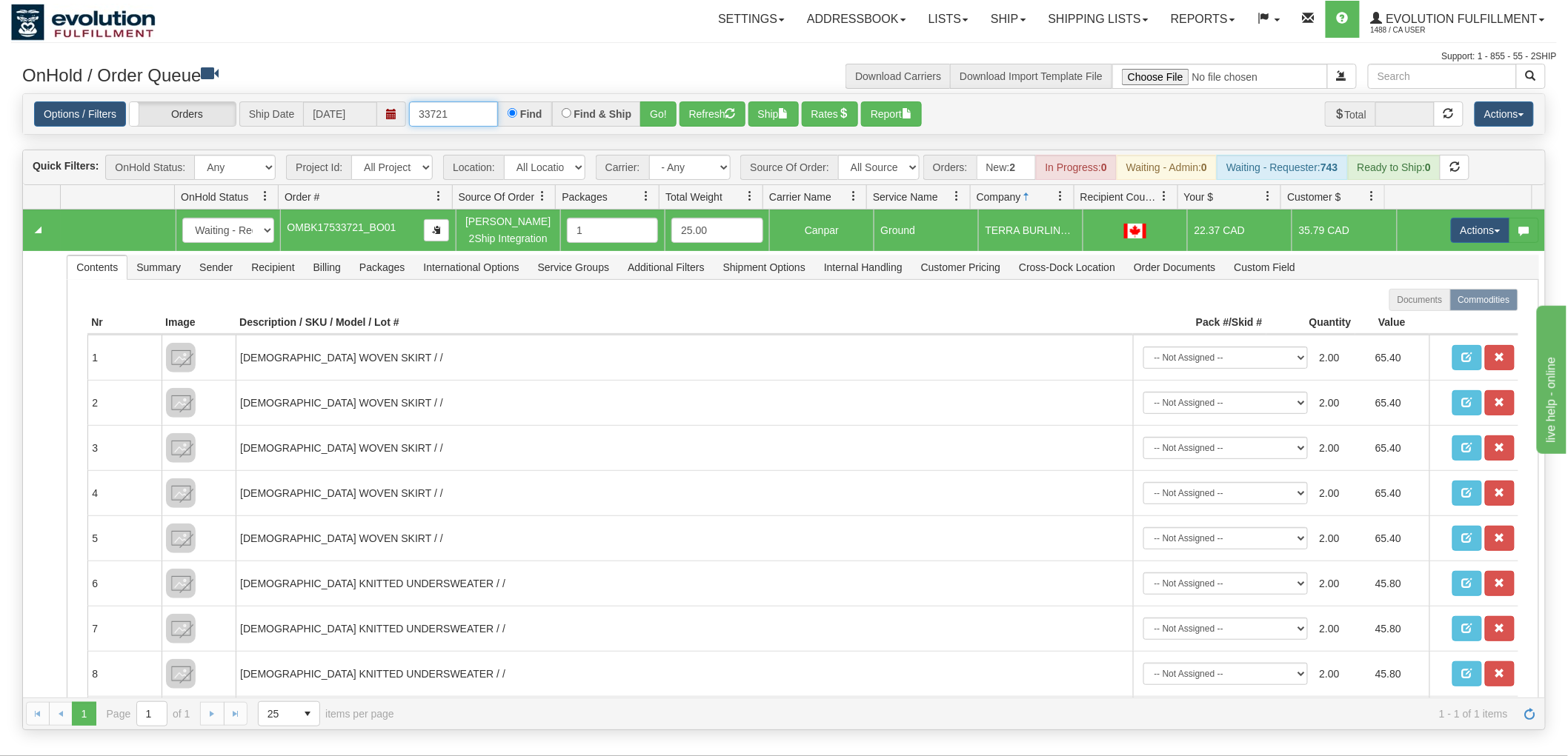
click at [468, 108] on input "33721" at bounding box center [454, 114] width 89 height 25
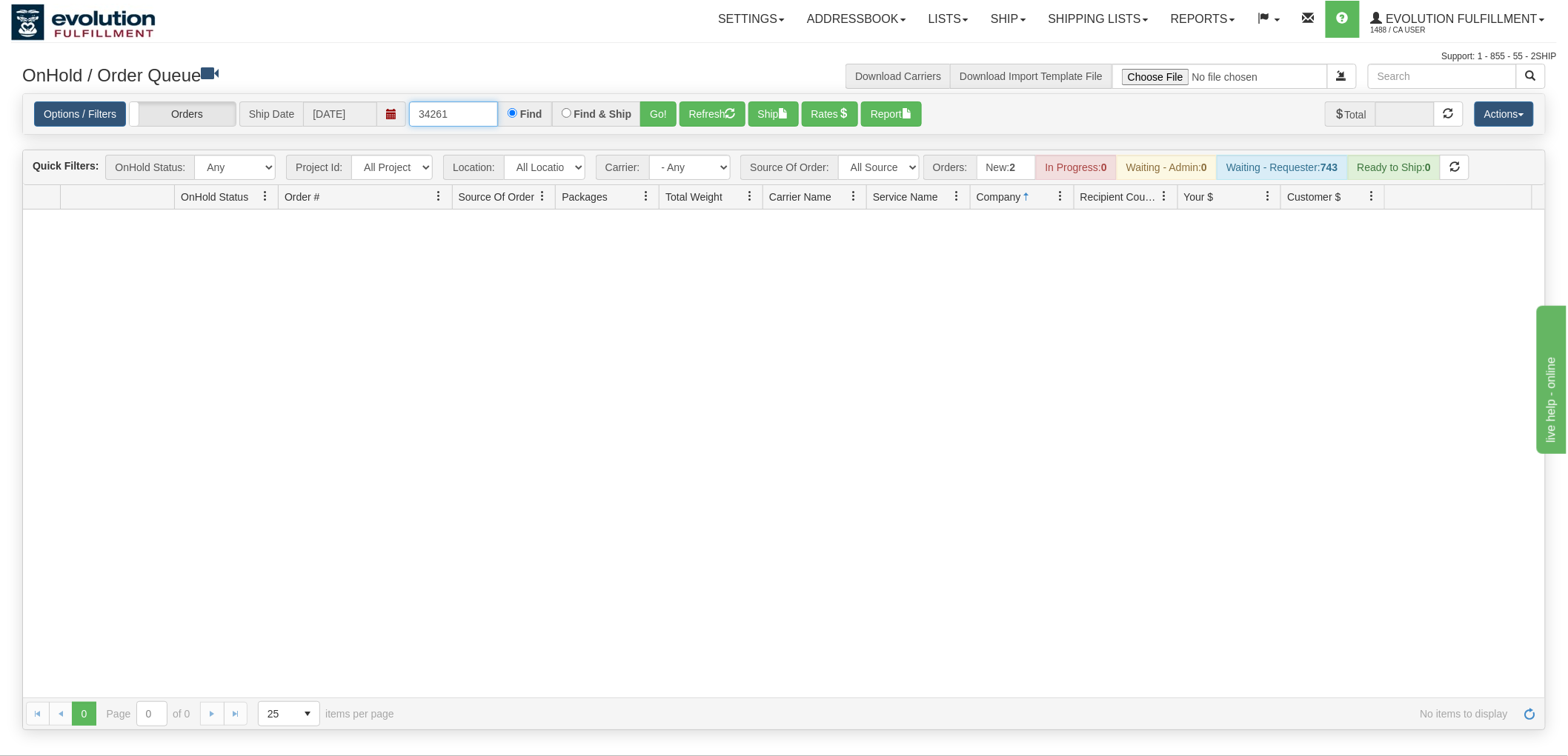
click at [468, 108] on input "34261" at bounding box center [454, 114] width 89 height 25
click at [468, 108] on input "68864" at bounding box center [454, 114] width 89 height 25
click at [468, 108] on input "85447" at bounding box center [454, 114] width 89 height 25
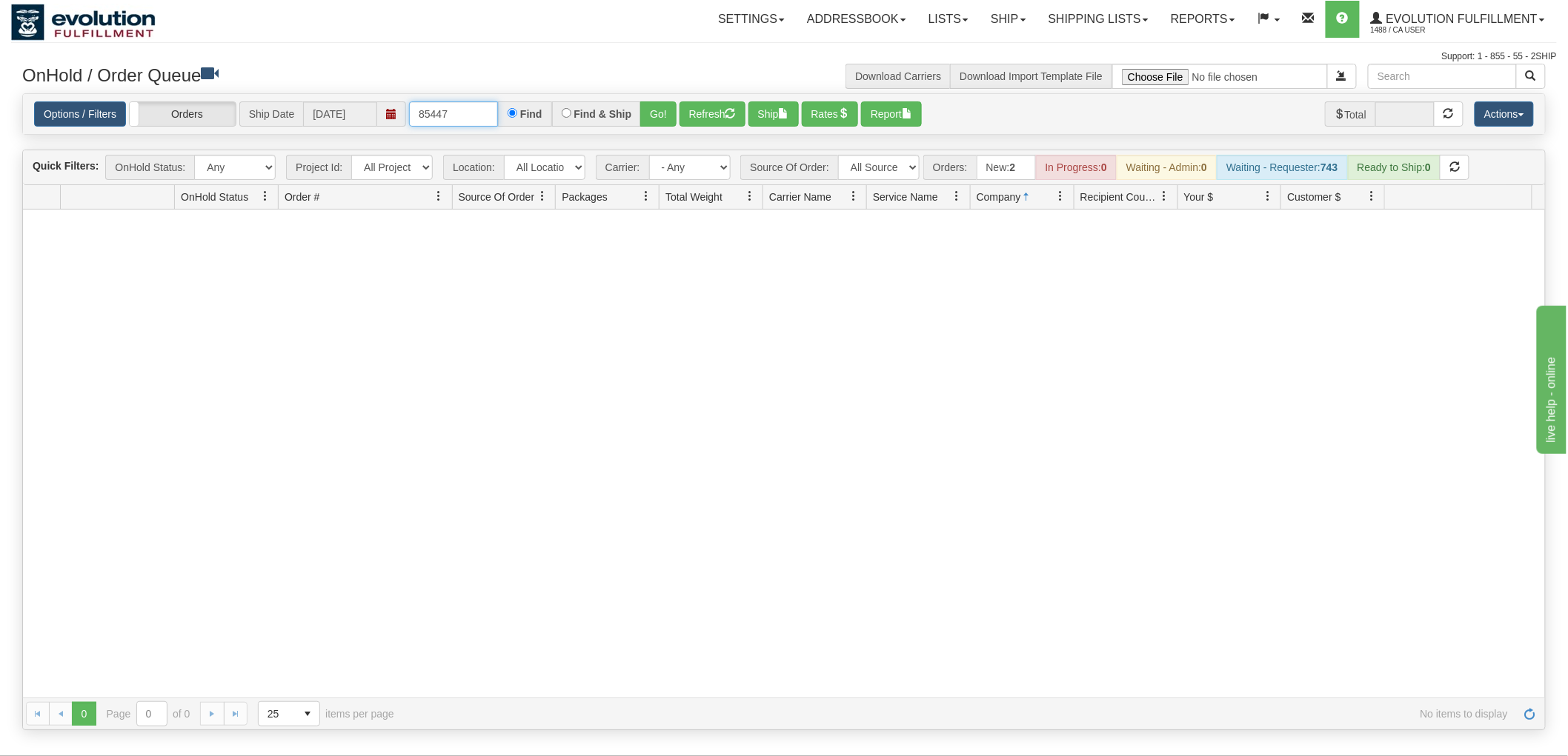
click at [468, 108] on input "85447" at bounding box center [454, 114] width 89 height 25
click at [468, 108] on input "33581" at bounding box center [454, 114] width 89 height 25
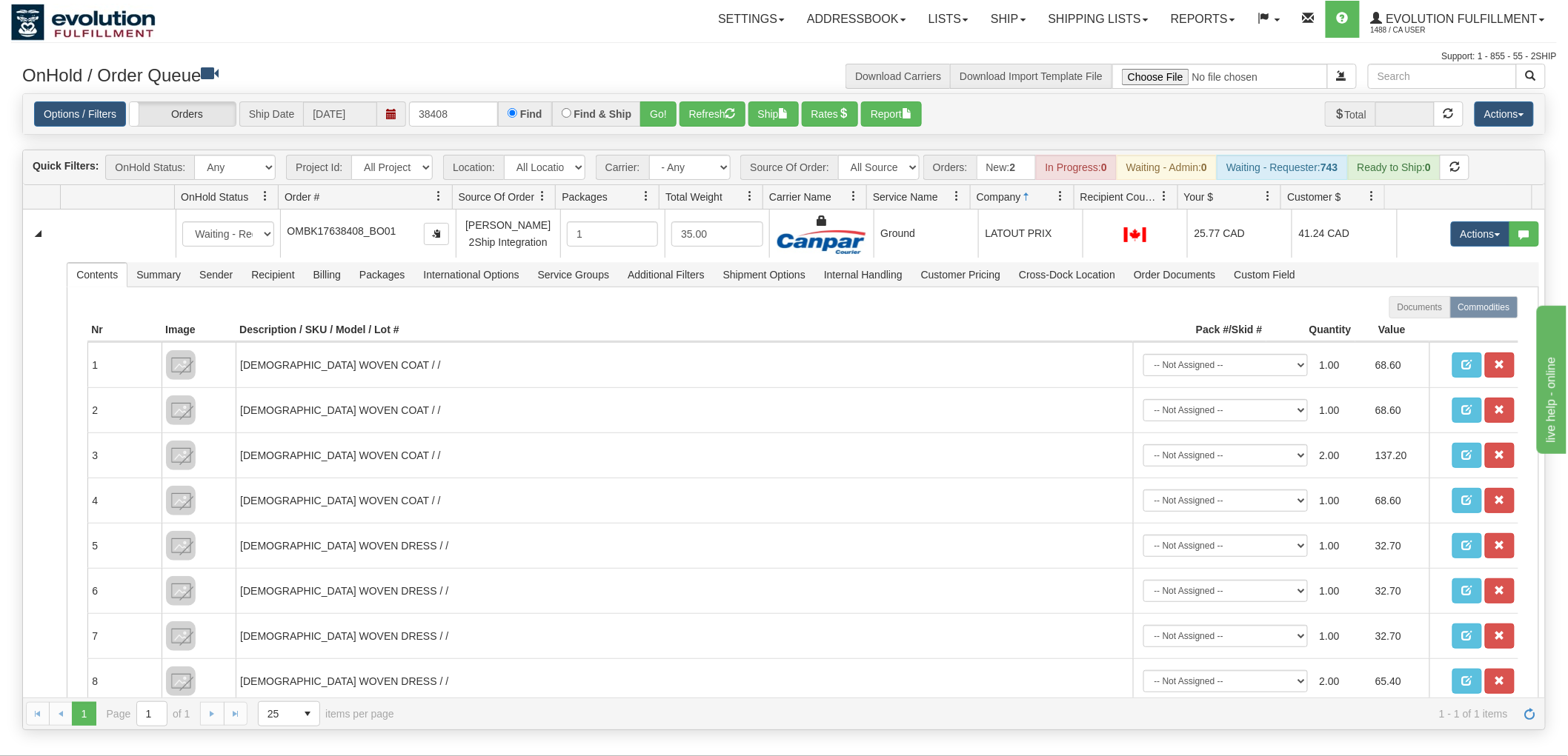
click at [464, 99] on div "Options / Filters Group Shipments Orders Ship Date [DATE] 38408 Find Find & Shi…" at bounding box center [784, 113] width 1522 height 40
click at [479, 104] on input "38408" at bounding box center [454, 114] width 89 height 25
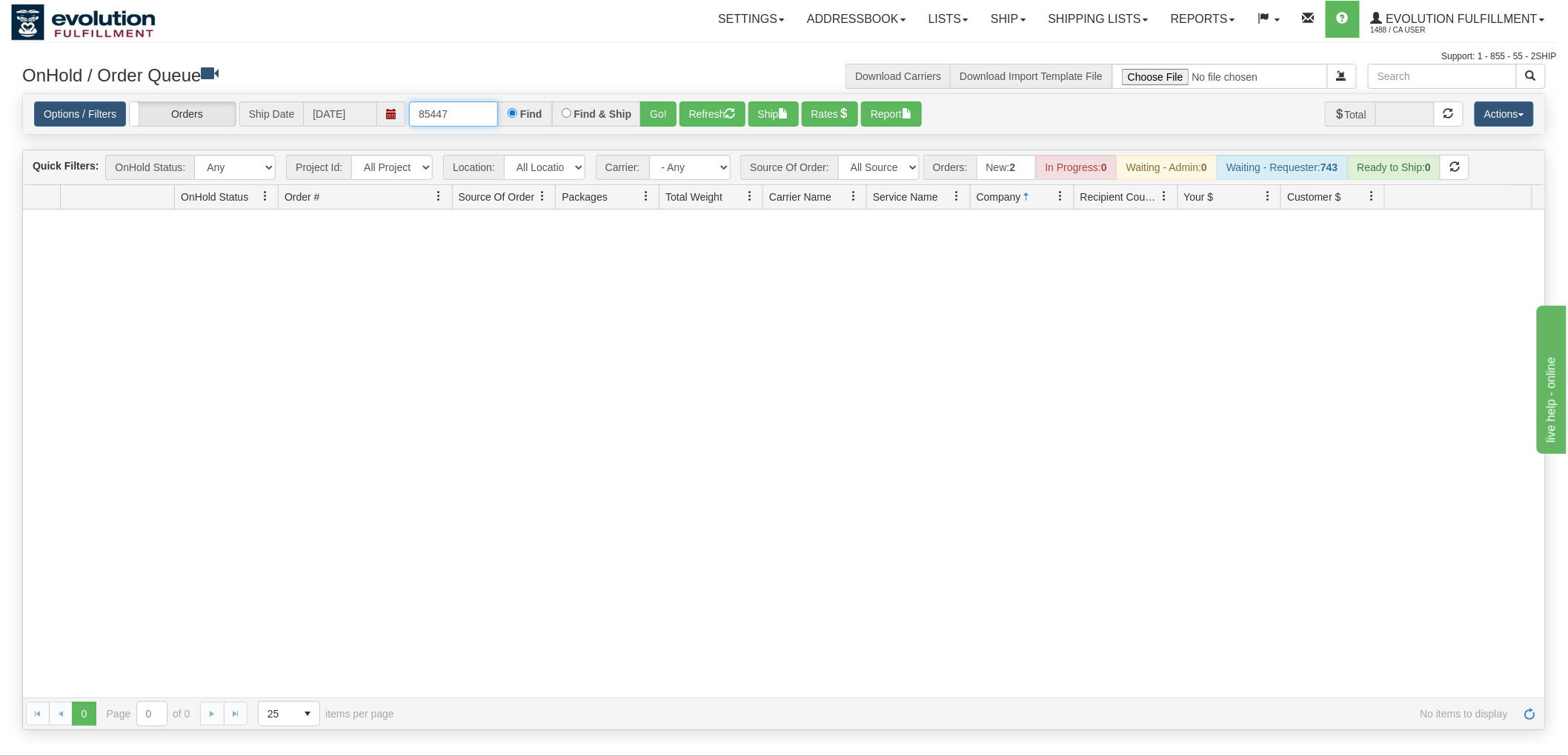
click at [479, 104] on input "85447" at bounding box center [454, 114] width 89 height 25
click at [479, 104] on input "33581" at bounding box center [454, 114] width 89 height 25
click at [479, 104] on input "88274" at bounding box center [454, 114] width 89 height 25
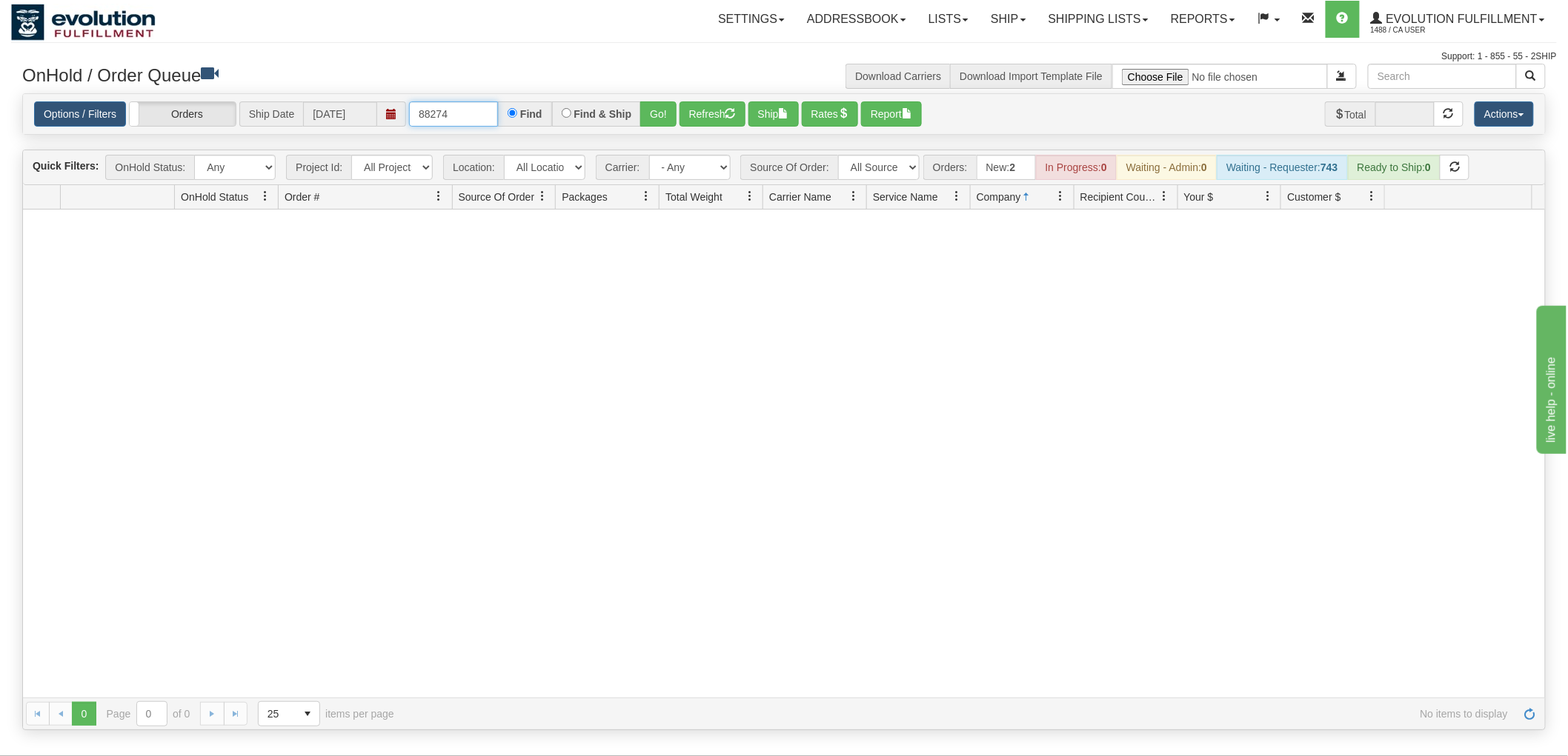
click at [479, 104] on input "88274" at bounding box center [454, 114] width 89 height 25
type input "38863"
click at [469, 105] on input "38863" at bounding box center [454, 114] width 89 height 25
click at [470, 105] on input "38863" at bounding box center [454, 114] width 89 height 25
click at [650, 107] on button "Go!" at bounding box center [657, 114] width 36 height 25
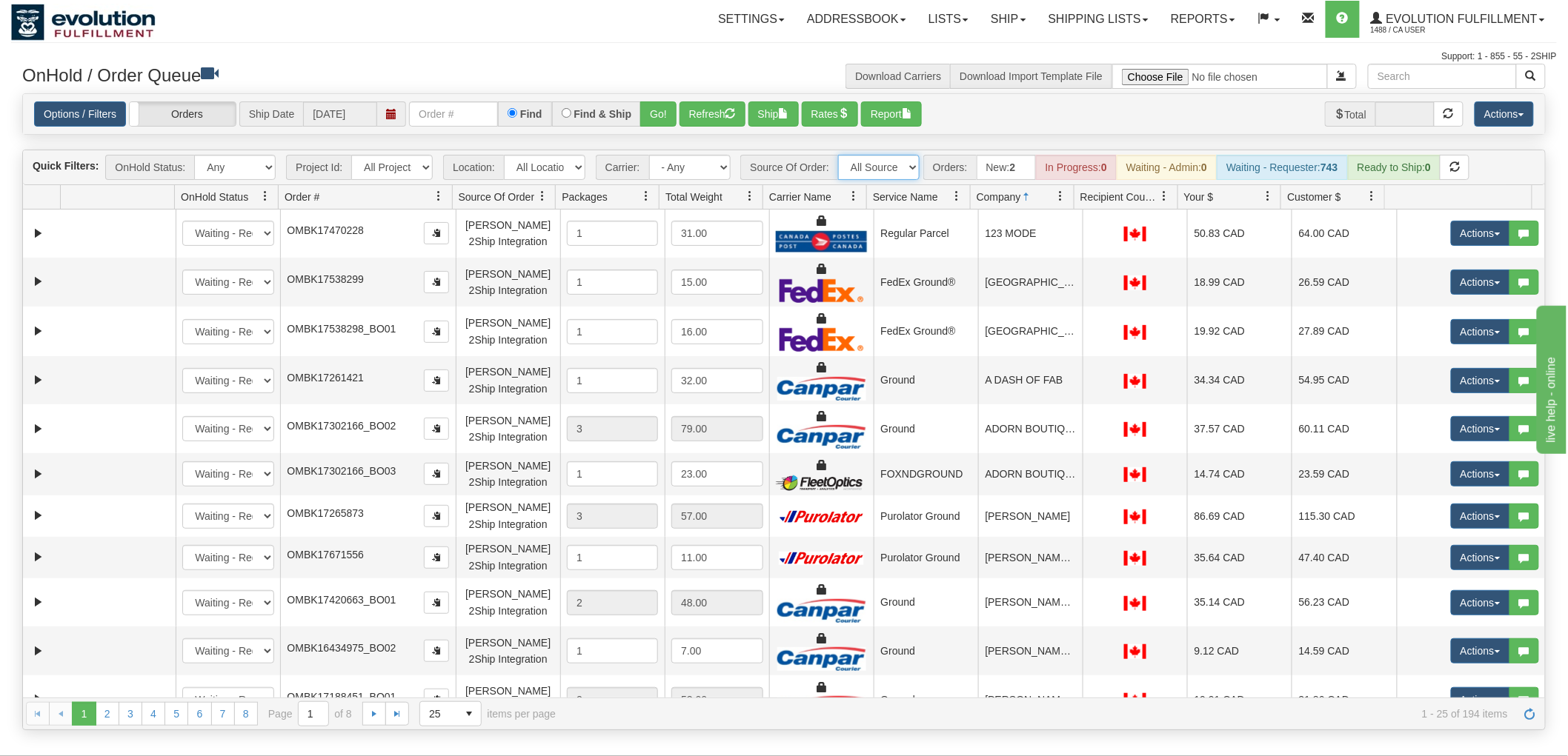
click at [855, 171] on select "All Sources AirBlaster 2Ship Integration Ambler Apparel 2Ship Integration BC [M…" at bounding box center [880, 168] width 81 height 25
select select "grid toolbar"
click at [839, 155] on select "All Sources AirBlaster 2Ship Integration Ambler Apparel 2Ship Integration BC [M…" at bounding box center [880, 168] width 81 height 25
